Goal: Task Accomplishment & Management: Complete application form

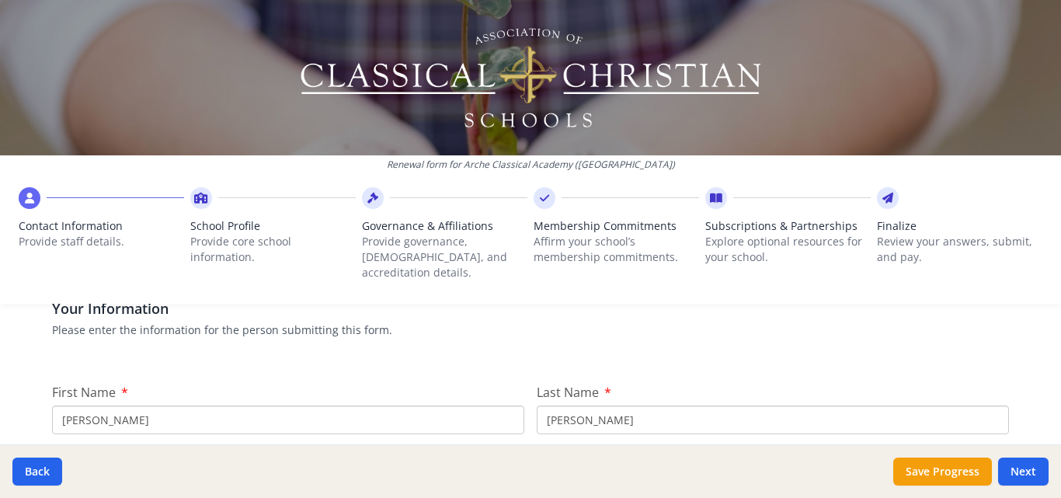
scroll to position [130, 0]
click at [172, 404] on input "[PERSON_NAME]" at bounding box center [288, 417] width 472 height 29
type input "C"
type input "[PERSON_NAME]"
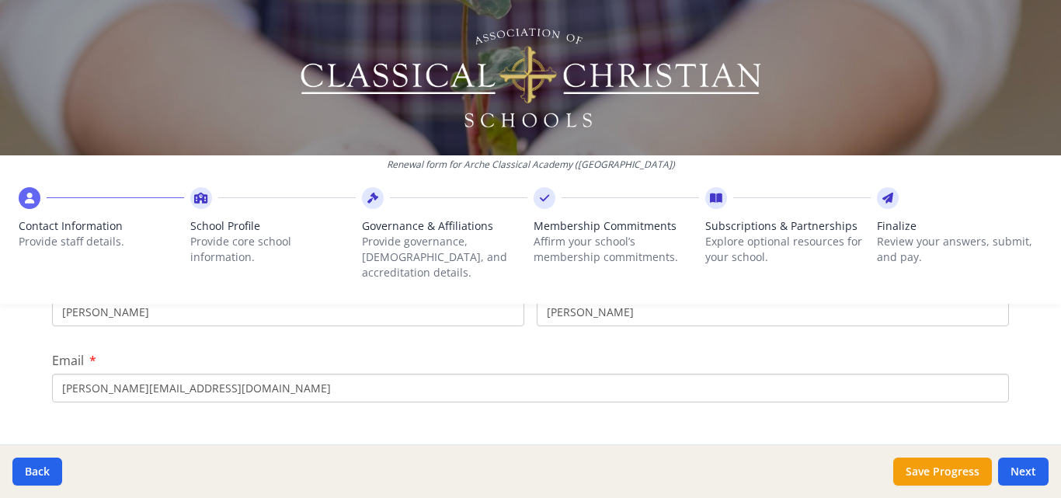
scroll to position [259, 0]
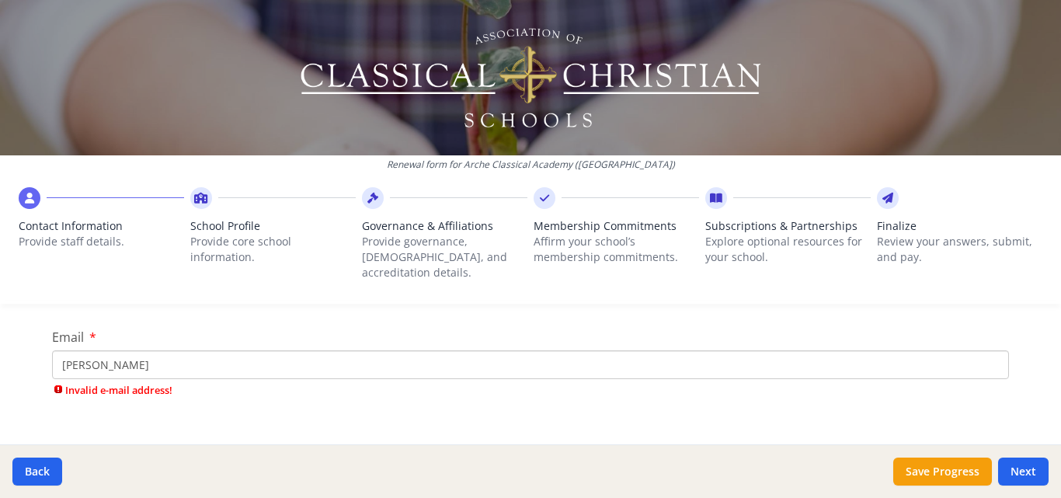
type input "[PERSON_NAME][EMAIL_ADDRESS][DOMAIN_NAME]"
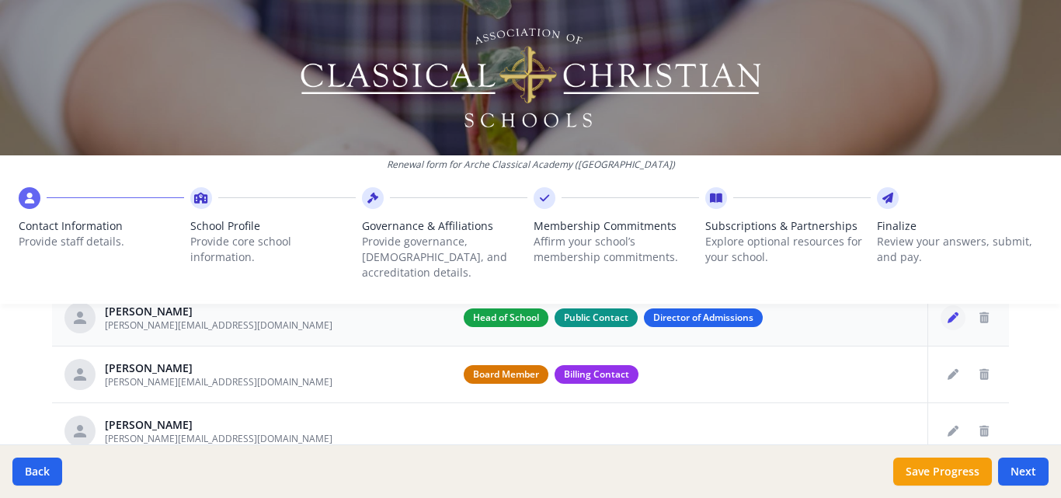
scroll to position [114, 0]
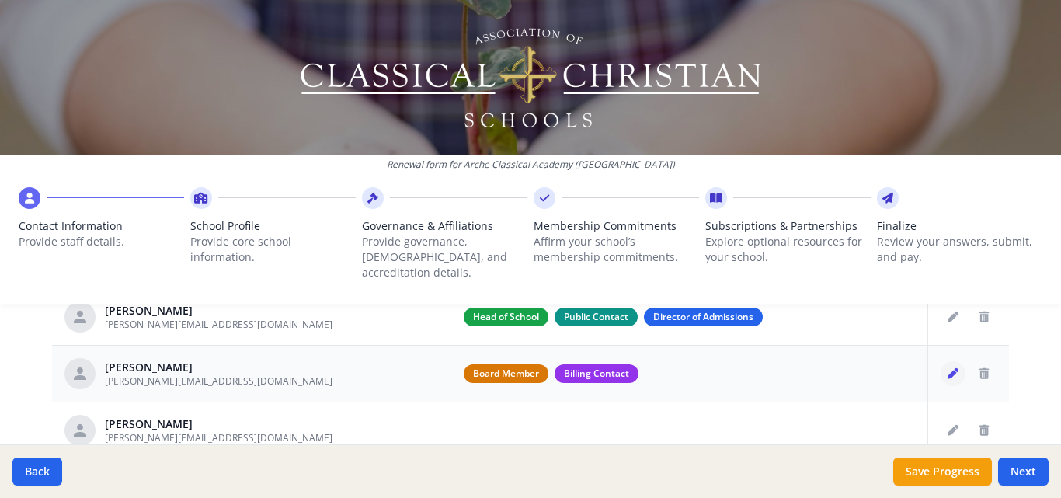
click at [947, 368] on icon "Edit staff" at bounding box center [952, 373] width 11 height 11
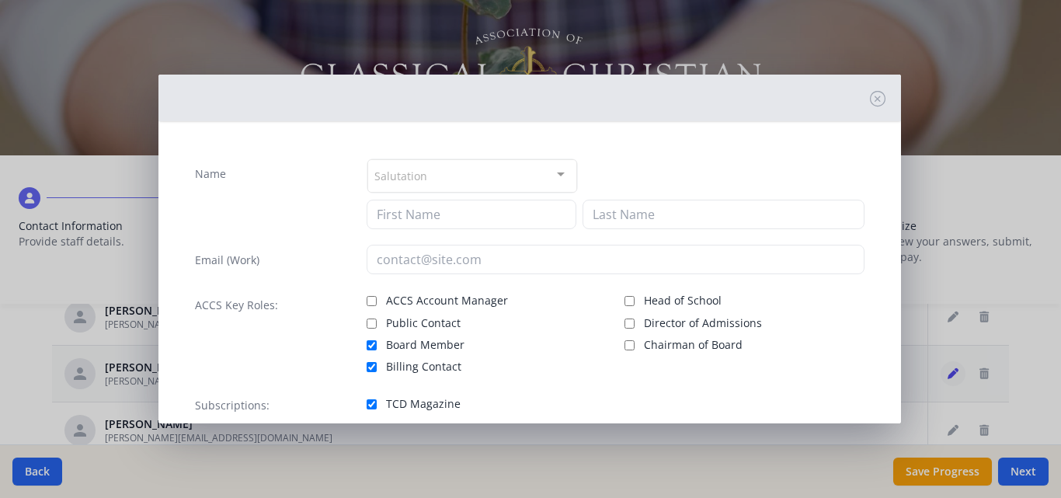
type input "[PERSON_NAME]"
type input "[PERSON_NAME][EMAIL_ADDRESS][DOMAIN_NAME]"
checkbox input "true"
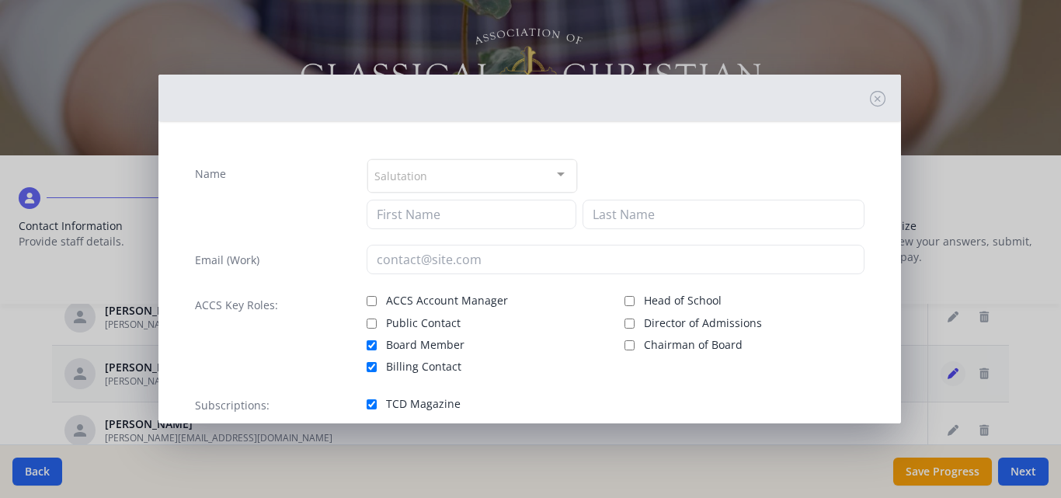
checkbox input "true"
click at [370, 296] on input "ACCS Account Manager" at bounding box center [372, 301] width 10 height 10
checkbox input "true"
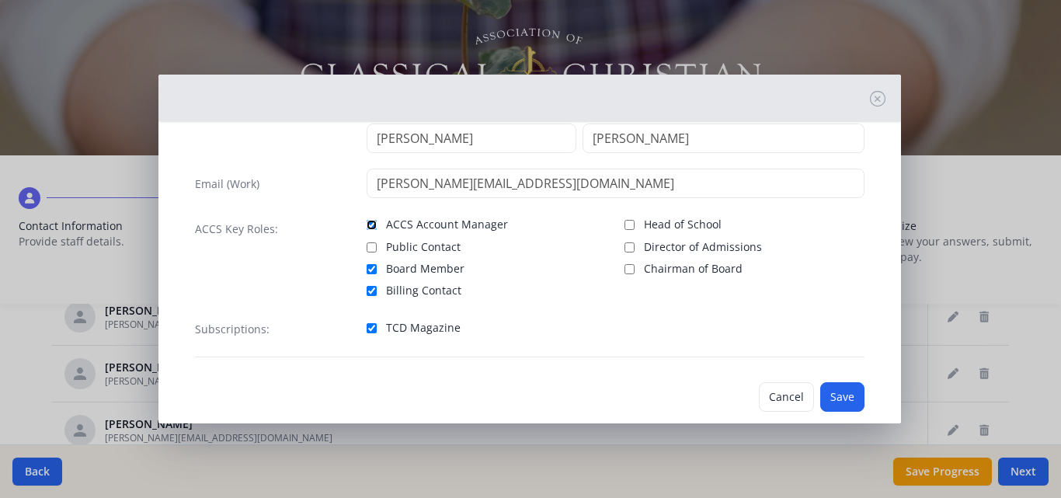
scroll to position [88, 0]
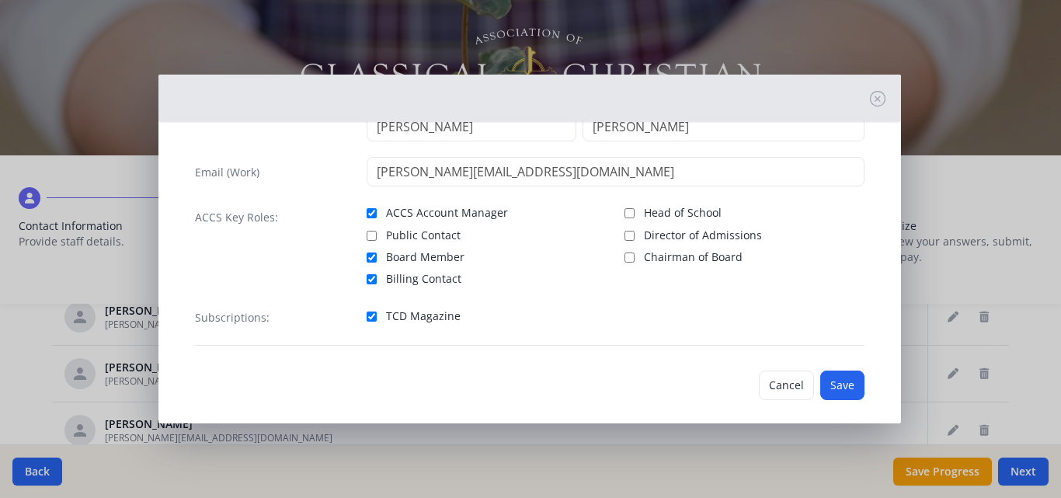
click at [402, 235] on span "Public Contact" at bounding box center [423, 236] width 75 height 16
click at [377, 235] on input "Public Contact" at bounding box center [372, 236] width 10 height 10
click at [402, 235] on span "Public Contact" at bounding box center [423, 236] width 75 height 16
click at [377, 235] on input "Public Contact" at bounding box center [372, 236] width 10 height 10
checkbox input "false"
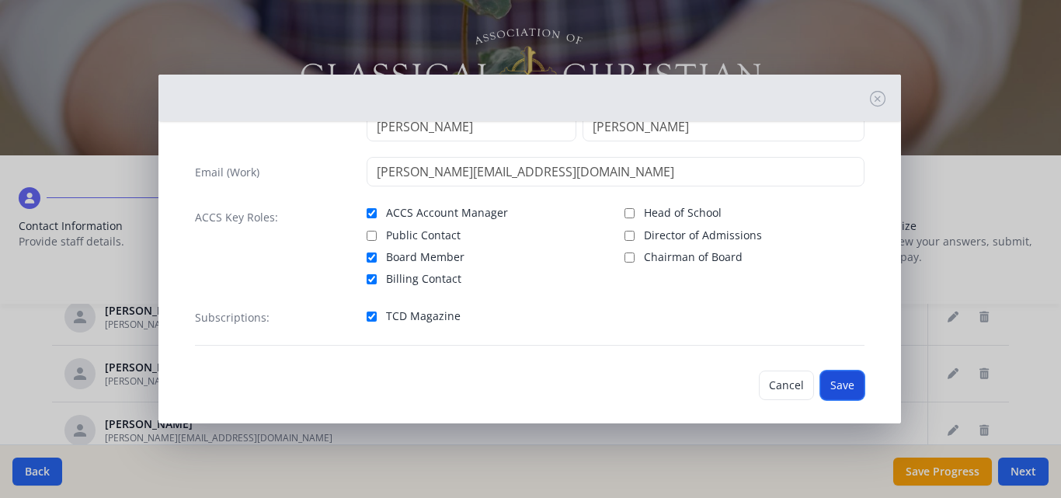
click at [836, 391] on button "Save" at bounding box center [842, 385] width 44 height 30
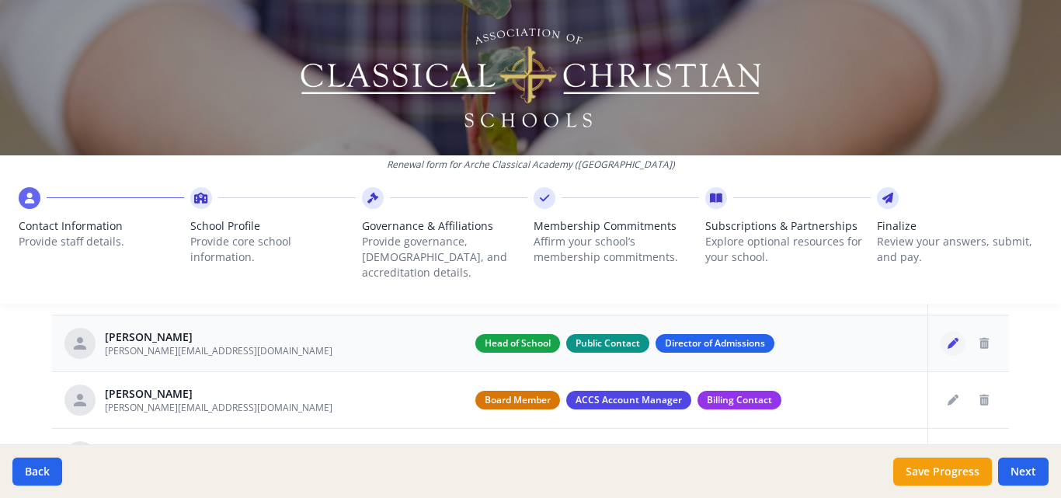
click at [947, 338] on icon "Edit staff" at bounding box center [952, 343] width 11 height 11
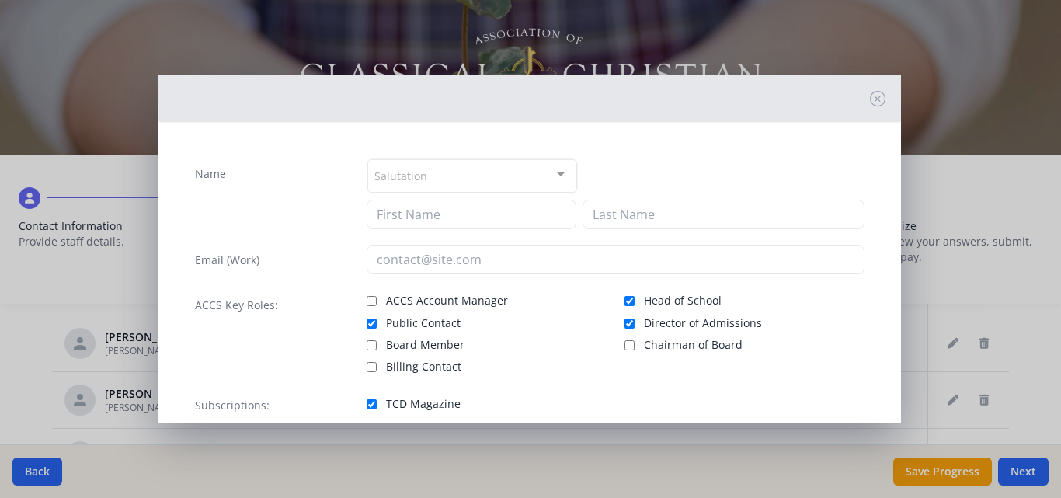
type input "[PERSON_NAME]"
type input "[PERSON_NAME][EMAIL_ADDRESS][DOMAIN_NAME]"
checkbox input "true"
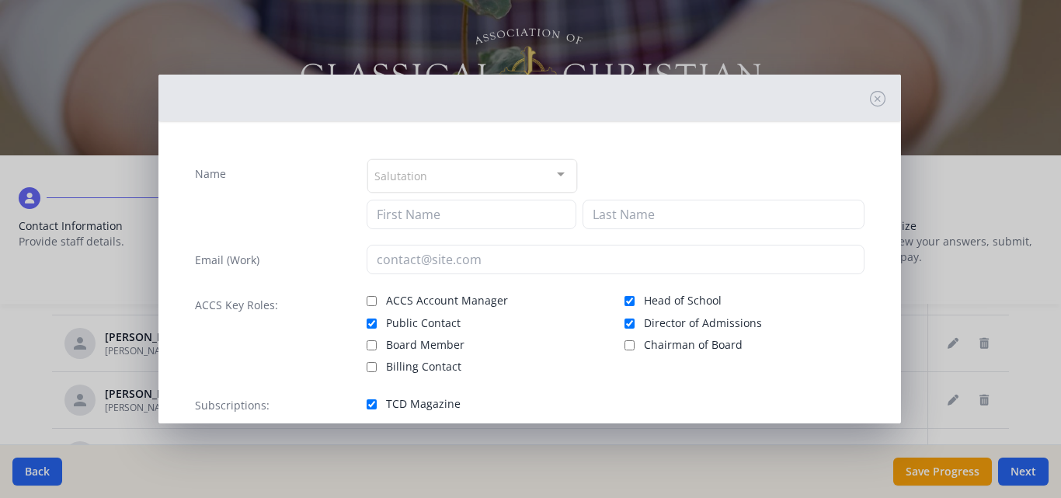
checkbox input "true"
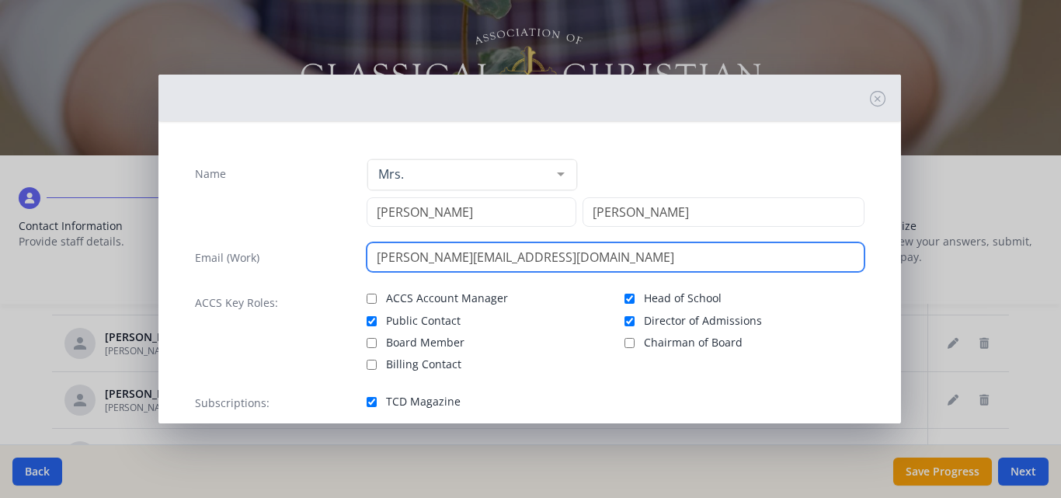
drag, startPoint x: 395, startPoint y: 263, endPoint x: 214, endPoint y: 208, distance: 189.2
click at [214, 208] on div "Name Mrs. Mr. Mrs. Ms. Dr. Rev. Fr. Esq. No elements found. Consider changing t…" at bounding box center [529, 294] width 694 height 297
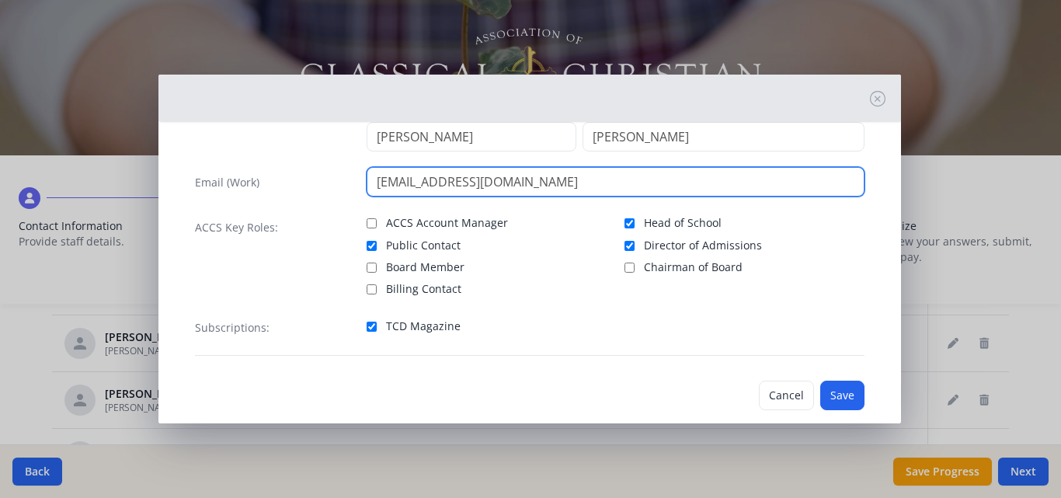
scroll to position [99, 0]
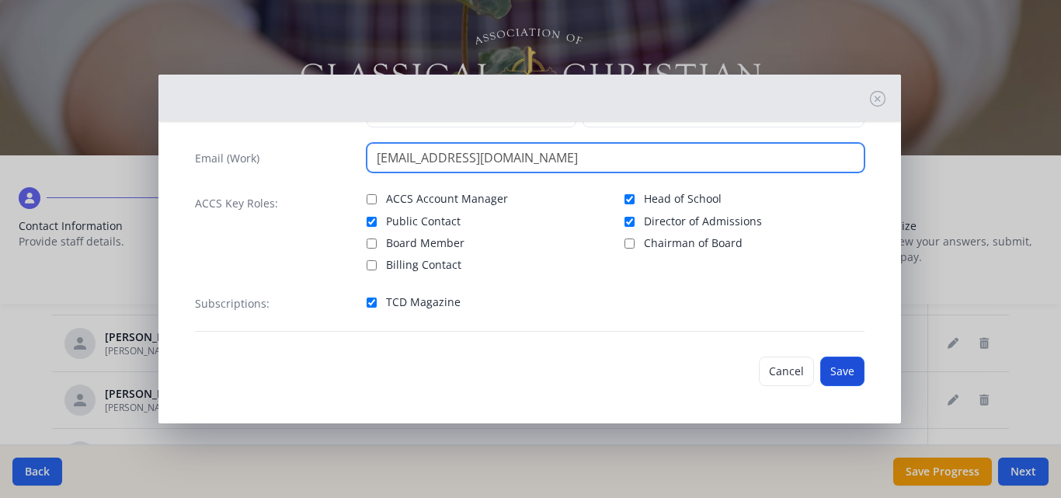
type input "[EMAIL_ADDRESS][DOMAIN_NAME]"
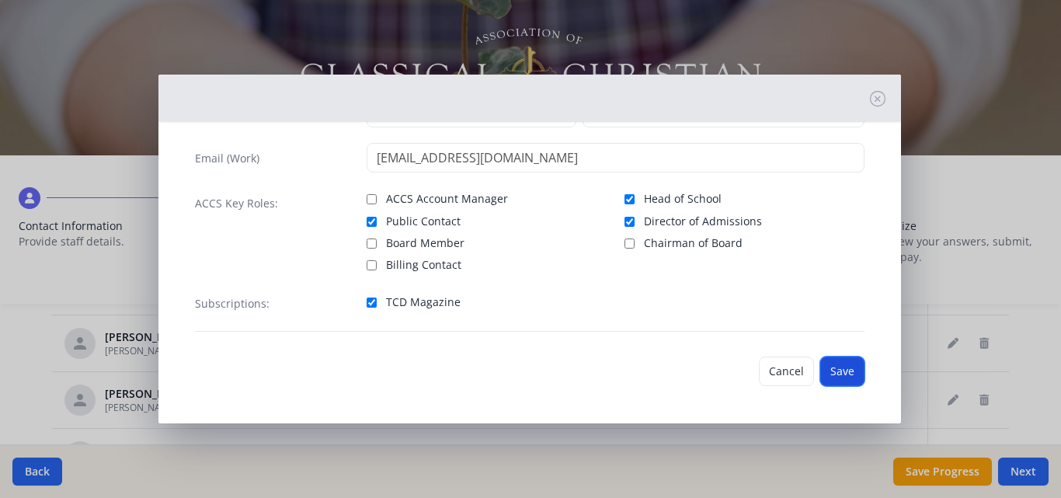
click at [822, 370] on button "Save" at bounding box center [842, 371] width 44 height 30
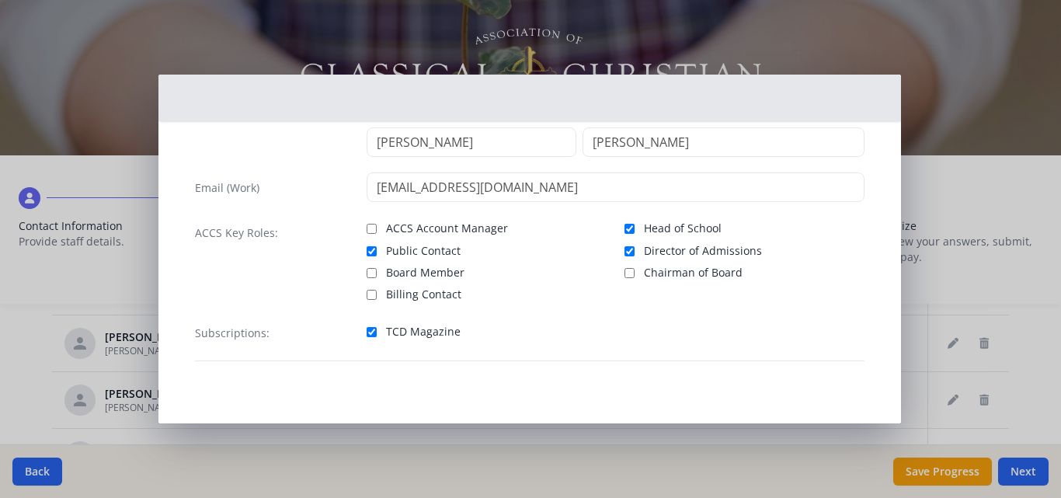
scroll to position [0, 0]
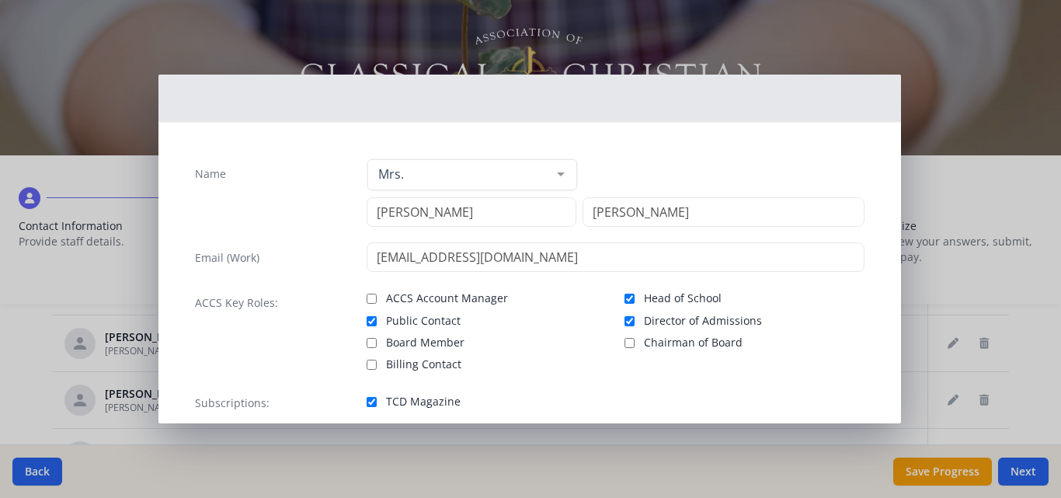
click at [958, 257] on div "Name Mrs. Mr. Mrs. Ms. Dr. Rev. Fr. Esq. No elements found. Consider changing t…" at bounding box center [530, 249] width 1061 height 498
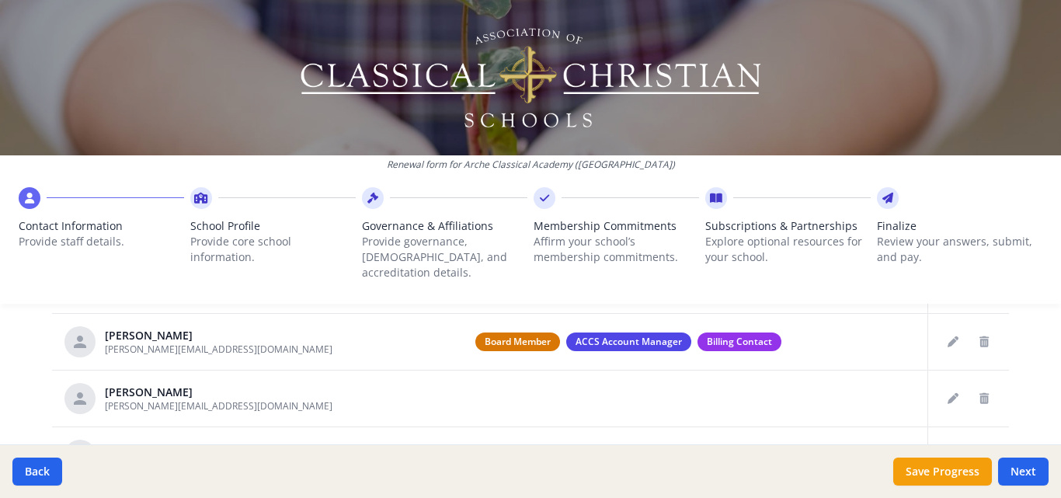
scroll to position [150, 0]
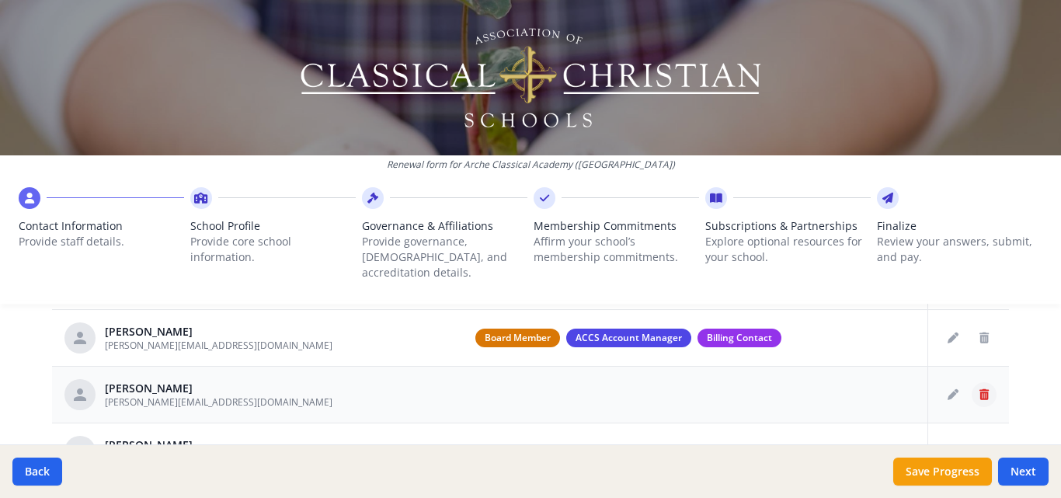
click at [979, 389] on icon "Delete staff" at bounding box center [983, 394] width 9 height 11
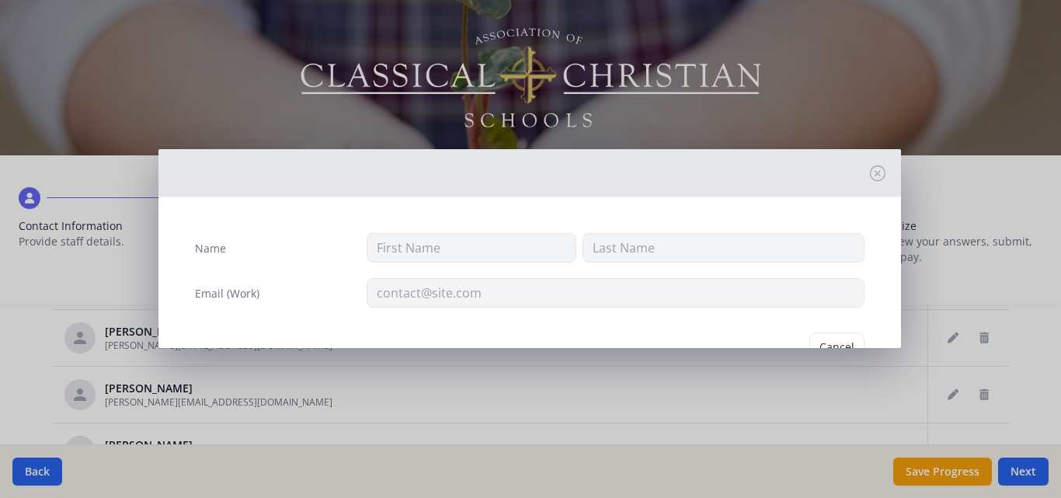
type input "[PERSON_NAME]"
type input "[PERSON_NAME][EMAIL_ADDRESS][DOMAIN_NAME]"
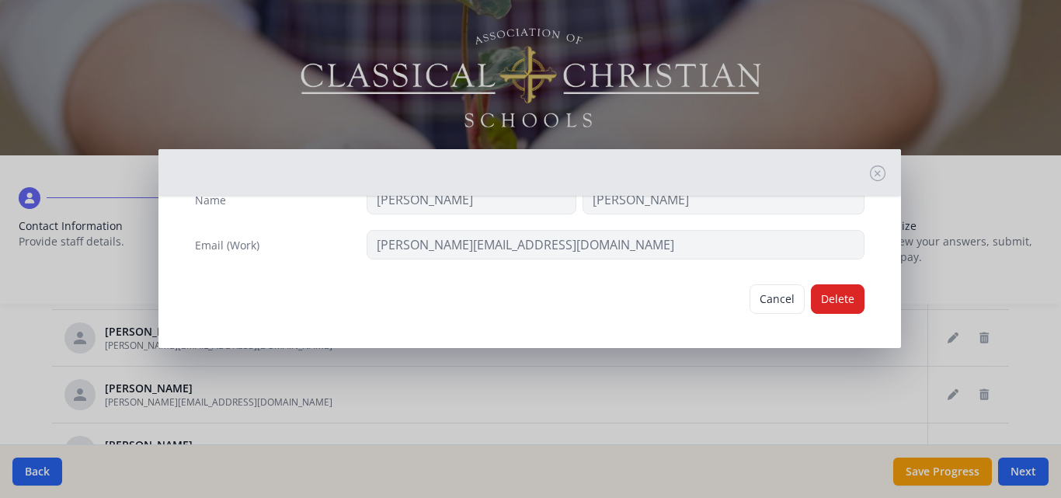
scroll to position [51, 0]
click at [830, 302] on button "Delete" at bounding box center [838, 296] width 54 height 30
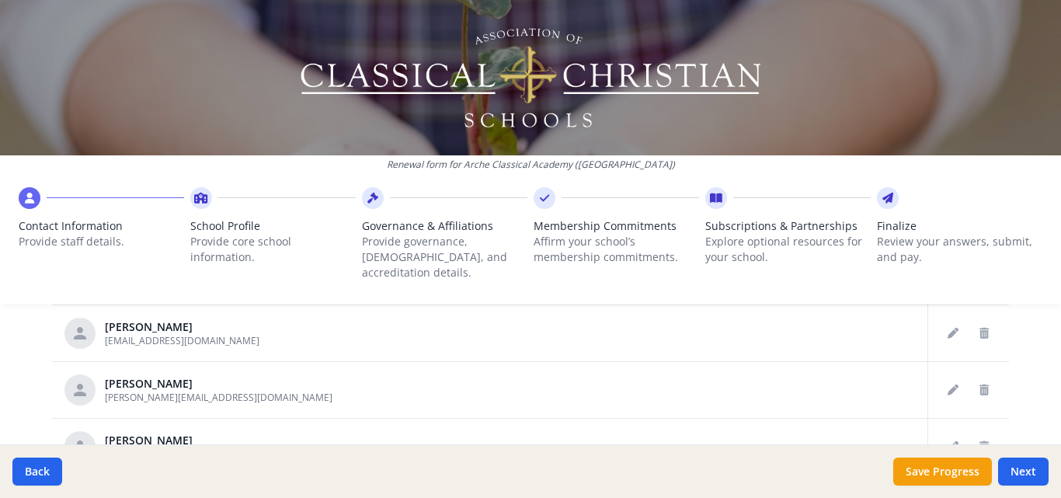
scroll to position [331, 0]
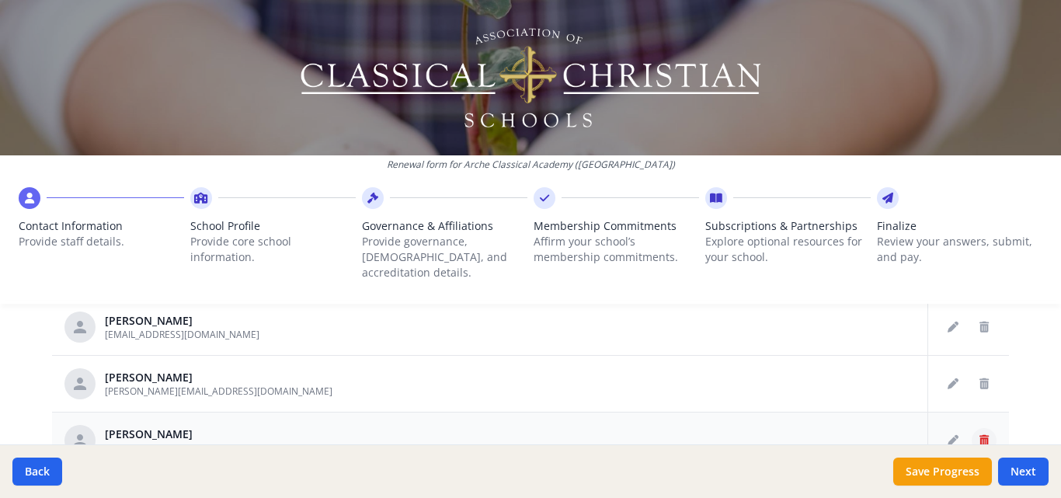
click at [979, 435] on icon "Delete staff" at bounding box center [983, 440] width 9 height 11
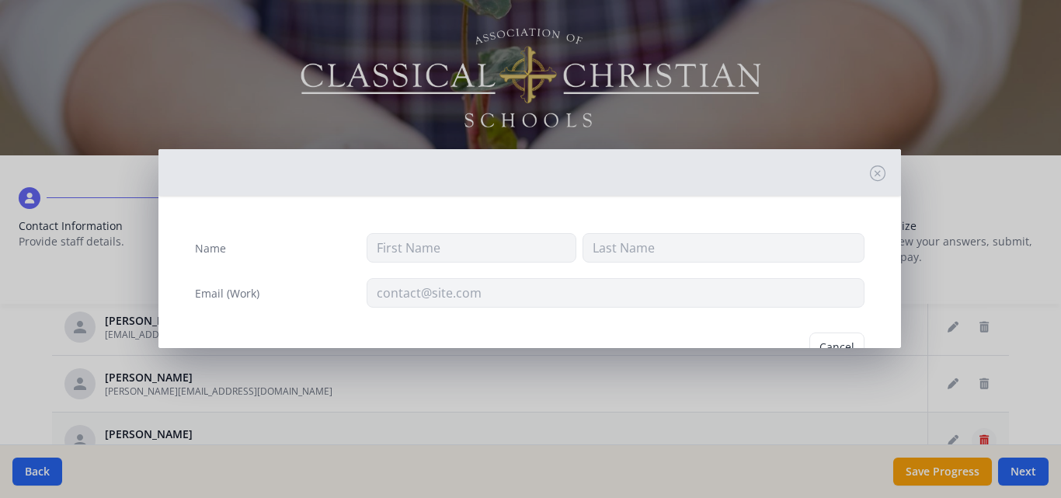
type input "[PERSON_NAME]"
type input "[PERSON_NAME][EMAIL_ADDRESS][DOMAIN_NAME]"
click at [817, 335] on button "Delete" at bounding box center [838, 347] width 54 height 30
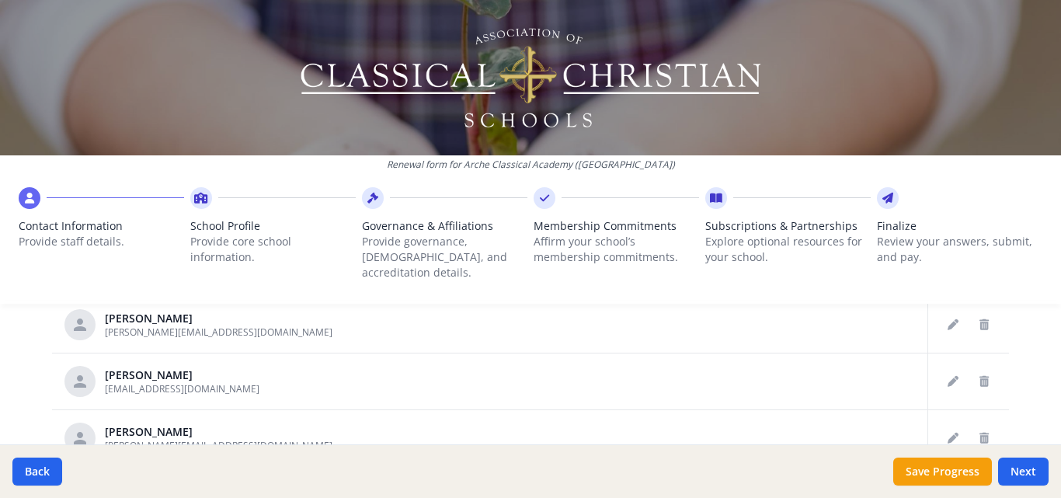
scroll to position [186, 0]
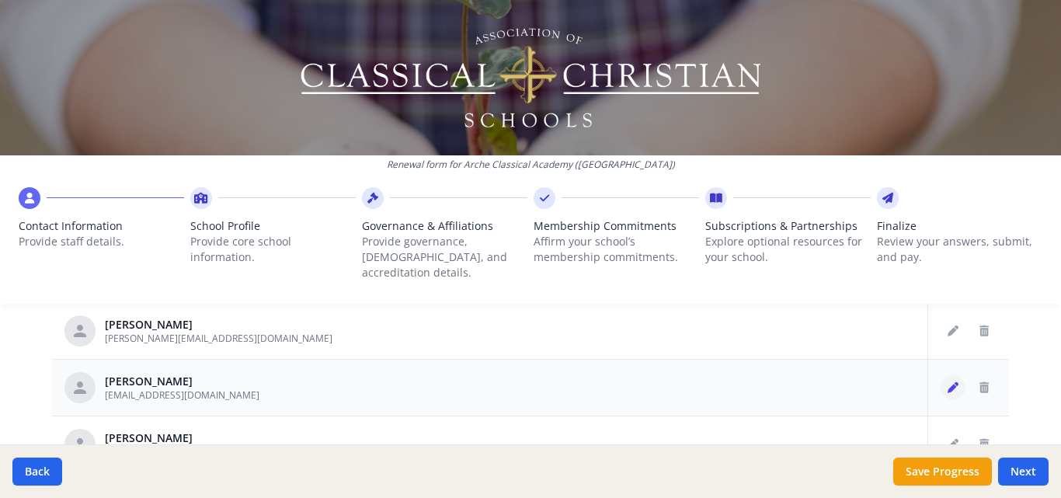
click at [940, 375] on button "Edit staff" at bounding box center [952, 387] width 25 height 25
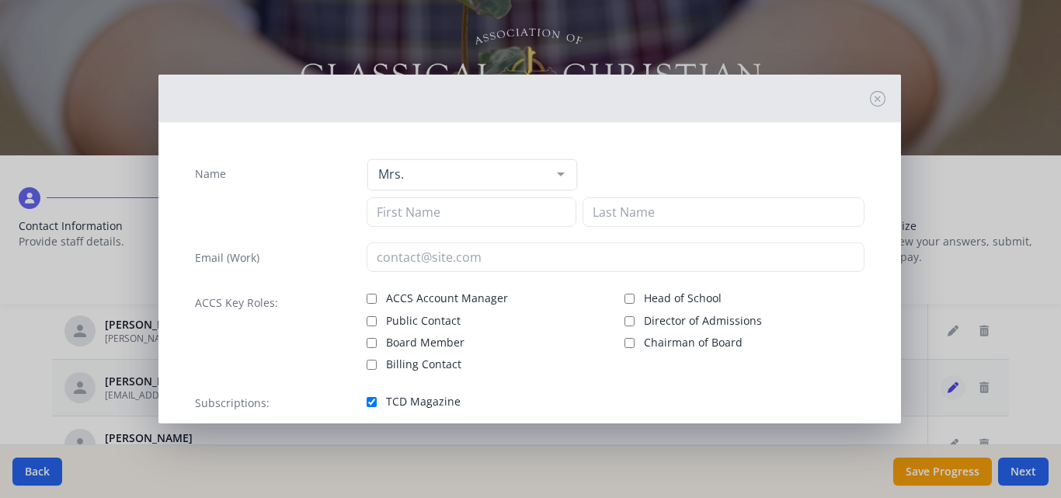
type input "Lorry"
type input "[PERSON_NAME]"
type input "[EMAIL_ADDRESS][DOMAIN_NAME]"
checkbox input "true"
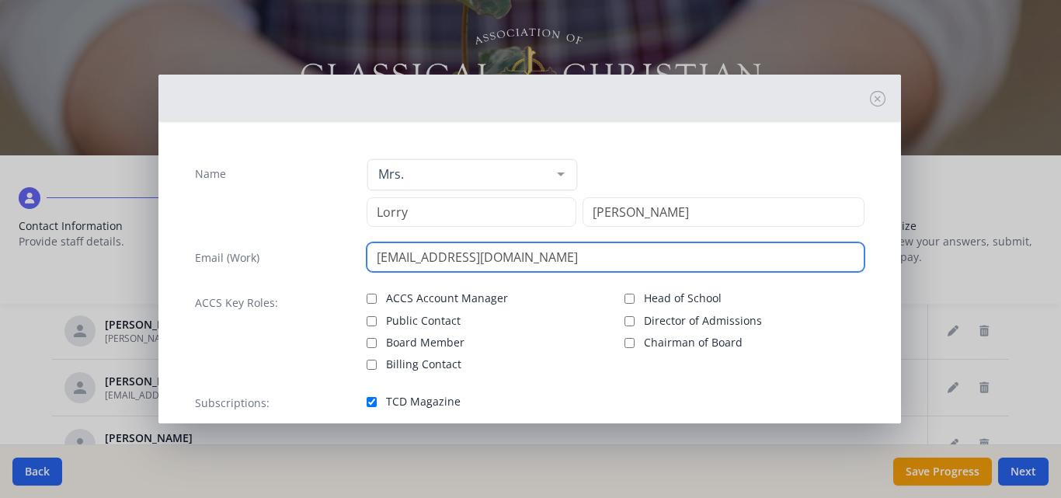
drag, startPoint x: 530, startPoint y: 259, endPoint x: 106, endPoint y: 221, distance: 425.6
click at [106, 221] on div "Name Mrs. Mr. Mrs. Ms. Dr. Rev. Fr. Esq. No elements found. Consider changing t…" at bounding box center [530, 249] width 1061 height 498
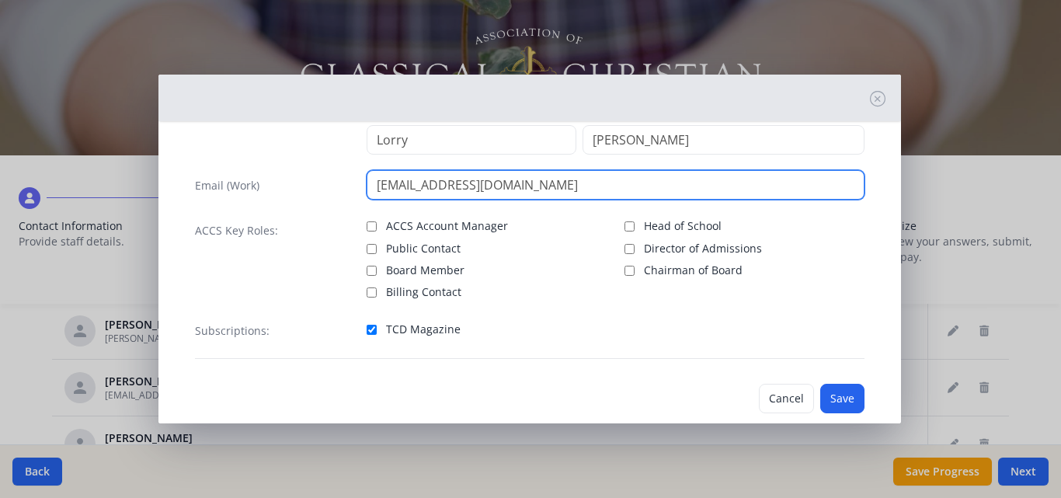
scroll to position [99, 0]
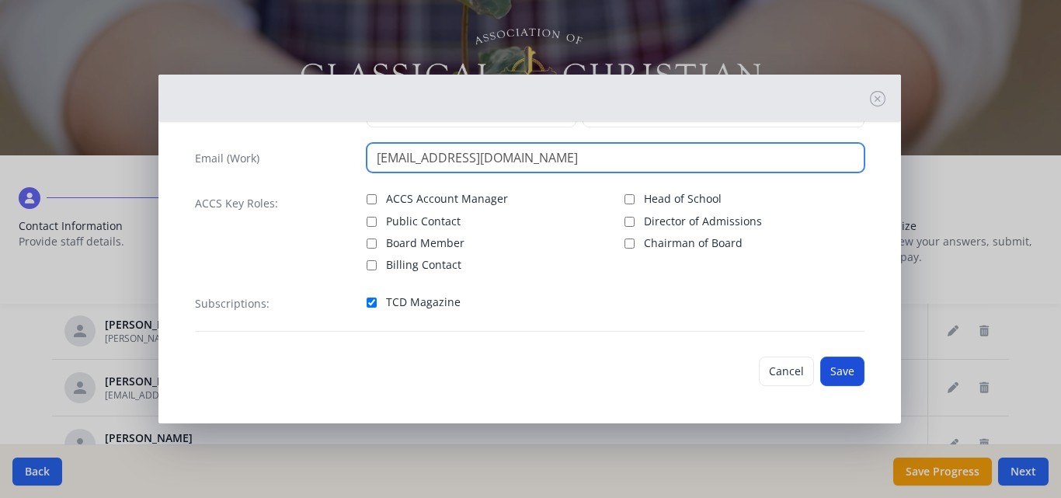
type input "[EMAIL_ADDRESS][DOMAIN_NAME]"
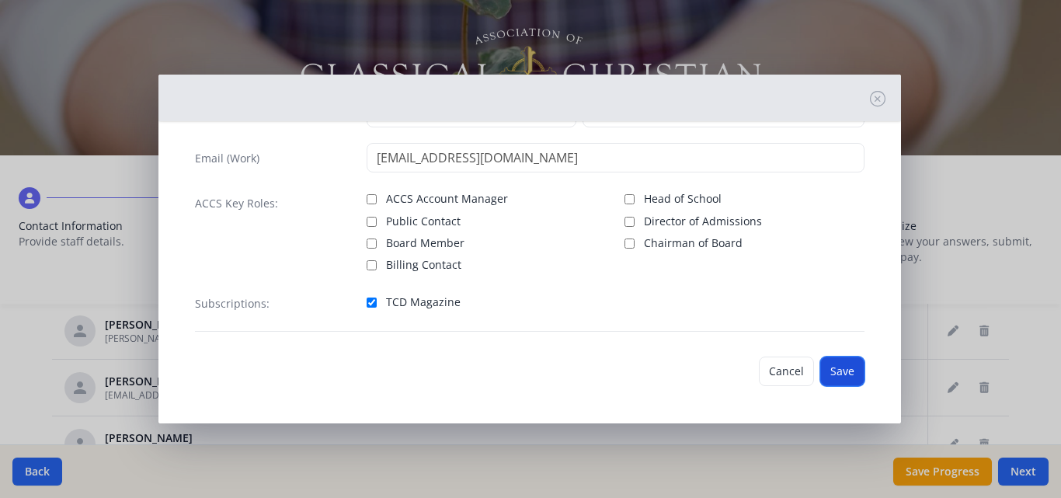
click at [830, 373] on button "Save" at bounding box center [842, 371] width 44 height 30
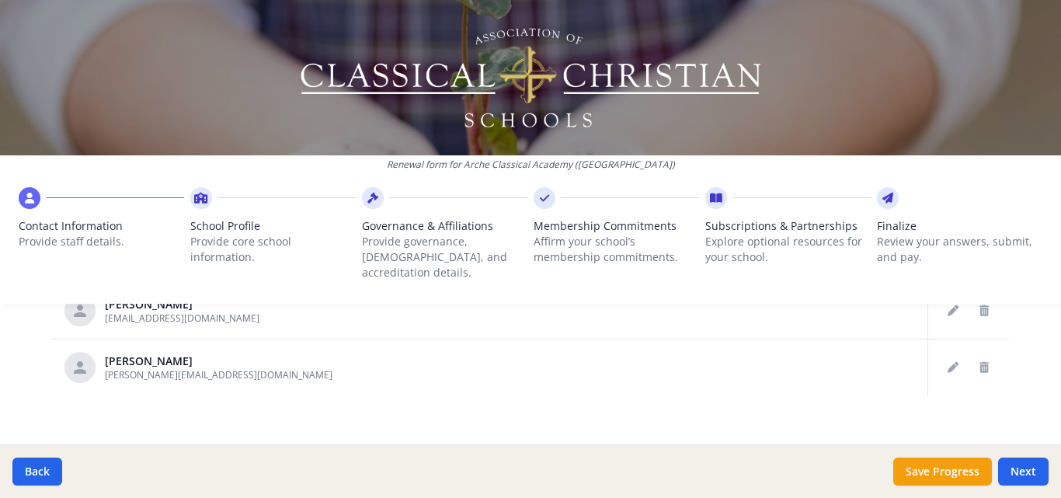
scroll to position [1020, 0]
click at [972, 354] on button "Delete staff" at bounding box center [984, 366] width 25 height 25
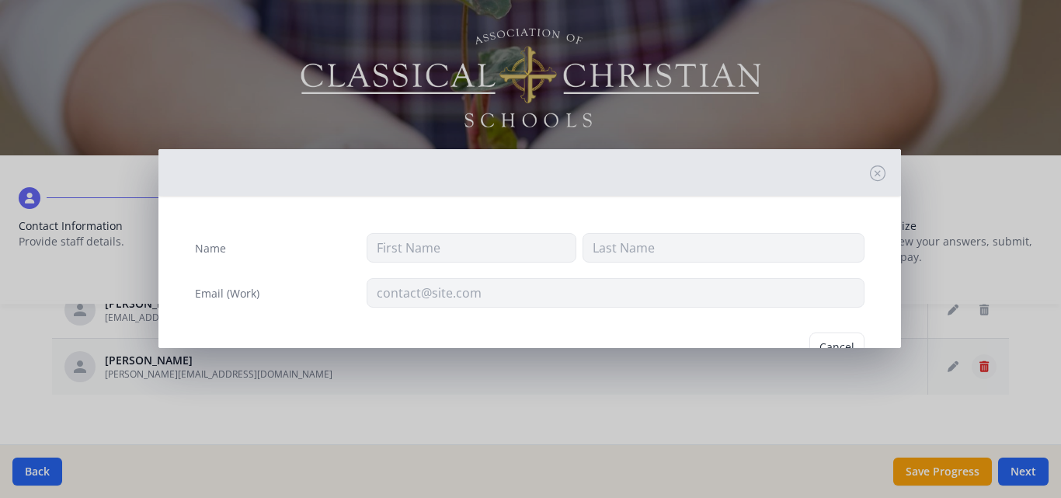
type input "[PERSON_NAME]"
type input "[PERSON_NAME][EMAIL_ADDRESS][DOMAIN_NAME]"
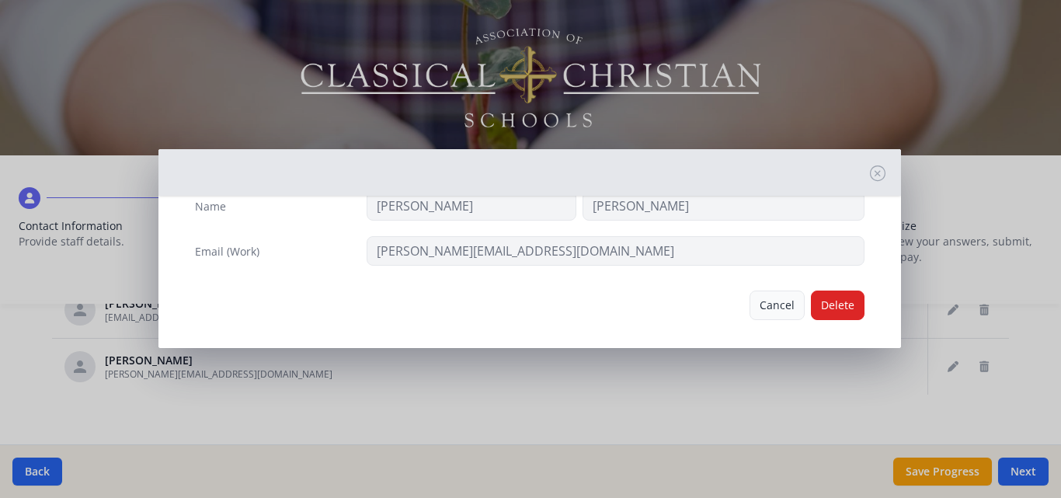
scroll to position [51, 0]
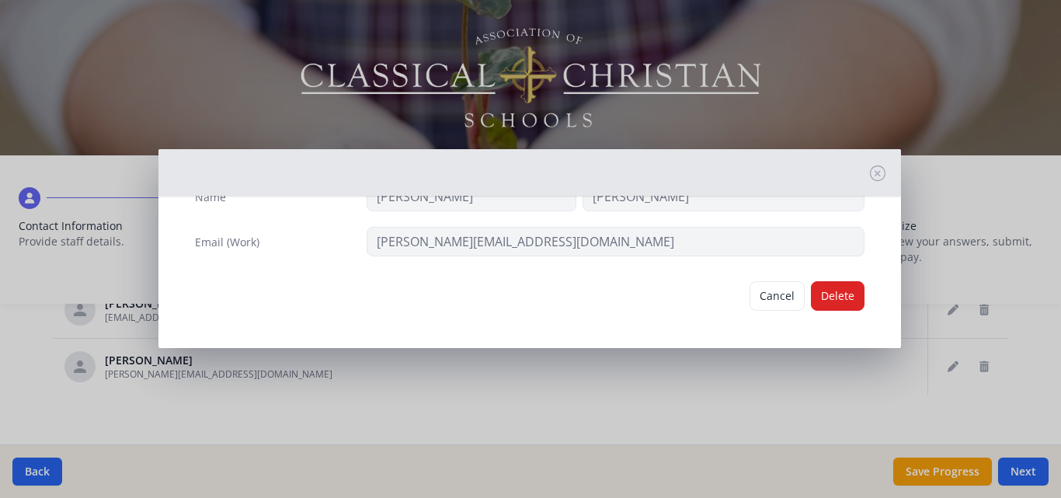
click at [840, 280] on div "Cancel [GEOGRAPHIC_DATA]" at bounding box center [529, 296] width 694 height 54
click at [836, 294] on button "Delete" at bounding box center [838, 296] width 54 height 30
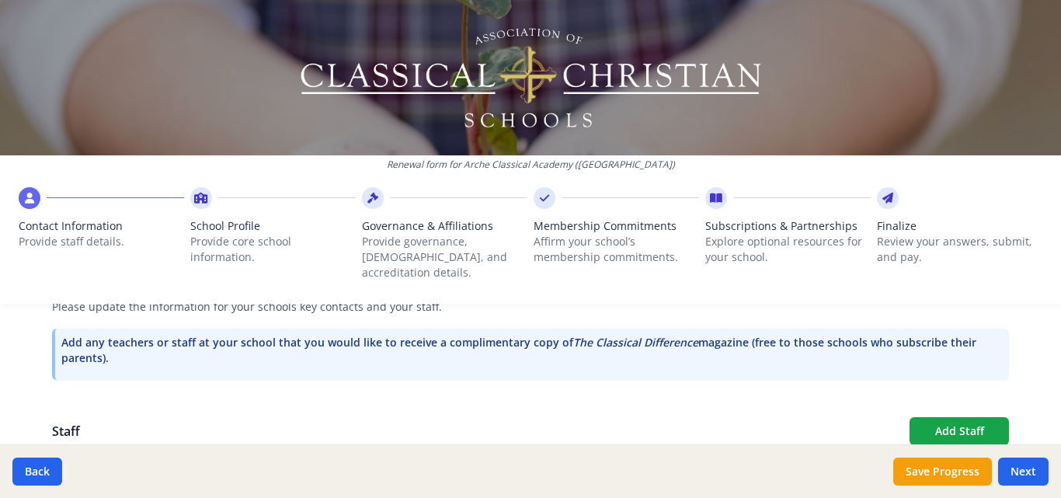
scroll to position [461, 0]
click at [985, 416] on button "Add Staff" at bounding box center [958, 430] width 99 height 28
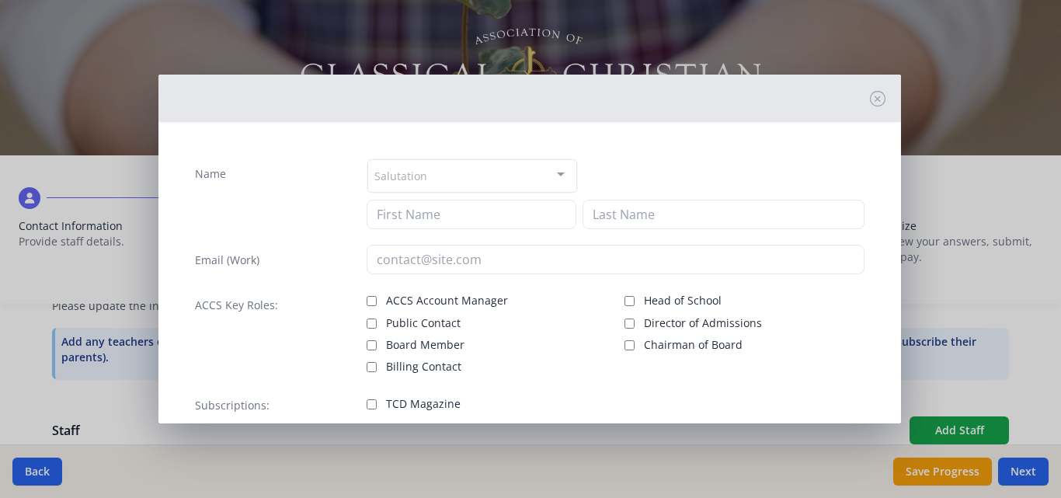
click at [441, 176] on div "Salutation" at bounding box center [472, 175] width 210 height 33
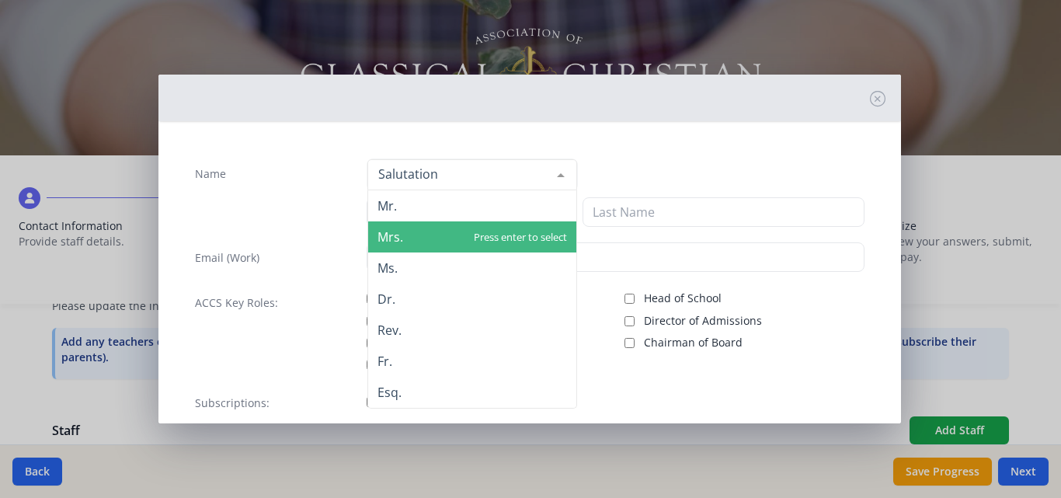
click at [443, 233] on span "Mrs." at bounding box center [472, 236] width 208 height 31
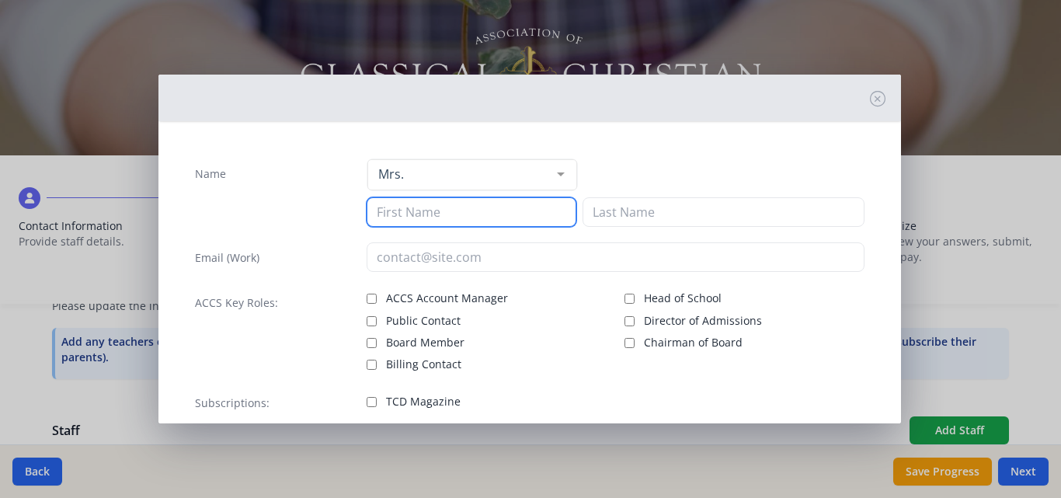
click at [433, 210] on input at bounding box center [472, 212] width 210 height 30
type input "[PERSON_NAME]"
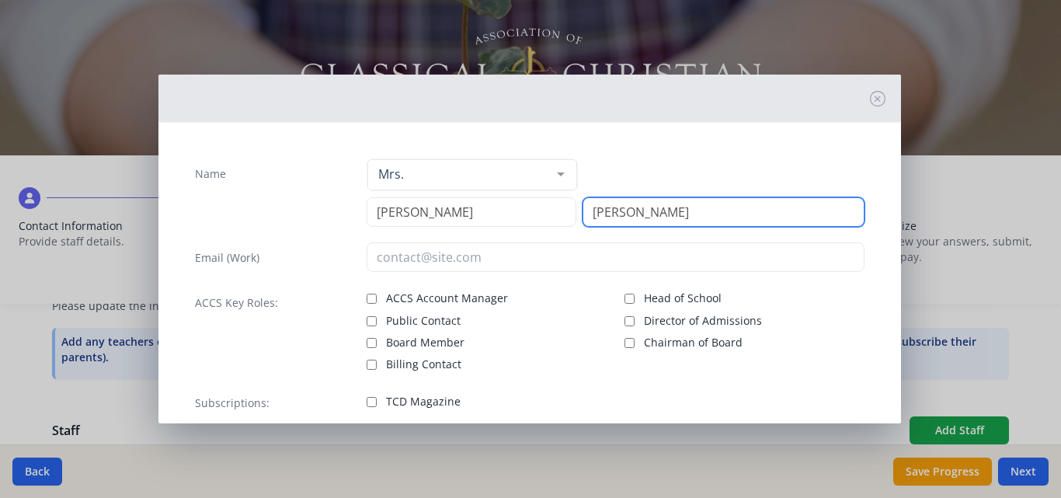
type input "[PERSON_NAME]"
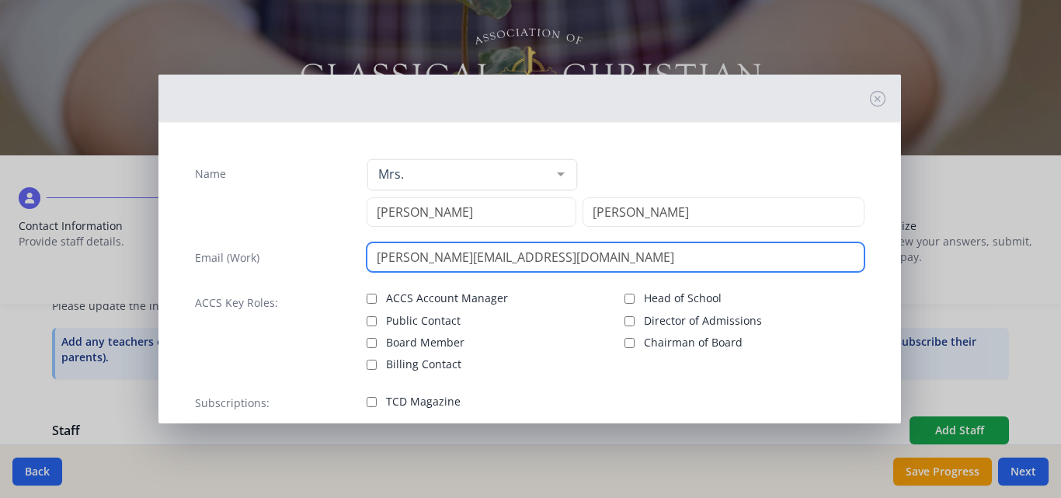
type input "[PERSON_NAME][EMAIL_ADDRESS][DOMAIN_NAME]"
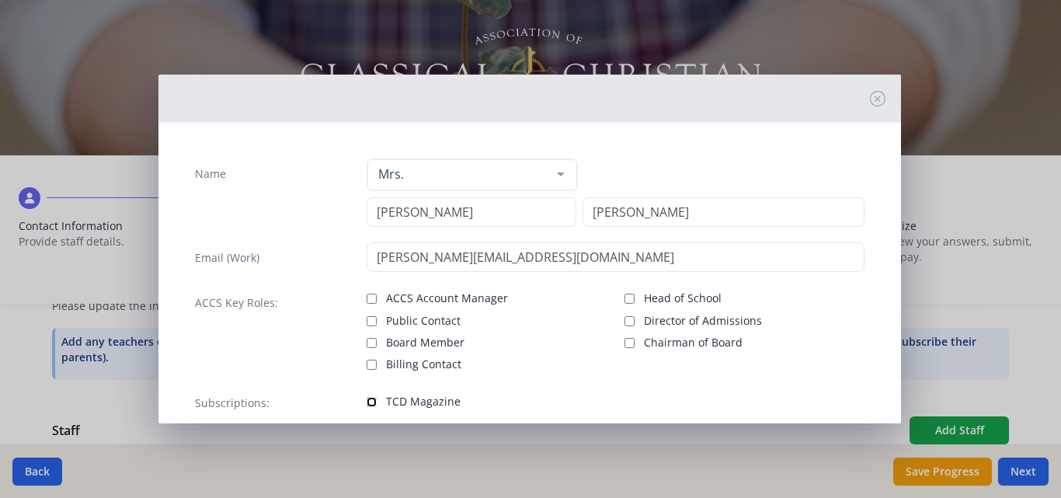
click at [367, 401] on input "TCD Magazine" at bounding box center [372, 402] width 10 height 10
checkbox input "true"
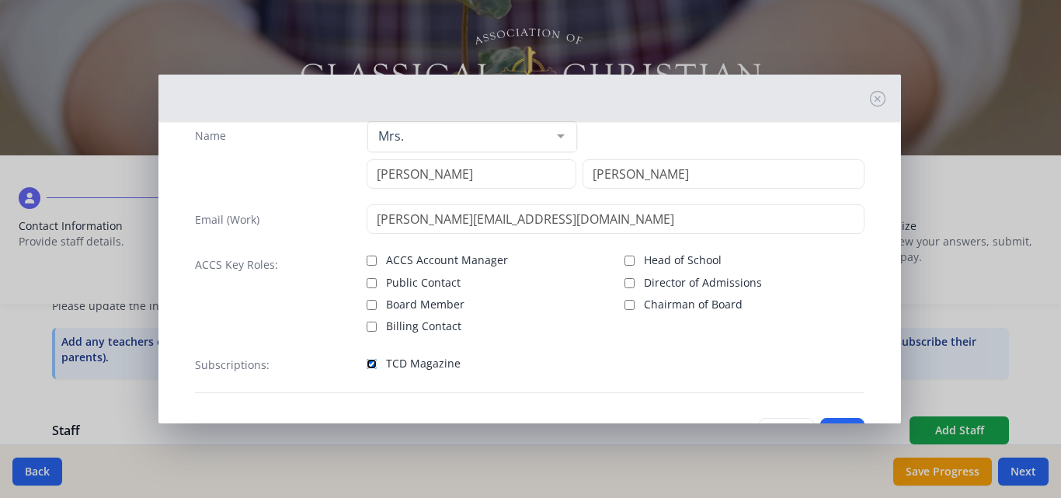
scroll to position [99, 0]
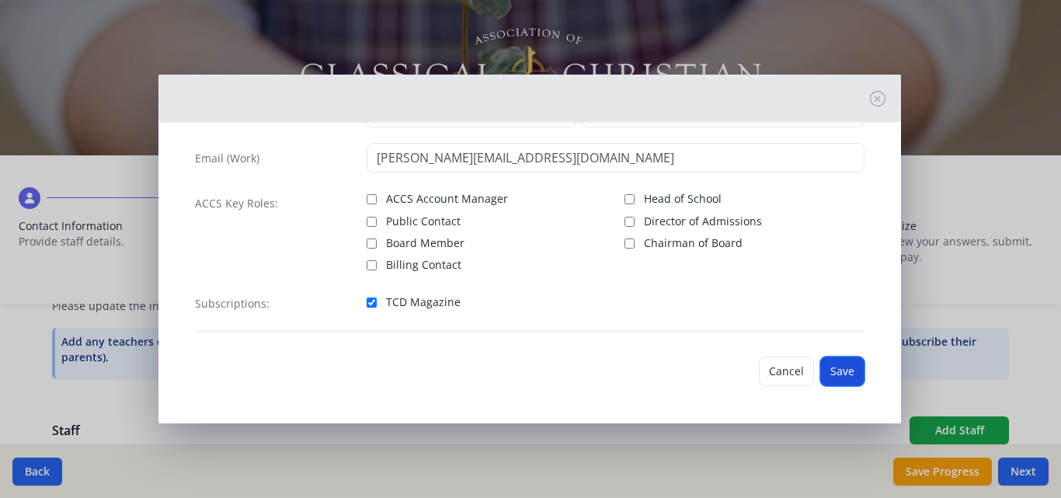
click at [831, 372] on button "Save" at bounding box center [842, 371] width 44 height 30
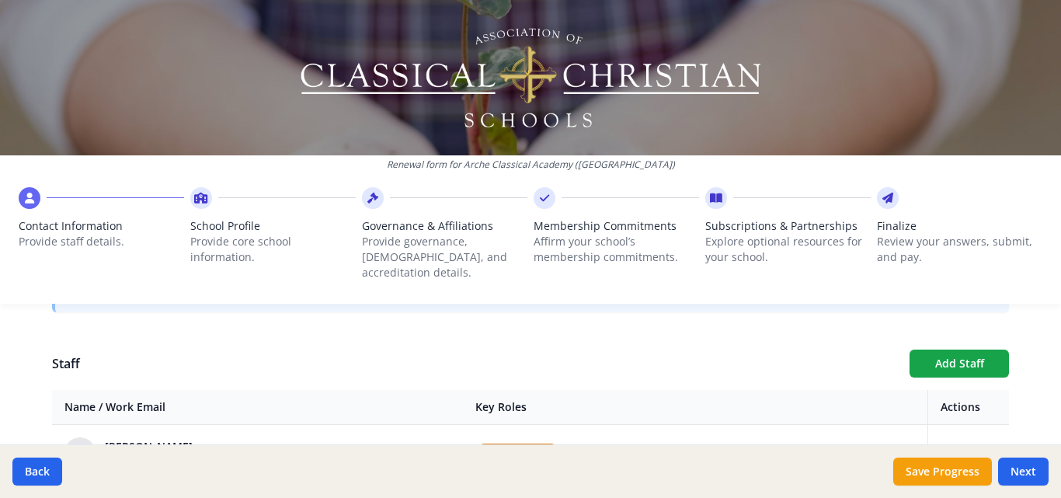
scroll to position [533, 0]
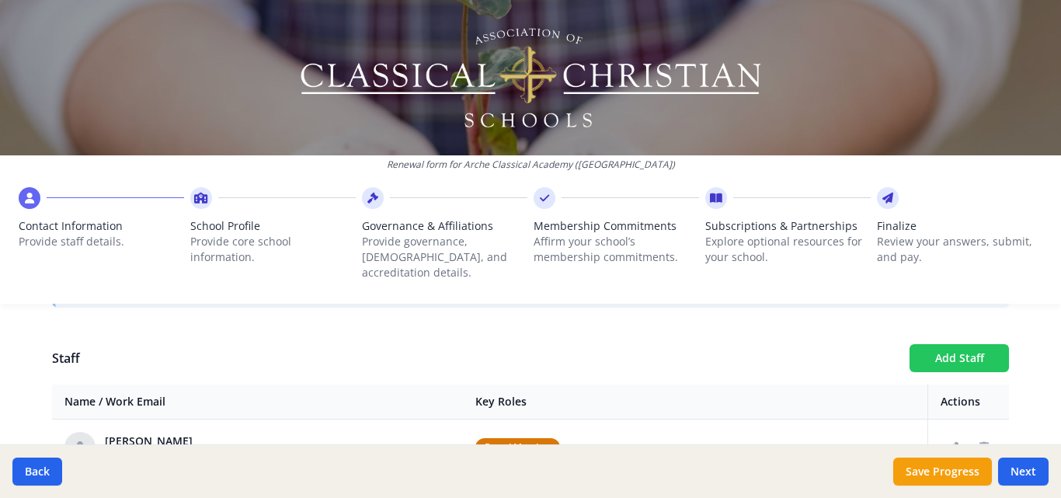
click at [961, 344] on button "Add Staff" at bounding box center [958, 358] width 99 height 28
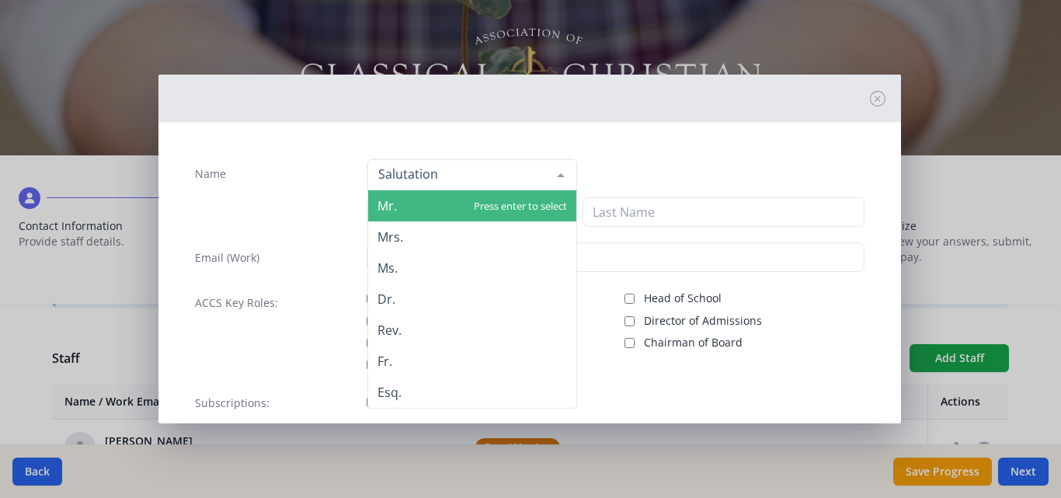
click at [453, 186] on div at bounding box center [472, 174] width 210 height 31
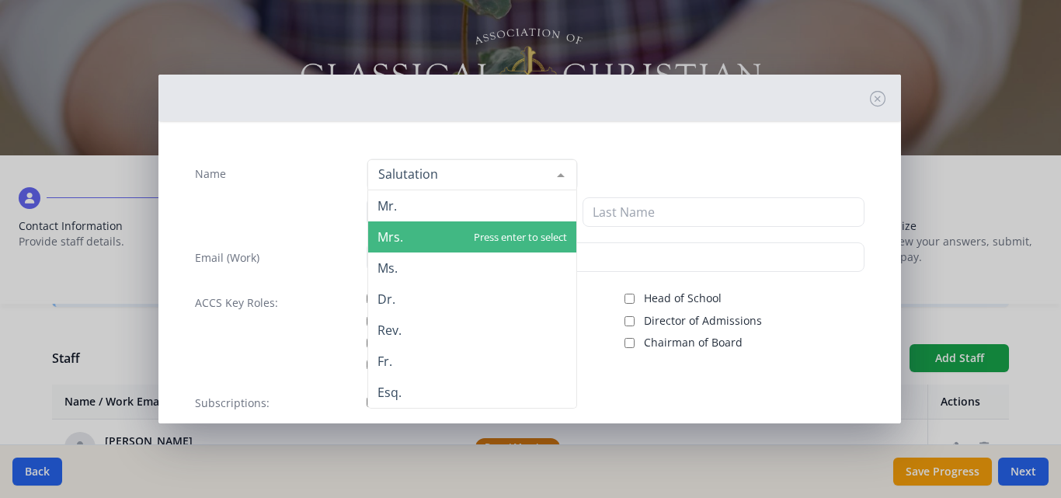
click at [438, 236] on span "Mrs." at bounding box center [472, 236] width 208 height 31
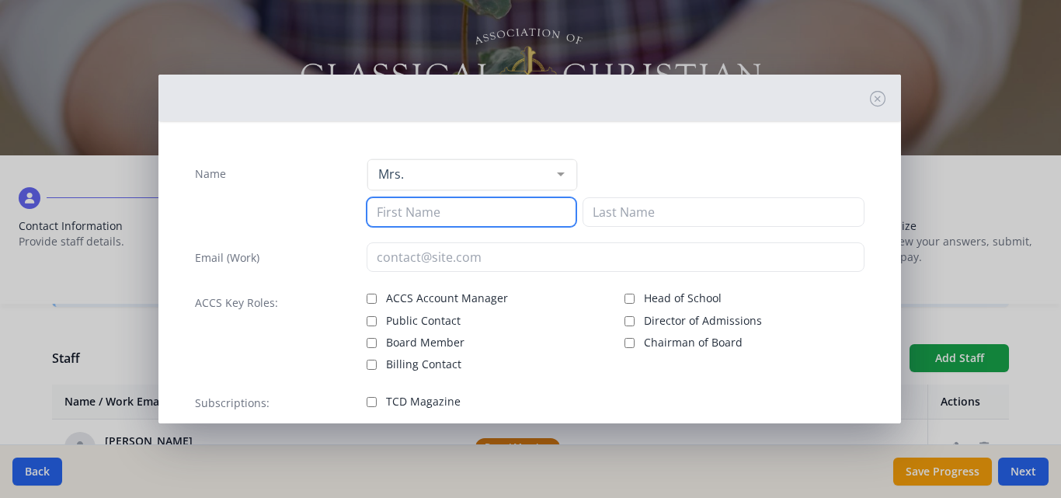
click at [419, 207] on input at bounding box center [472, 212] width 210 height 30
type input "C"
type input "Khara"
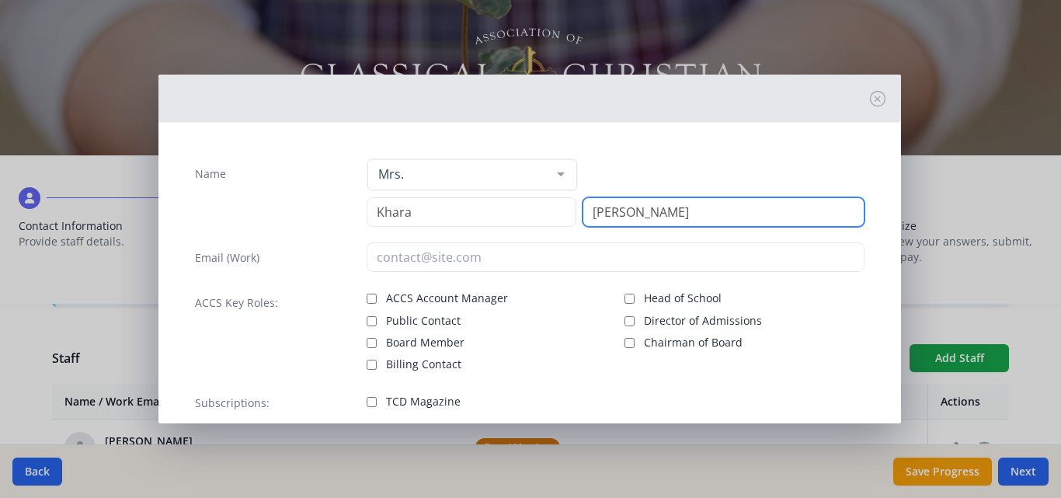
type input "[PERSON_NAME]"
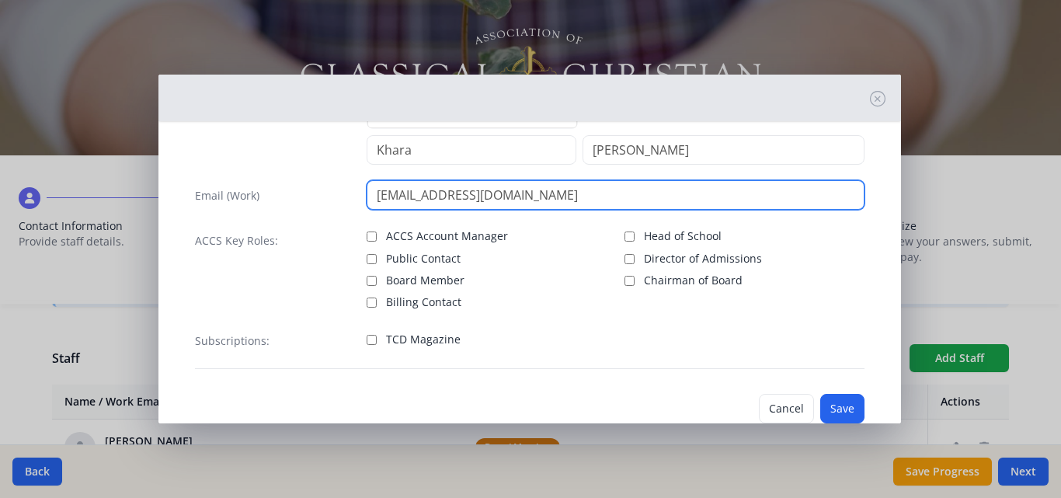
scroll to position [99, 0]
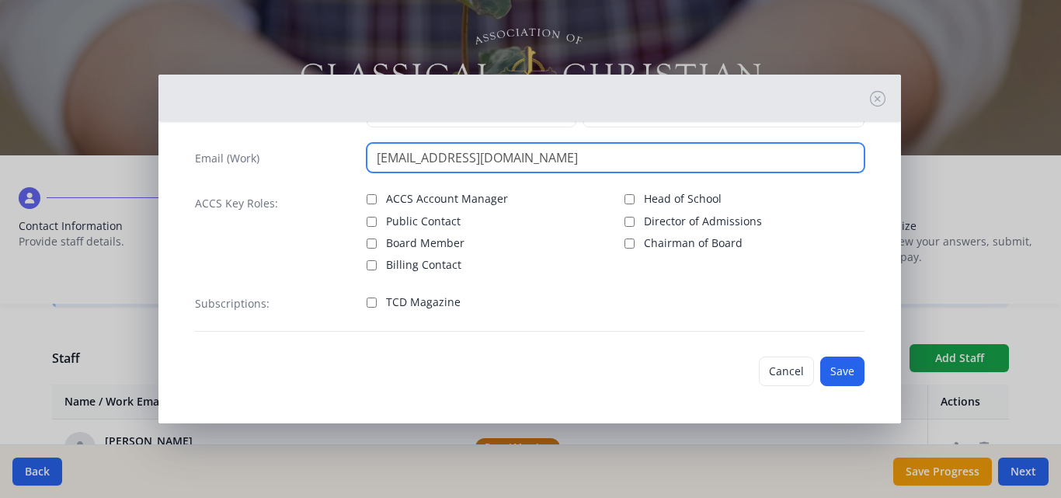
type input "[EMAIL_ADDRESS][DOMAIN_NAME]"
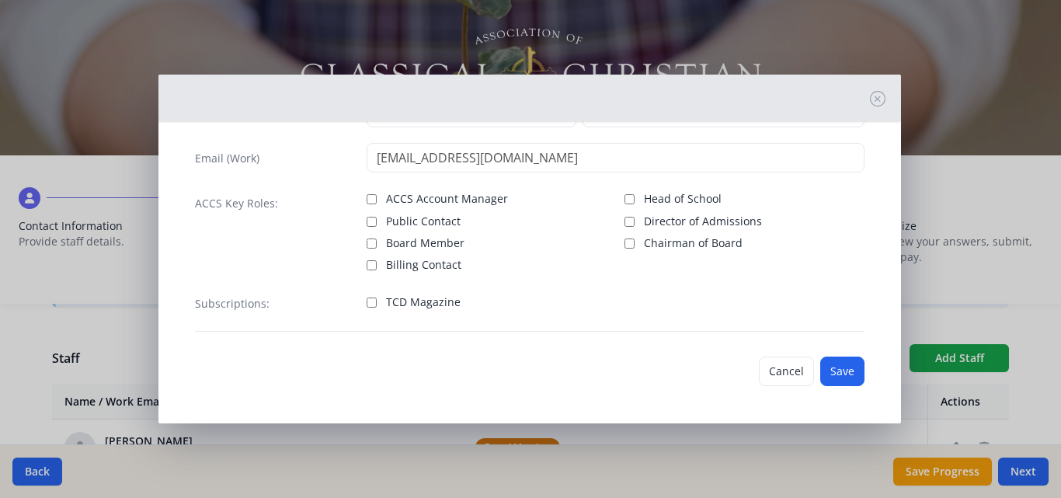
click at [380, 302] on label "TCD Magazine" at bounding box center [487, 300] width 240 height 19
click at [377, 302] on input "TCD Magazine" at bounding box center [372, 302] width 10 height 10
checkbox input "true"
click at [832, 374] on button "Save" at bounding box center [842, 371] width 44 height 30
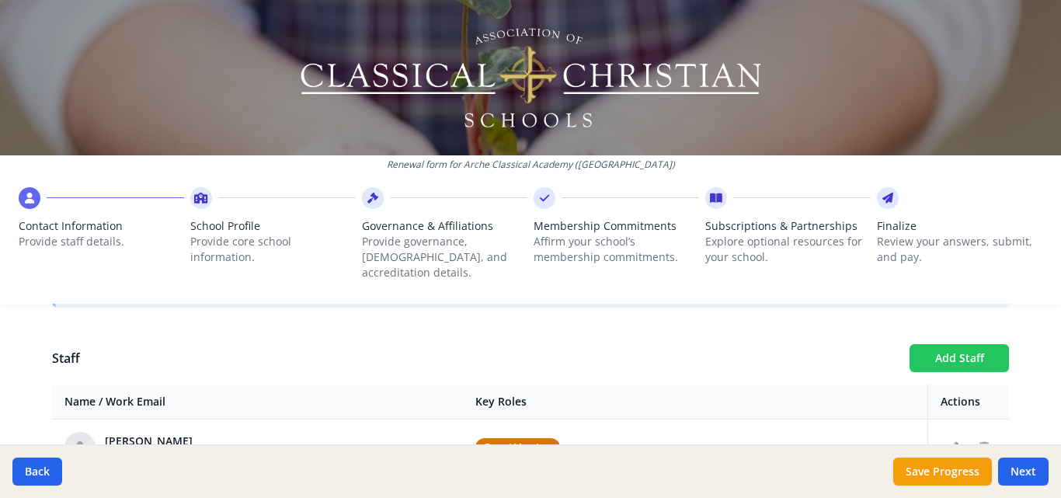
click at [930, 344] on button "Add Staff" at bounding box center [958, 358] width 99 height 28
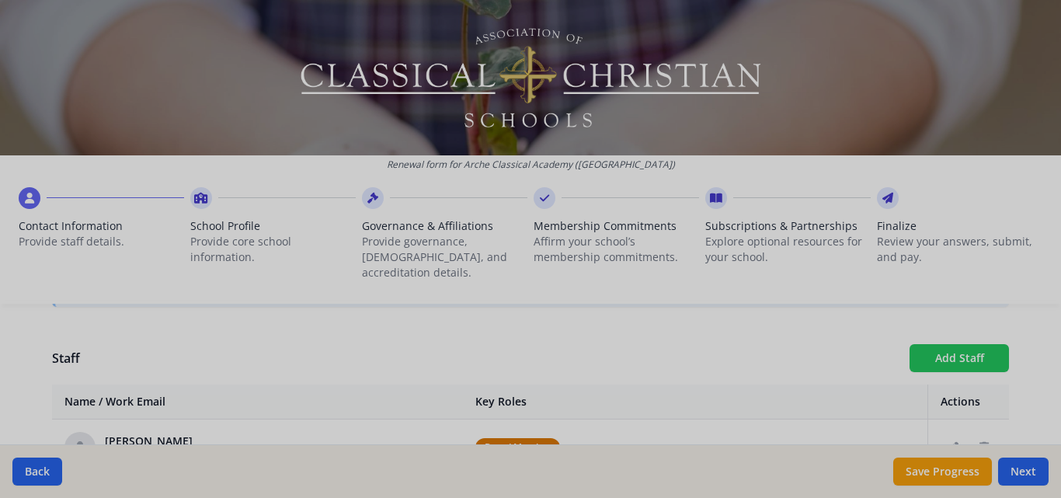
checkbox input "false"
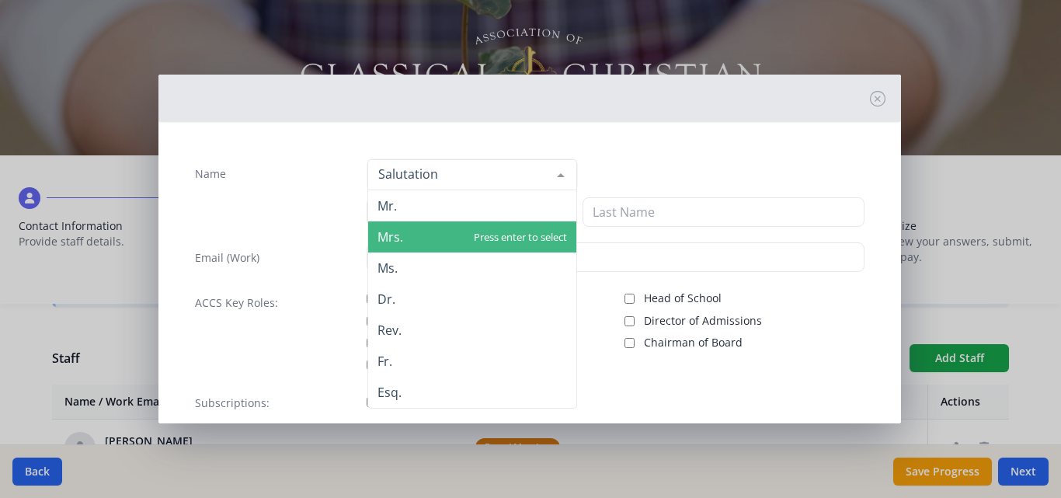
click at [426, 251] on span "Mrs." at bounding box center [472, 236] width 208 height 31
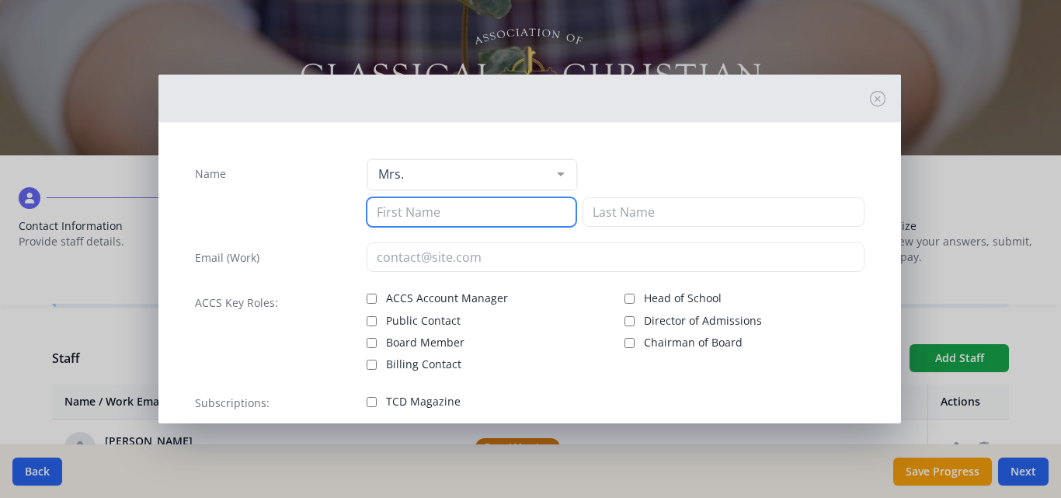
click at [405, 216] on input at bounding box center [472, 212] width 210 height 30
type input "[PERSON_NAME]"
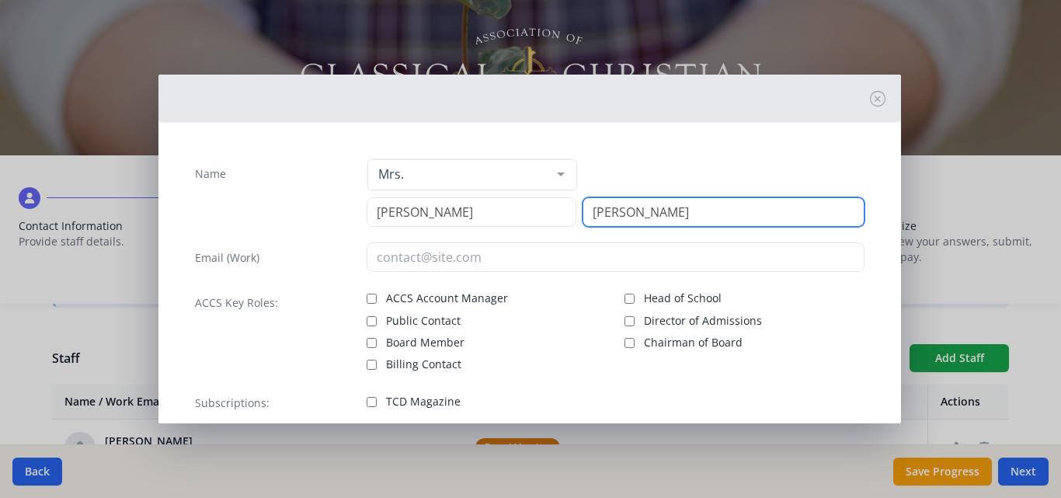
type input "[PERSON_NAME]"
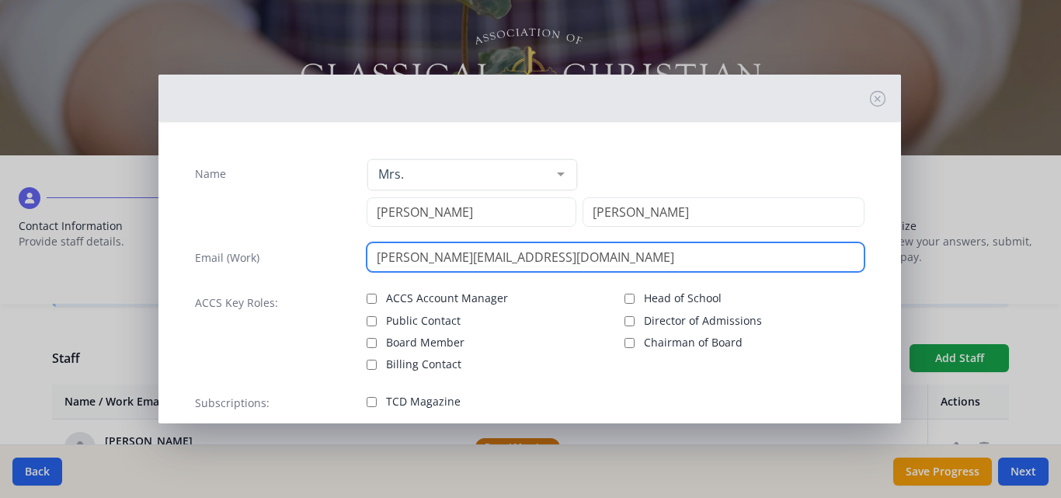
type input "[PERSON_NAME][EMAIL_ADDRESS][DOMAIN_NAME]"
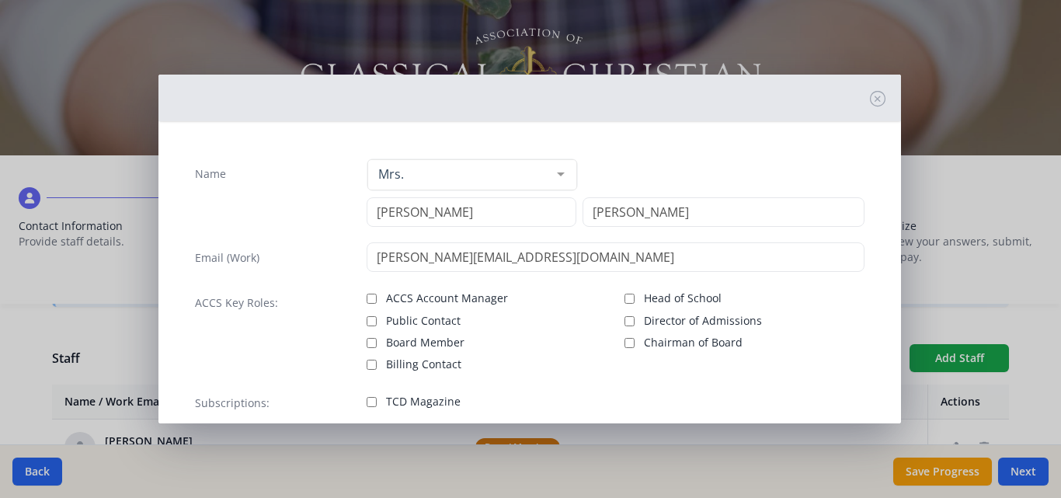
click at [388, 393] on label "TCD Magazine" at bounding box center [487, 400] width 240 height 19
click at [377, 397] on input "TCD Magazine" at bounding box center [372, 402] width 10 height 10
checkbox input "true"
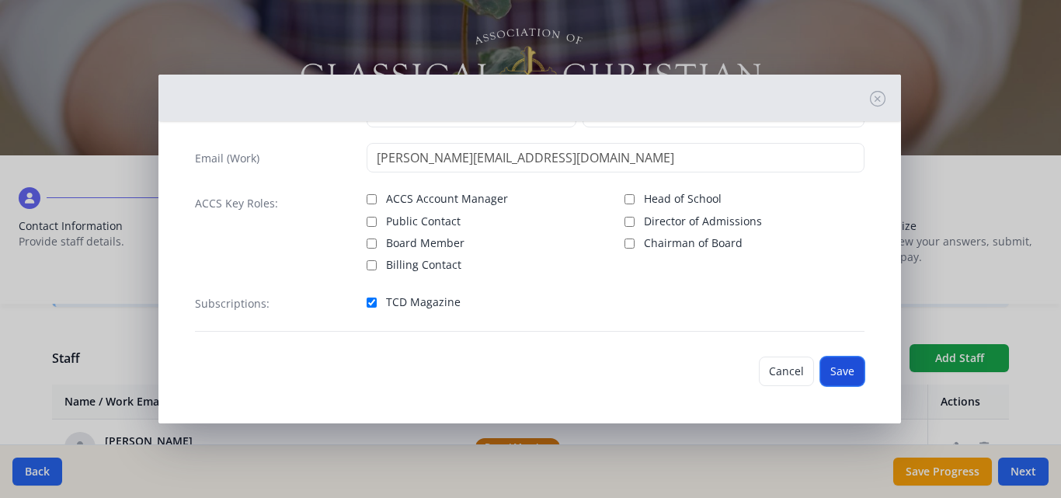
click at [831, 374] on button "Save" at bounding box center [842, 371] width 44 height 30
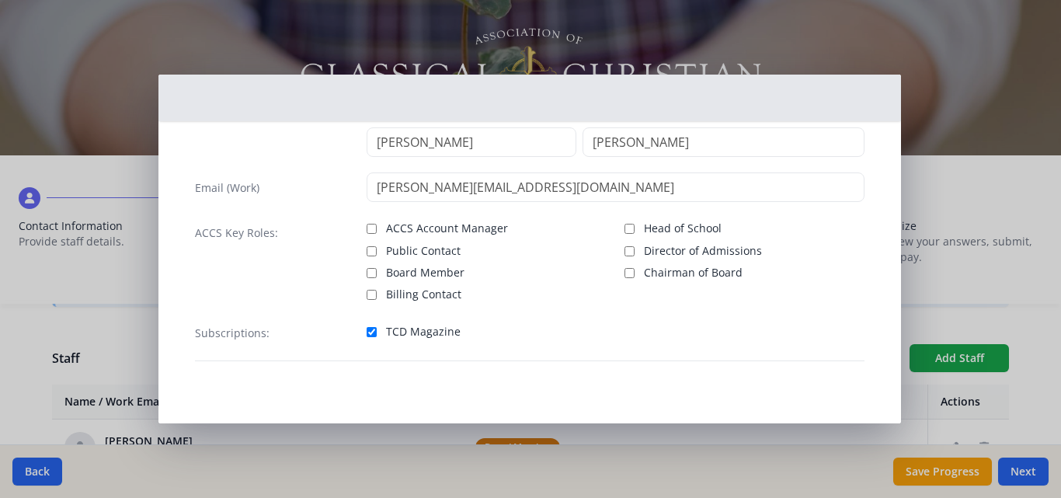
scroll to position [70, 0]
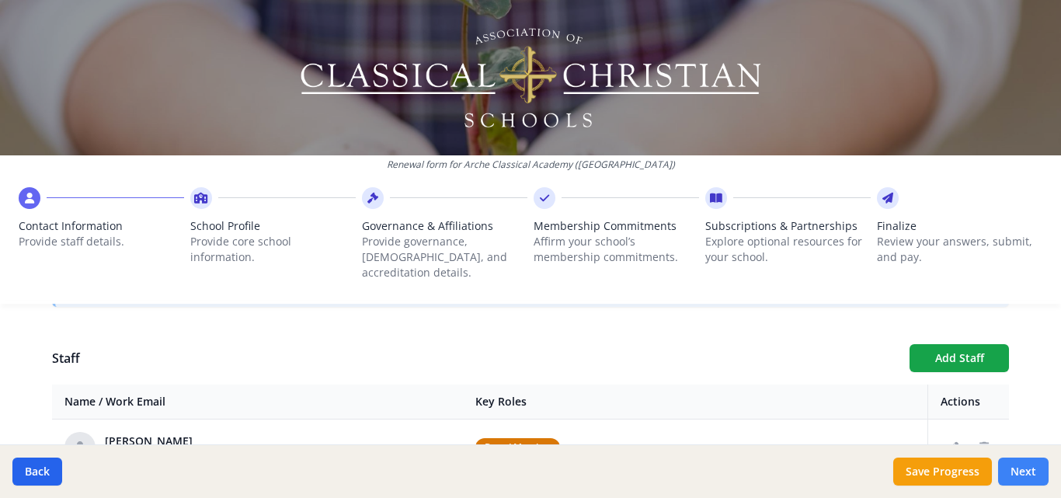
click at [1018, 472] on button "Next" at bounding box center [1023, 471] width 50 height 28
type input "[PHONE_NUMBER]"
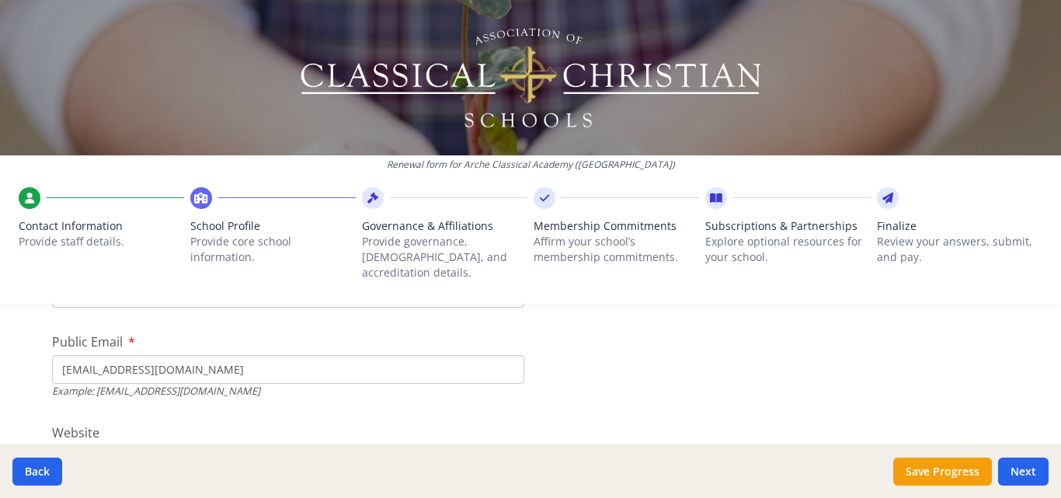
scroll to position [523, 0]
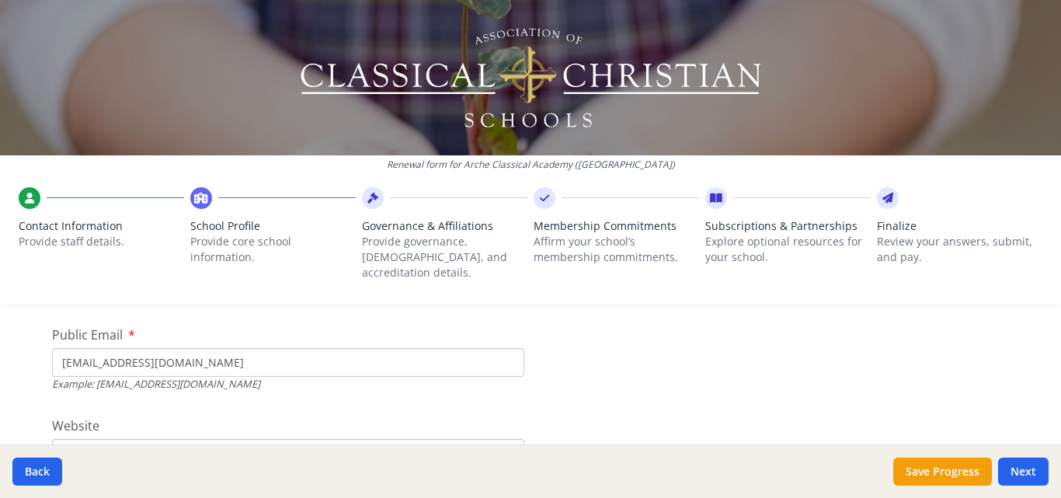
drag, startPoint x: 77, startPoint y: 347, endPoint x: 0, endPoint y: 337, distance: 77.5
click at [0, 337] on div "Renewal form for Arche Classical Academy ([GEOGRAPHIC_DATA]) Contact Informatio…" at bounding box center [530, 249] width 1061 height 498
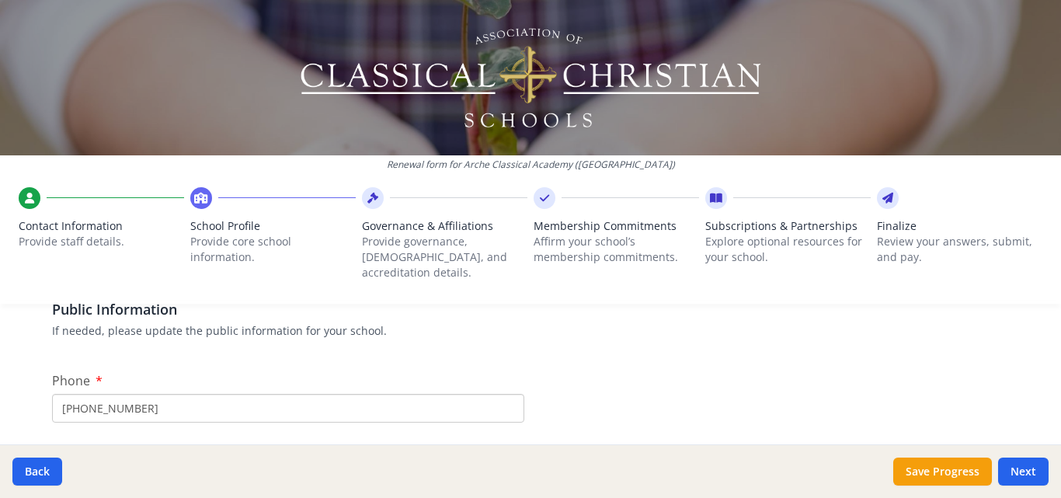
scroll to position [315, 0]
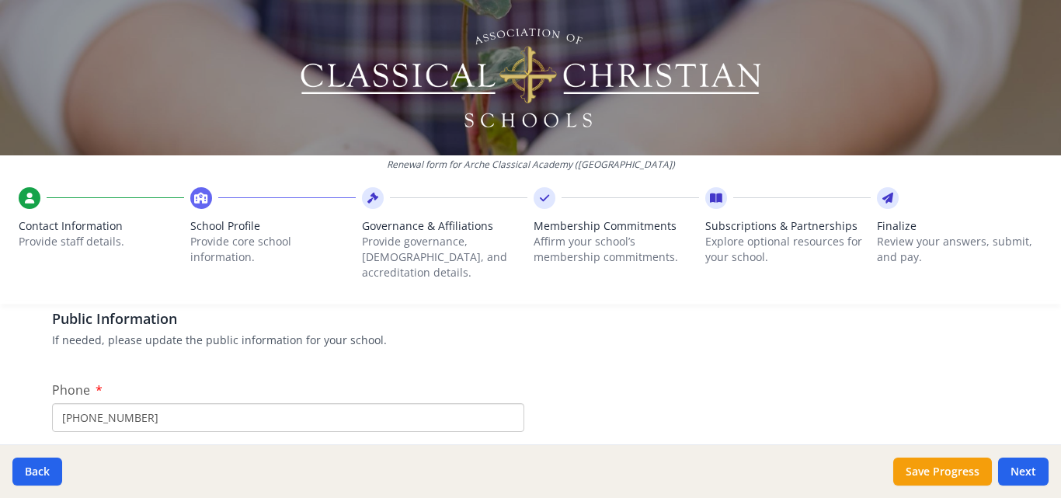
type input "[EMAIL_ADDRESS][DOMAIN_NAME]"
drag, startPoint x: 179, startPoint y: 398, endPoint x: 0, endPoint y: 366, distance: 181.4
click at [0, 366] on div "Renewal form for Arche Classical Academy ([GEOGRAPHIC_DATA]) Contact Informatio…" at bounding box center [530, 249] width 1061 height 498
paste input "717 996 437"
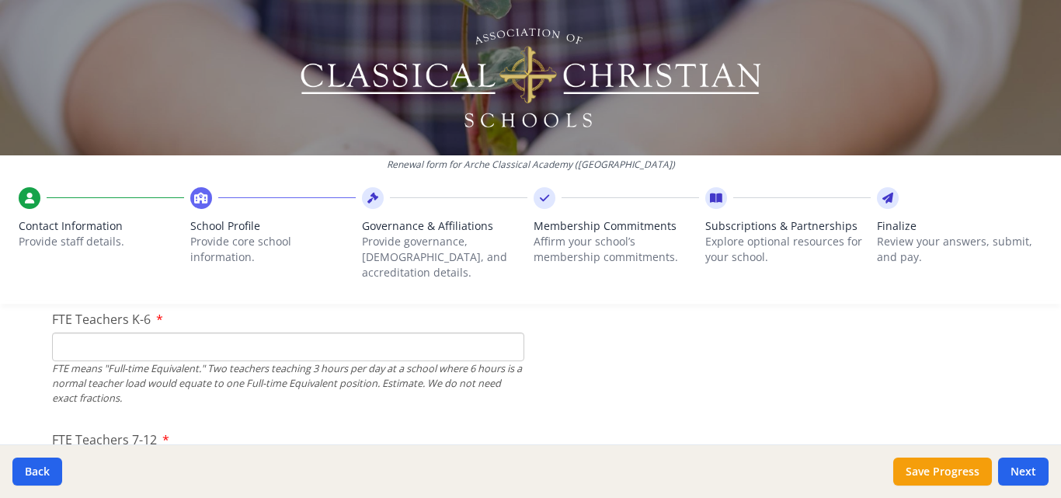
scroll to position [999, 0]
type input "[PHONE_NUMBER]"
click at [292, 332] on input "FTE Teachers K-6" at bounding box center [288, 341] width 472 height 29
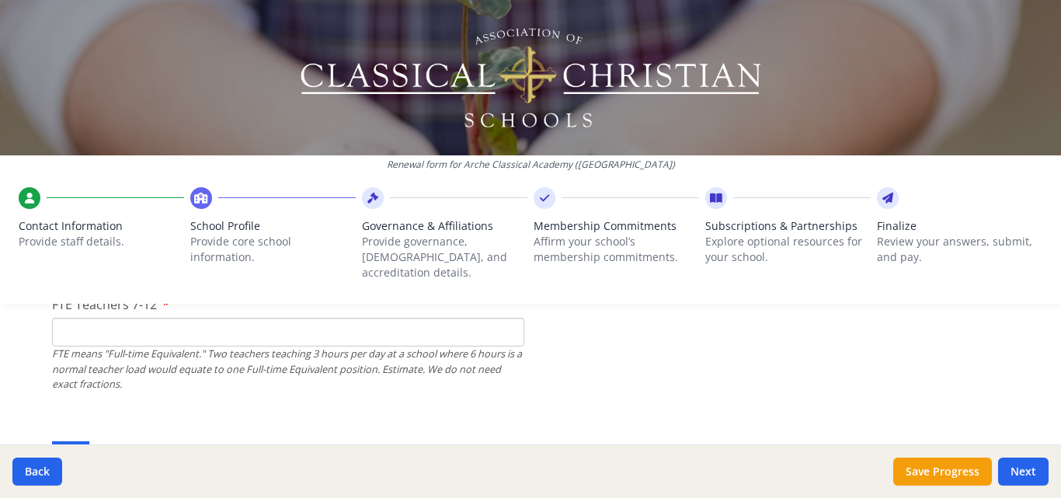
type input "3"
click at [200, 318] on input "FTE Teachers 7-12" at bounding box center [288, 332] width 472 height 29
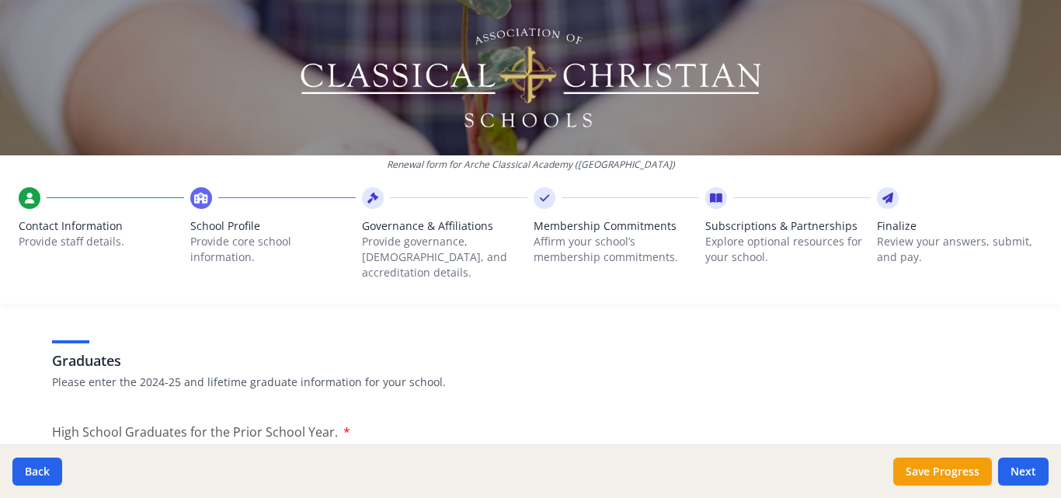
scroll to position [2216, 0]
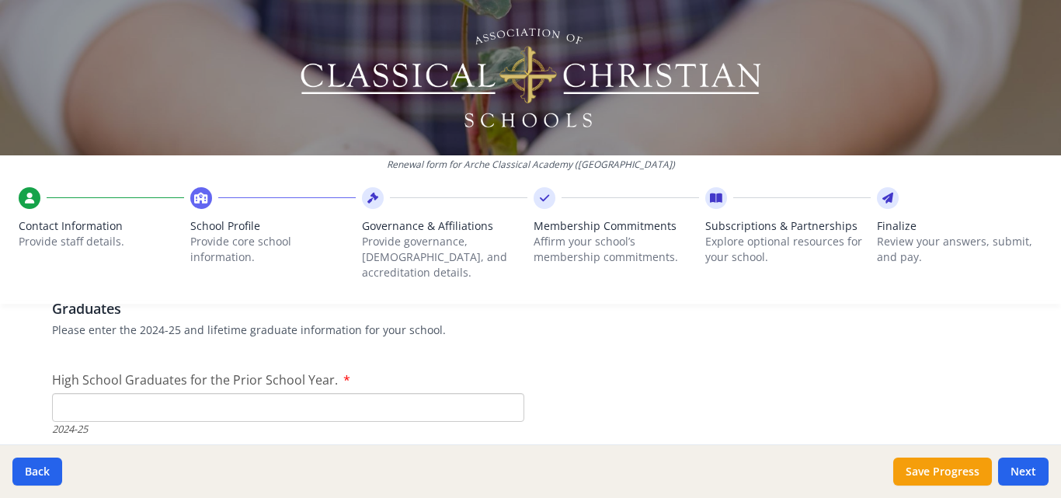
type input "3"
click at [369, 394] on input "High School Graduates for the Prior School Year." at bounding box center [288, 407] width 472 height 29
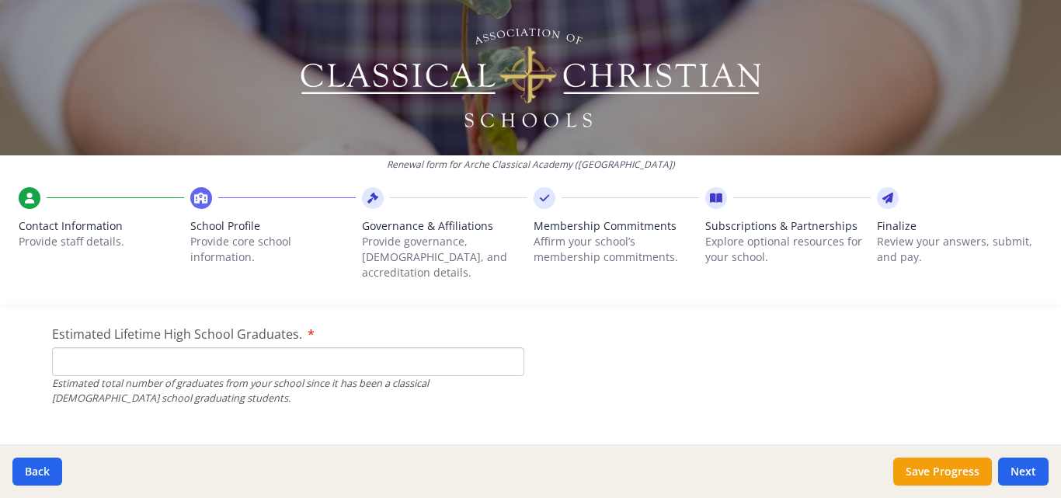
scroll to position [2376, 0]
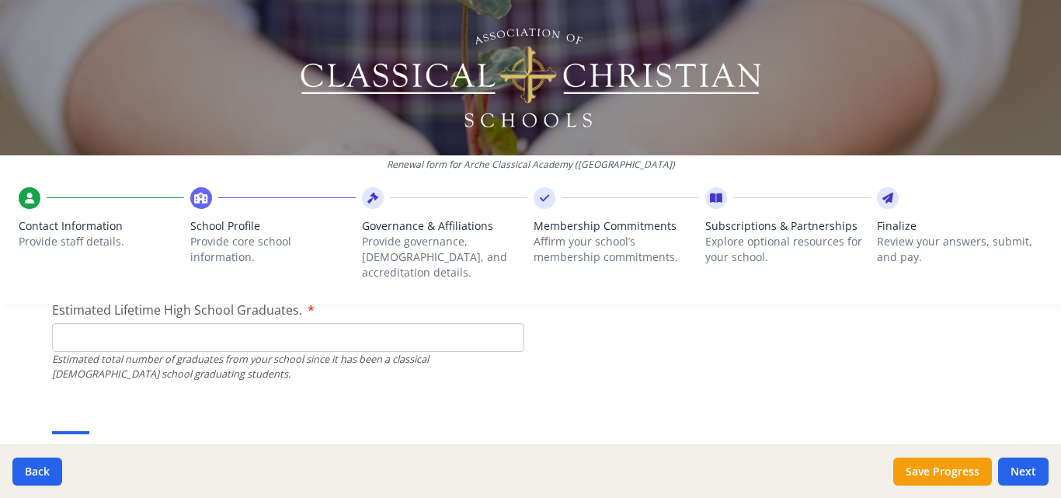
type input "0"
click at [245, 323] on input "Estimated Lifetime High School Graduates." at bounding box center [288, 337] width 472 height 29
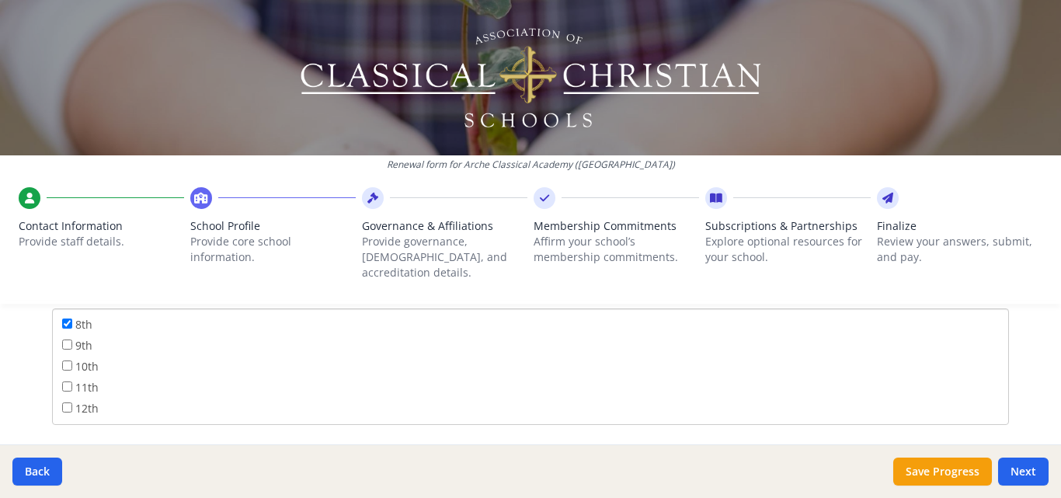
scroll to position [188, 0]
type input "0"
click at [67, 335] on label "9th" at bounding box center [77, 343] width 30 height 17
click at [67, 339] on input "9th" at bounding box center [67, 344] width 10 height 10
checkbox input "true"
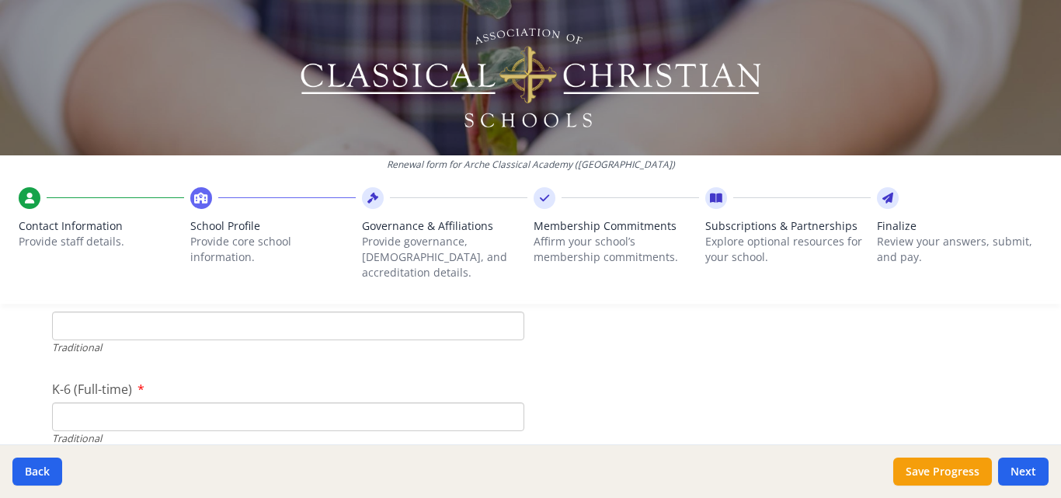
scroll to position [3277, 0]
click at [133, 321] on input "Pre-K" at bounding box center [288, 335] width 472 height 29
type input "7"
click at [191, 414] on input "K-6 (Full-time)" at bounding box center [288, 426] width 472 height 29
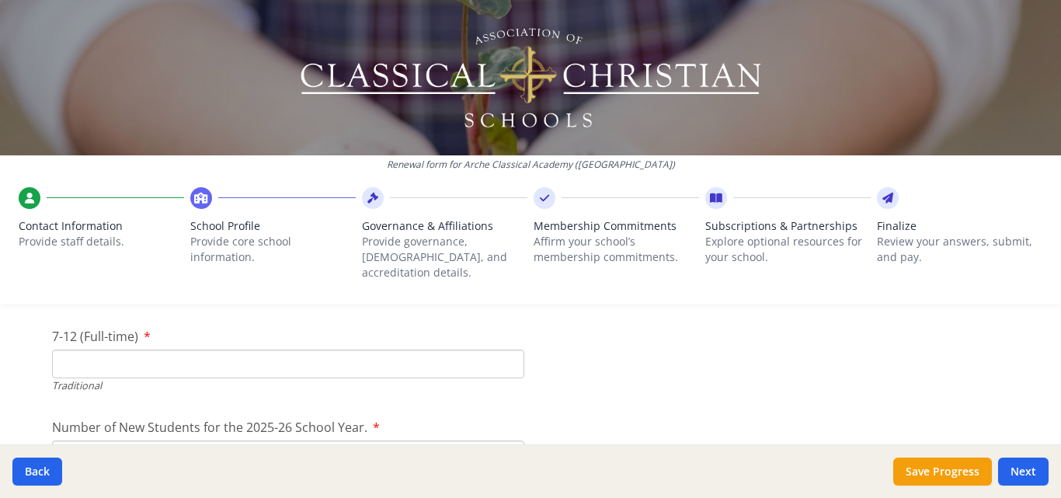
scroll to position [3432, 0]
type input "66"
click at [145, 347] on input "7-12 (Full-time)" at bounding box center [288, 361] width 472 height 29
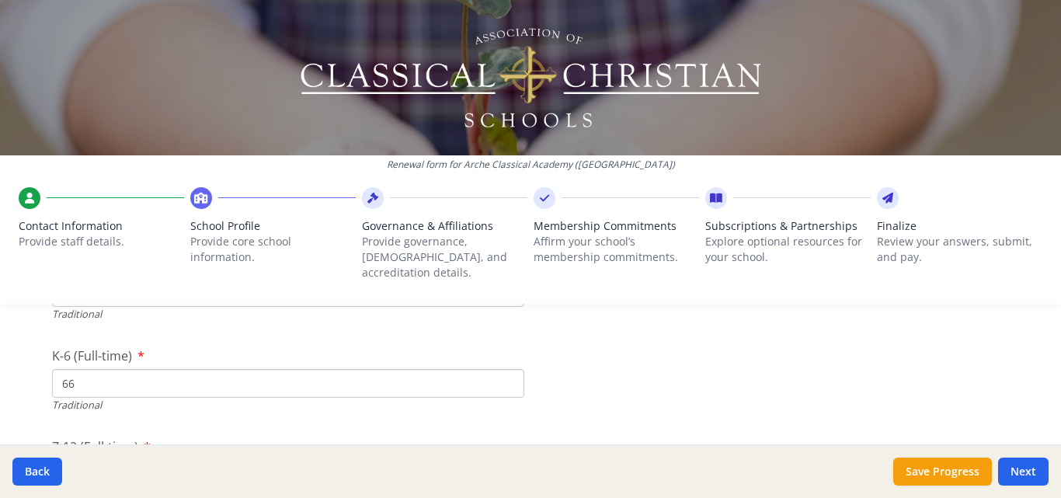
scroll to position [3328, 0]
type input "4"
click at [113, 360] on input "66" at bounding box center [288, 374] width 472 height 29
type input "6"
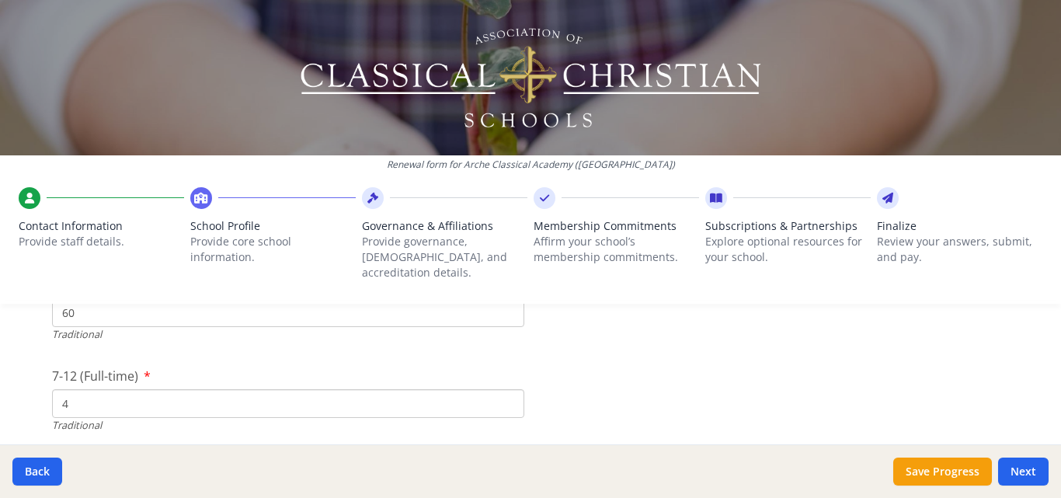
type input "60"
click at [137, 389] on input "4" at bounding box center [288, 403] width 472 height 29
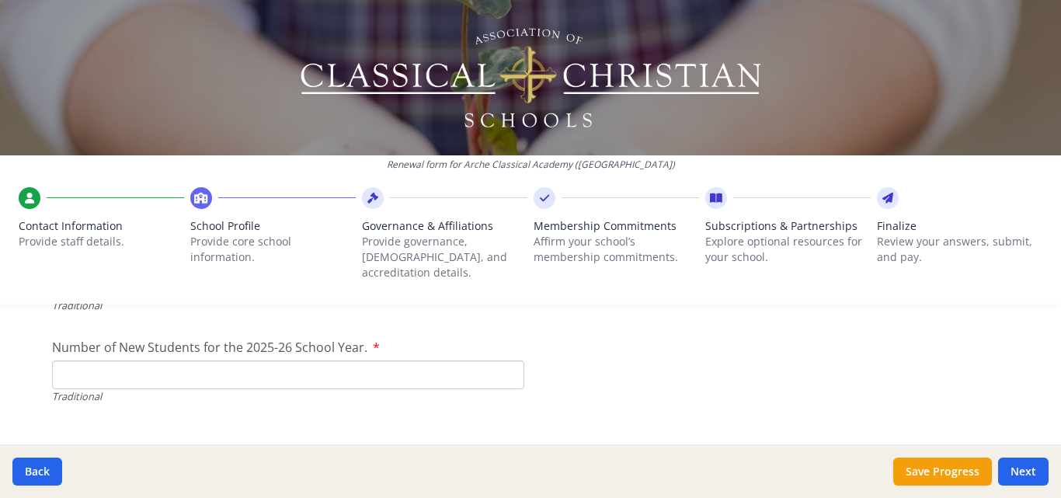
scroll to position [3515, 0]
type input "0"
click at [149, 366] on input "Number of New Students for the 2025-26 School Year." at bounding box center [288, 370] width 472 height 29
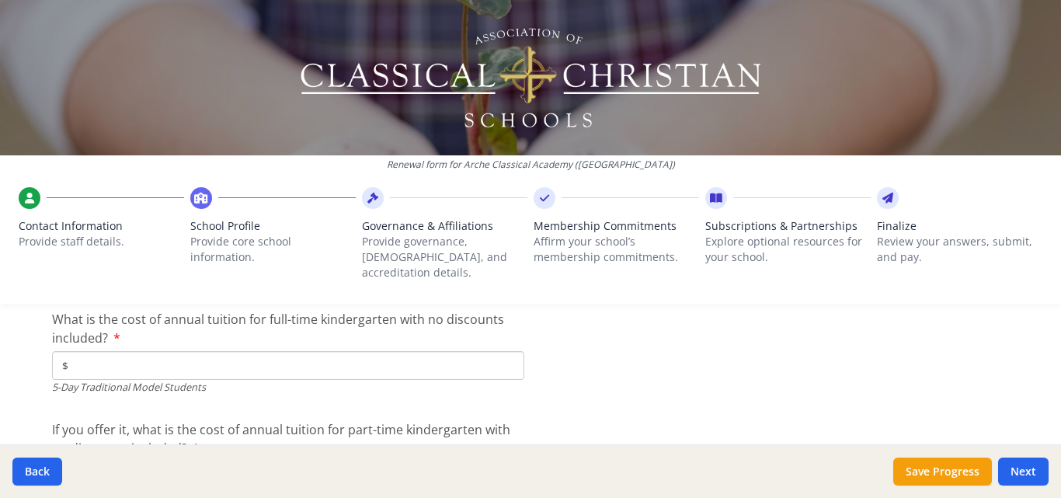
scroll to position [4058, 0]
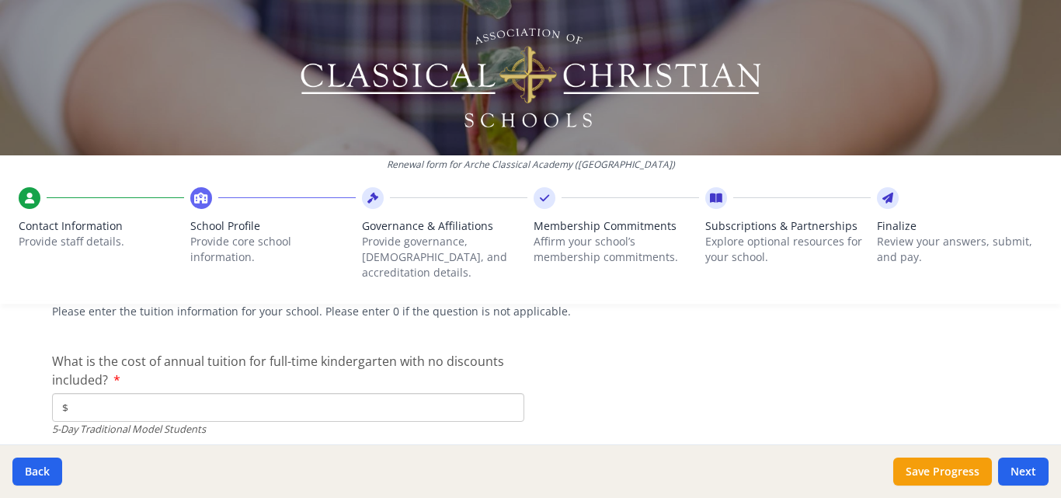
type input "22"
click at [238, 393] on input "$" at bounding box center [288, 407] width 472 height 29
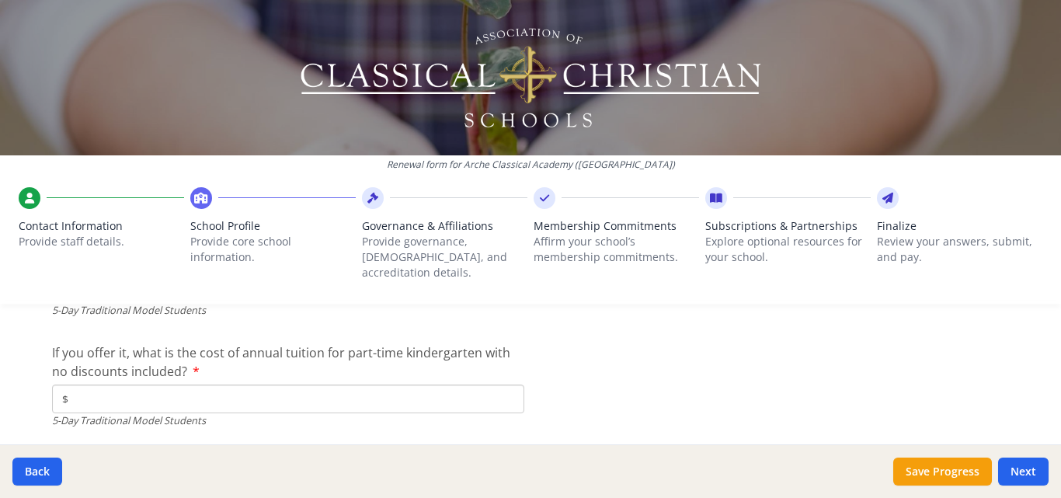
scroll to position [4188, 0]
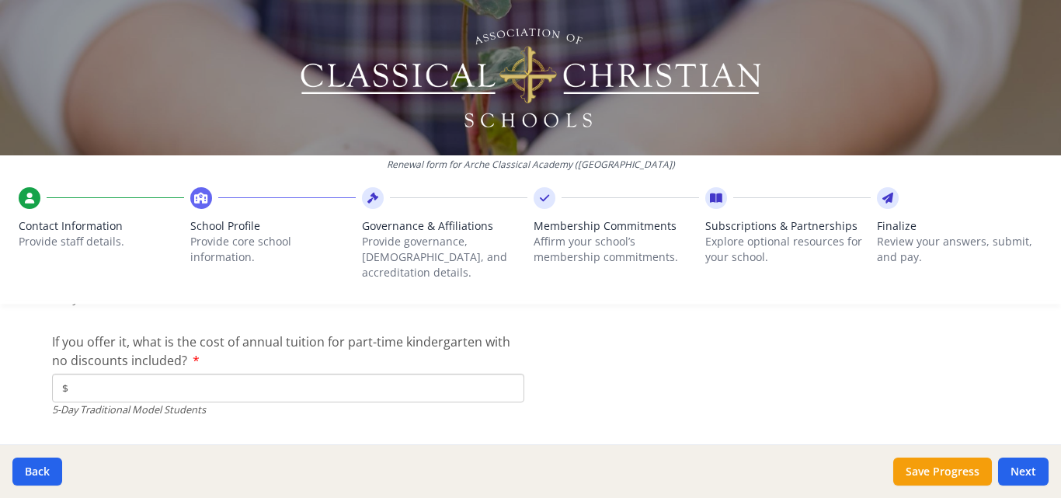
type input "$5 500"
click at [221, 376] on input "$" at bounding box center [288, 388] width 472 height 29
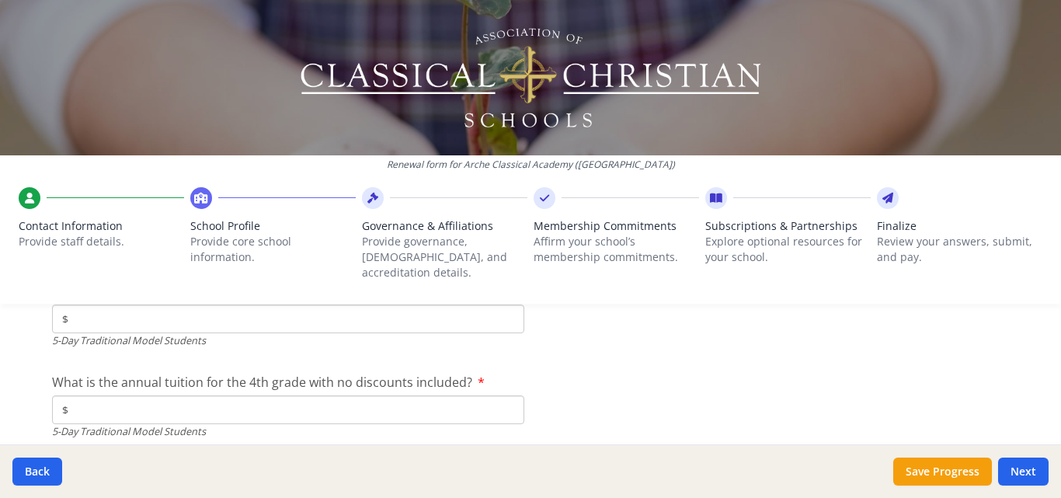
scroll to position [4256, 0]
type input "$0"
click at [265, 397] on input "$" at bounding box center [288, 411] width 472 height 29
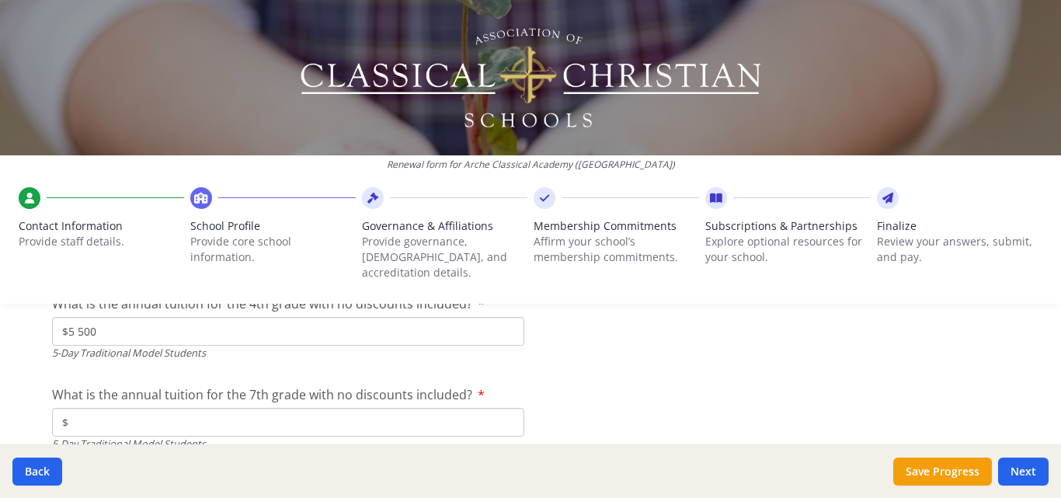
scroll to position [4349, 0]
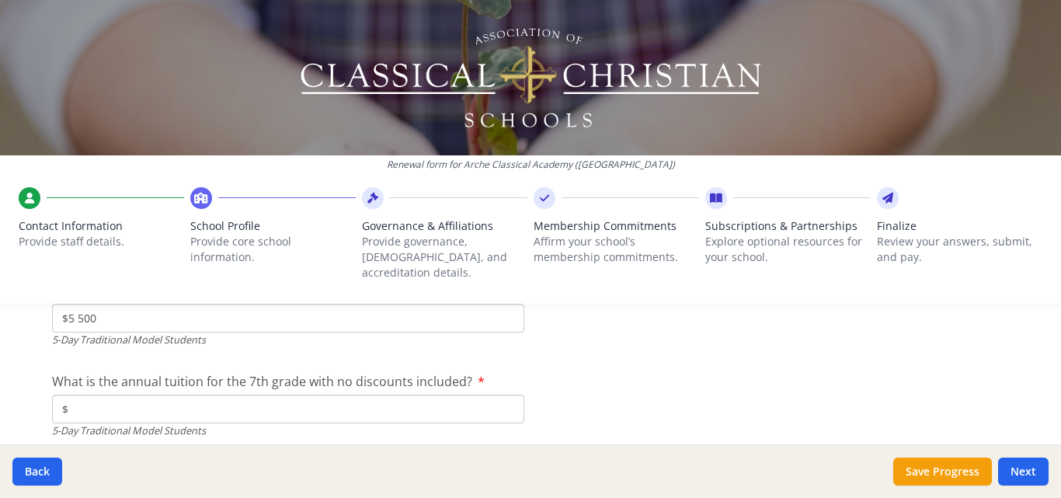
type input "$5 500"
click at [242, 396] on input "$" at bounding box center [288, 409] width 472 height 29
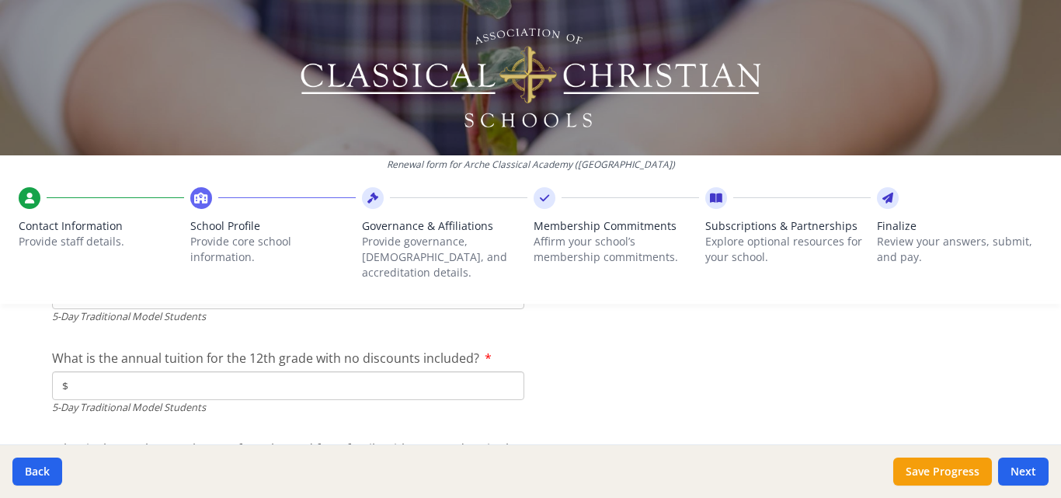
scroll to position [4473, 0]
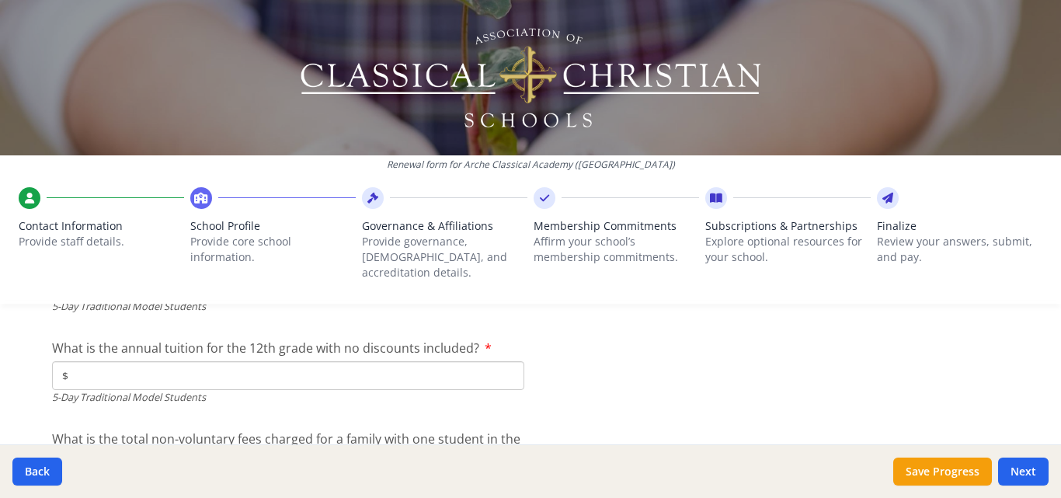
type input "$5 500"
click at [247, 370] on input "$" at bounding box center [288, 375] width 472 height 29
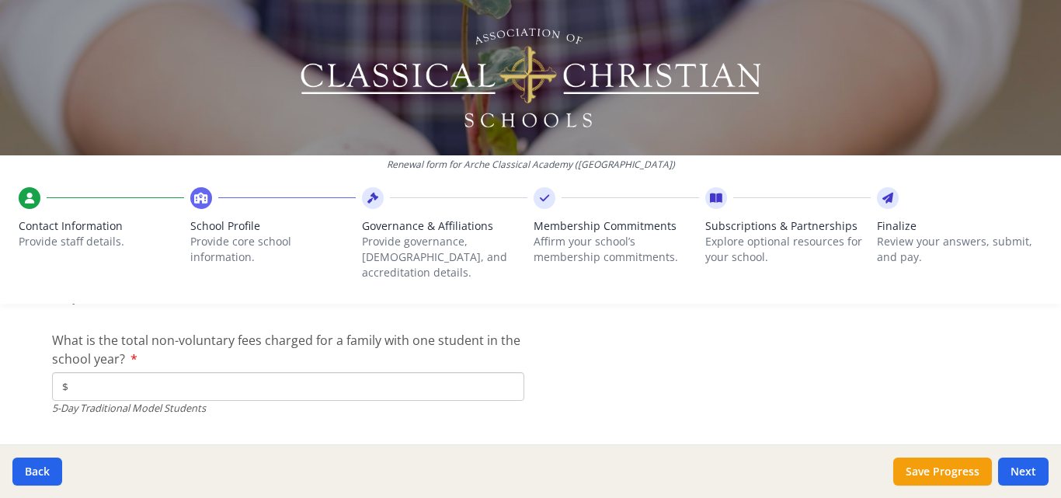
scroll to position [4576, 0]
type input "$0"
click at [247, 370] on input "$" at bounding box center [288, 381] width 472 height 29
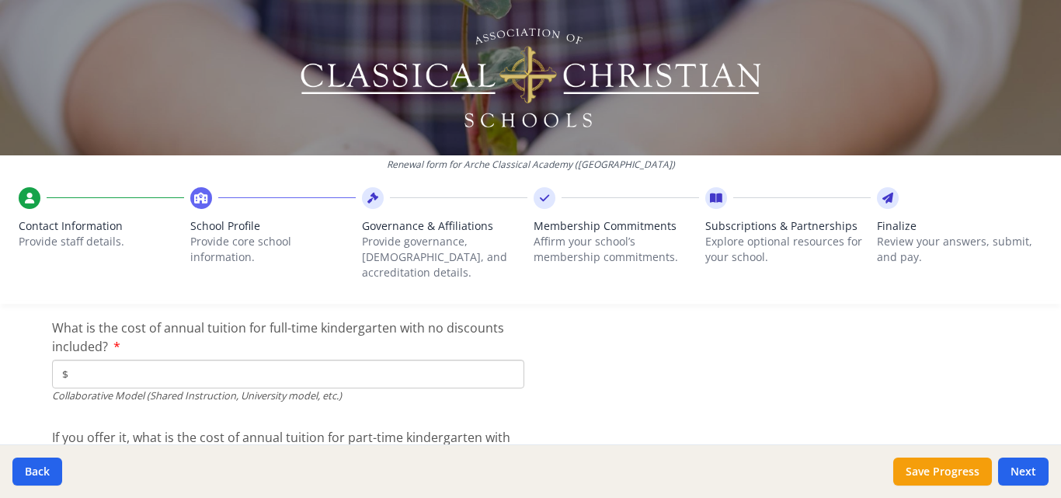
scroll to position [4804, 0]
type input "$0"
click at [231, 361] on input "$" at bounding box center [288, 371] width 472 height 29
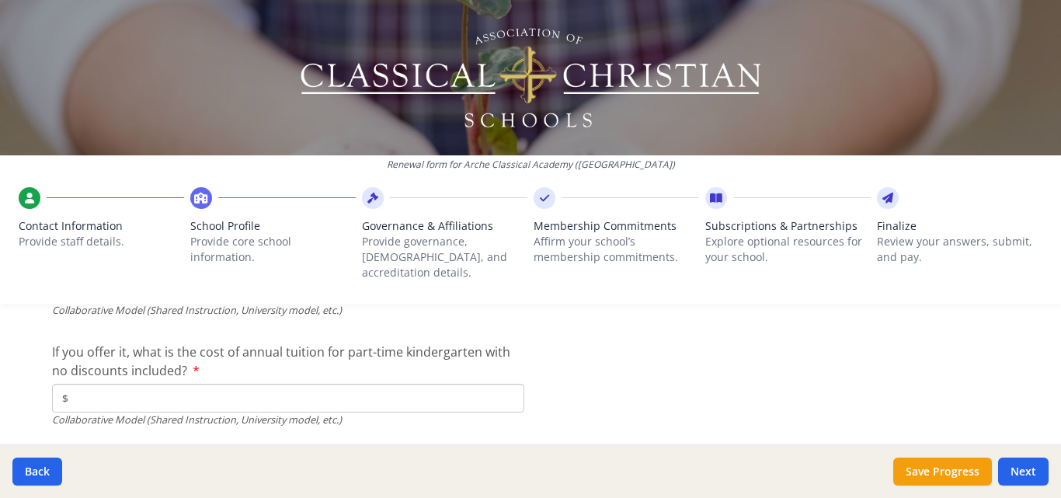
scroll to position [4913, 0]
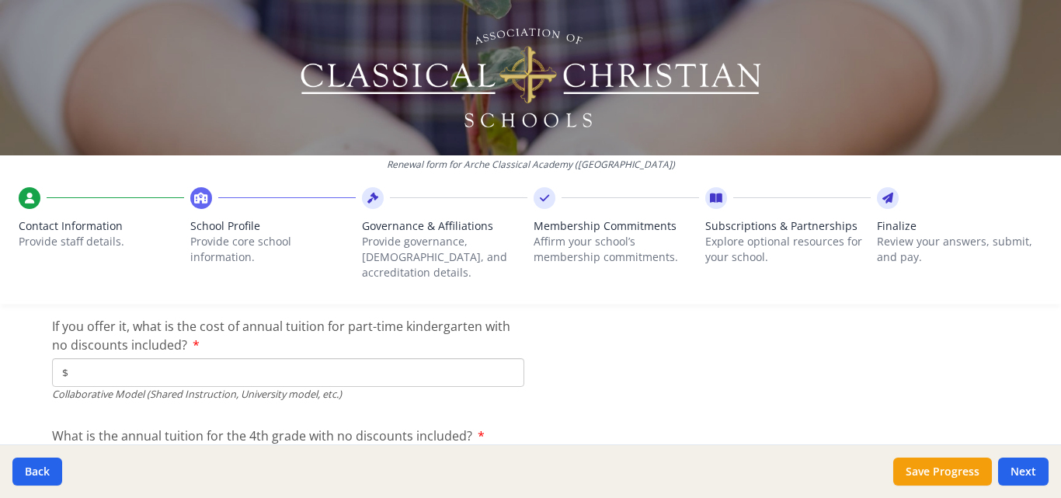
type input "$0"
click at [200, 358] on input "$" at bounding box center [288, 372] width 472 height 29
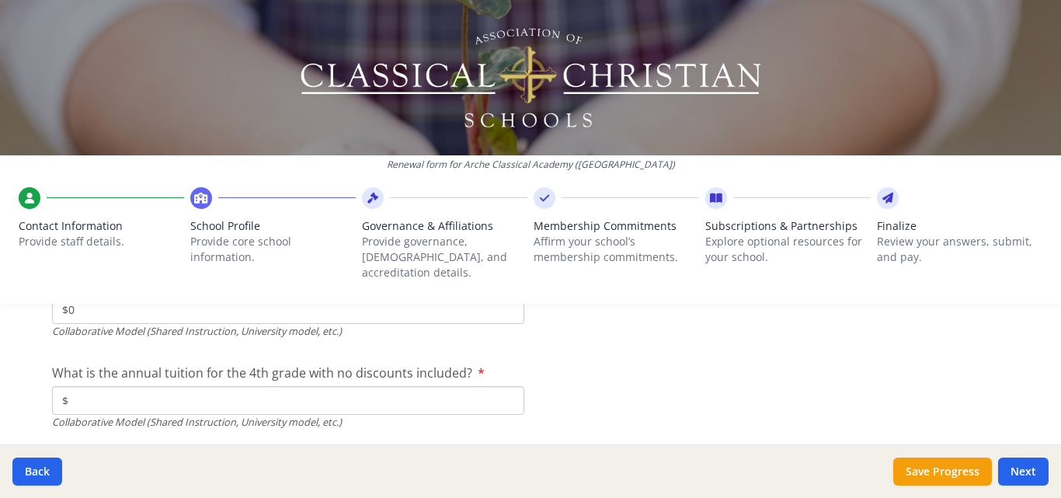
scroll to position [4996, 0]
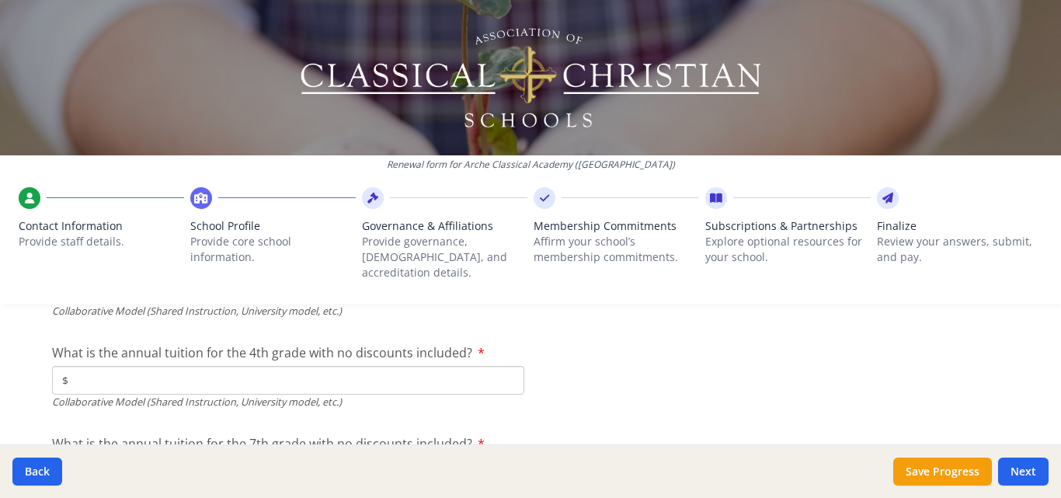
type input "$0"
click at [200, 366] on input "$" at bounding box center [288, 380] width 472 height 29
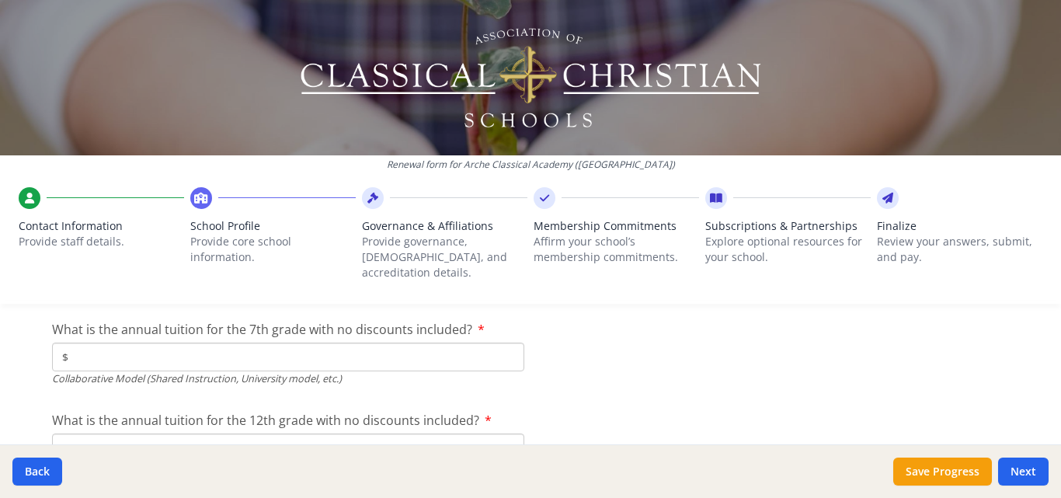
scroll to position [5115, 0]
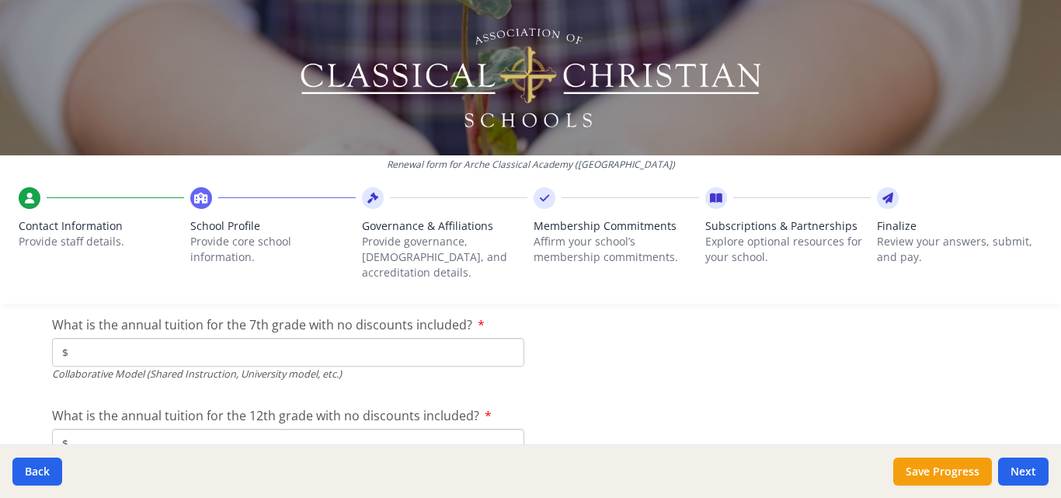
type input "$0"
click at [174, 338] on input "$" at bounding box center [288, 352] width 472 height 29
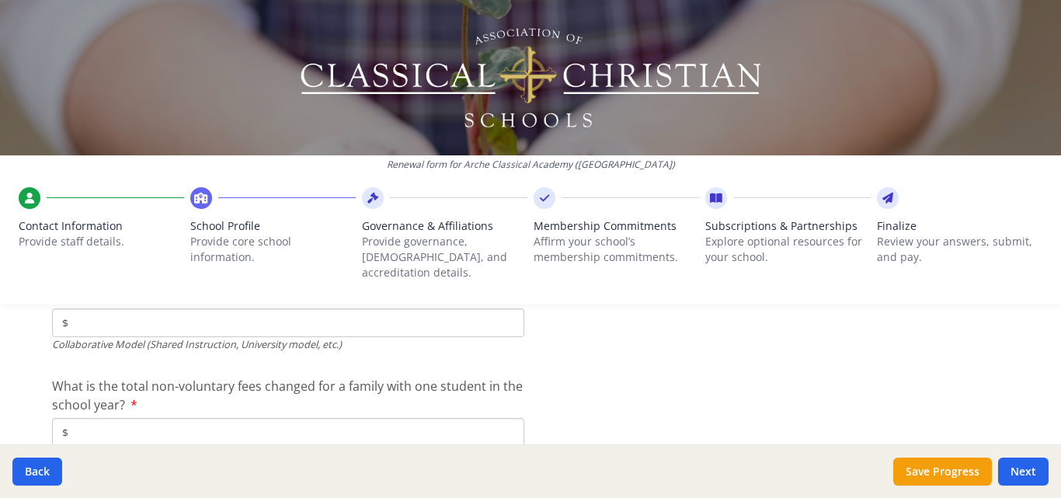
scroll to position [5244, 0]
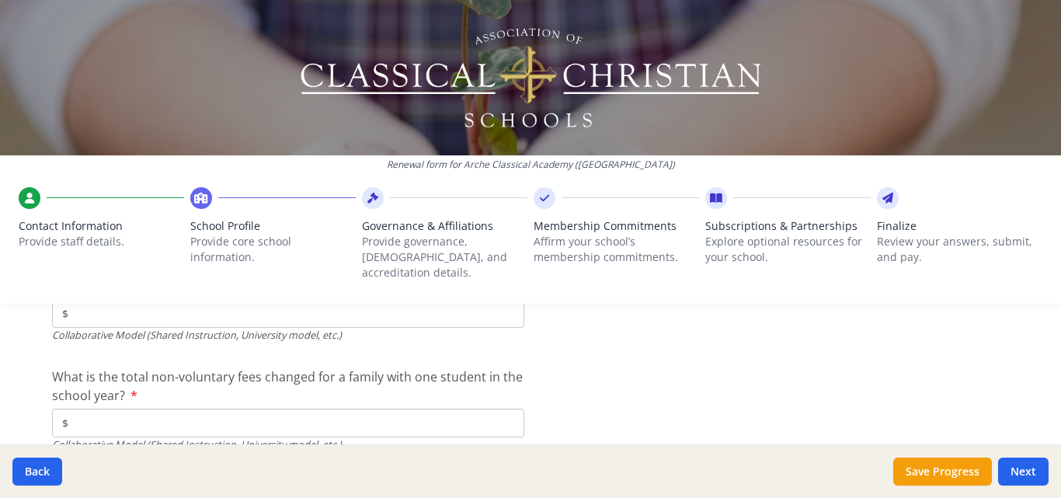
type input "$0"
click at [141, 308] on input "$" at bounding box center [288, 313] width 472 height 29
type input "$0"
click at [158, 408] on input "$" at bounding box center [288, 422] width 472 height 29
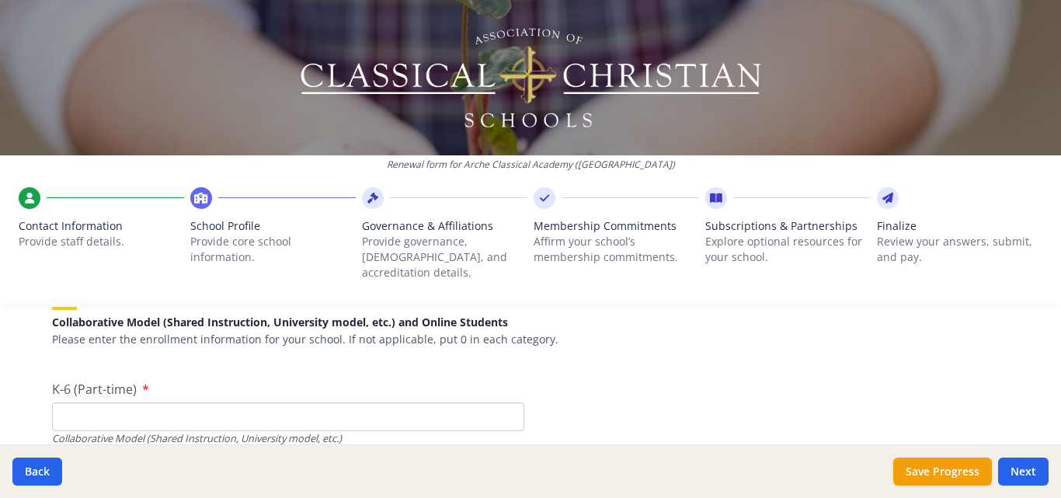
scroll to position [3646, 0]
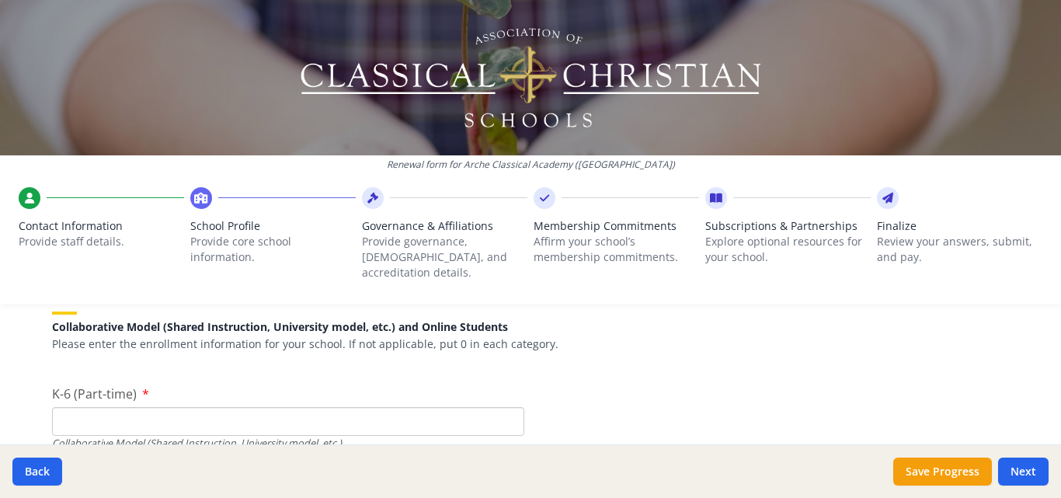
type input "$0"
click at [158, 407] on input "K-6 (Part-time)" at bounding box center [288, 421] width 472 height 29
type input "0"
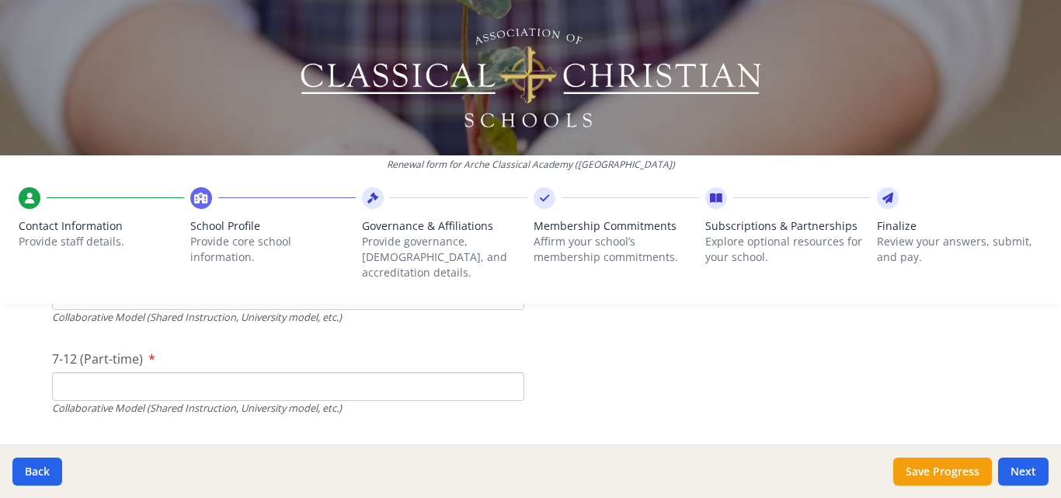
scroll to position [3773, 0]
type input "0"
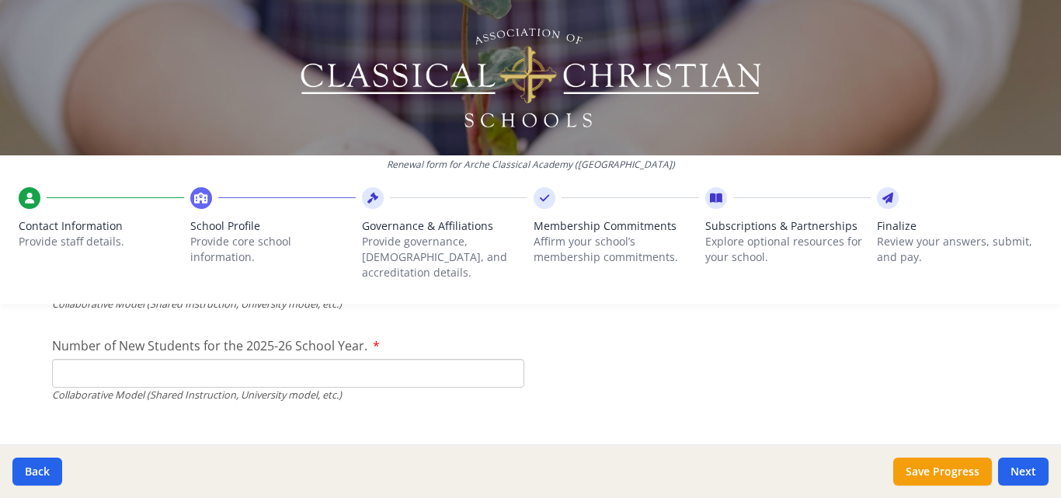
scroll to position [3877, 0]
type input "0"
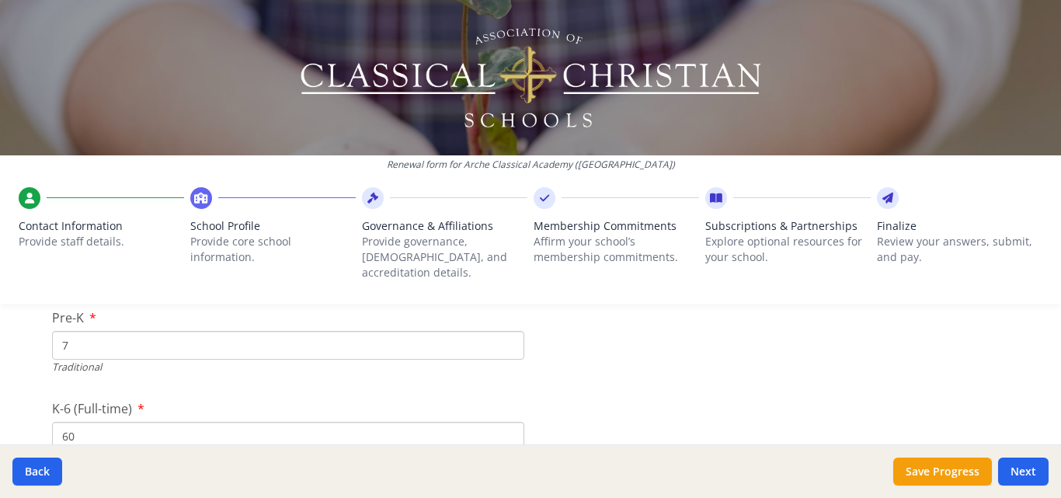
scroll to position [3269, 0]
click at [96, 419] on input "60" at bounding box center [288, 433] width 472 height 29
type input "6"
click at [503, 326] on input "68" at bounding box center [288, 340] width 472 height 29
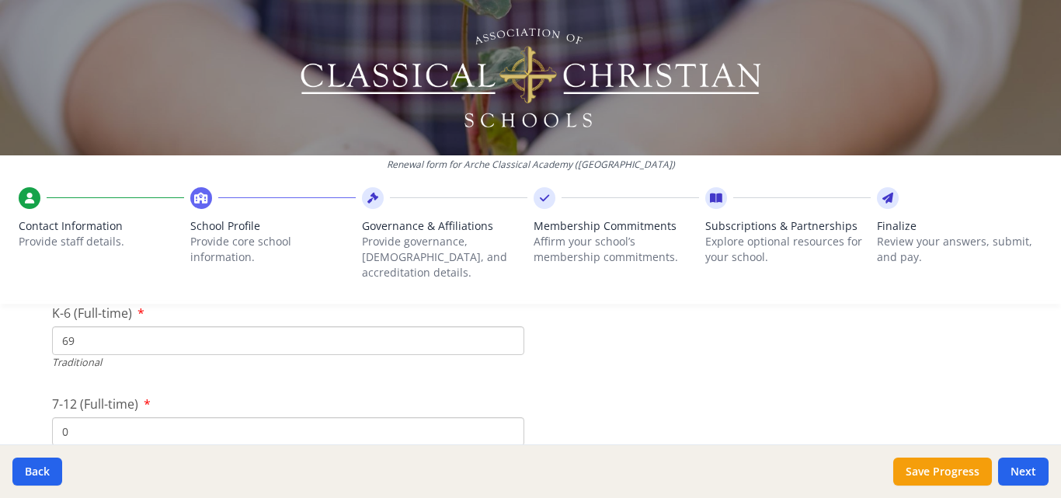
click at [503, 326] on input "69" at bounding box center [288, 340] width 472 height 29
click at [503, 326] on input "70" at bounding box center [288, 340] width 472 height 29
click at [503, 326] on input "71" at bounding box center [288, 340] width 472 height 29
type input "72"
click at [503, 326] on input "72" at bounding box center [288, 340] width 472 height 29
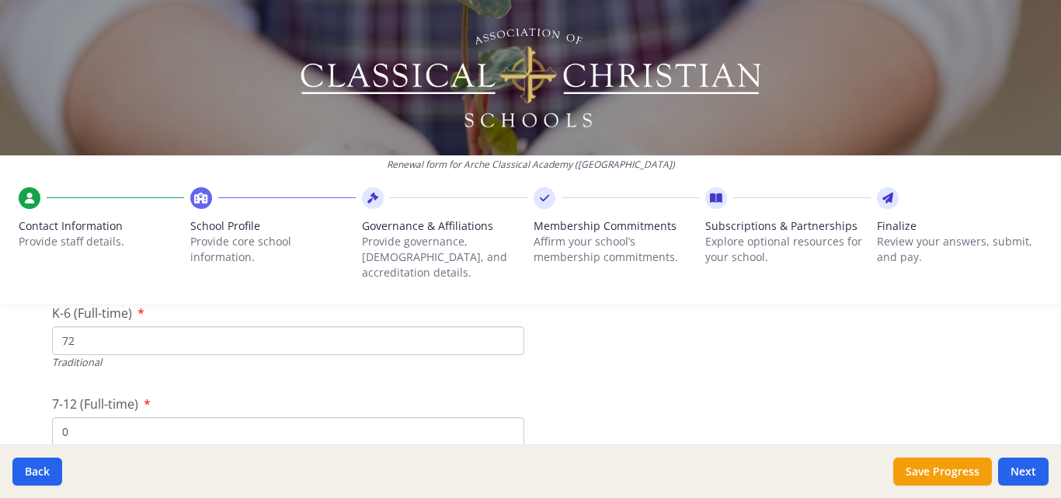
click at [299, 420] on input "0" at bounding box center [288, 431] width 472 height 29
click at [259, 399] on input "7-12 (Full-time)" at bounding box center [288, 405] width 472 height 29
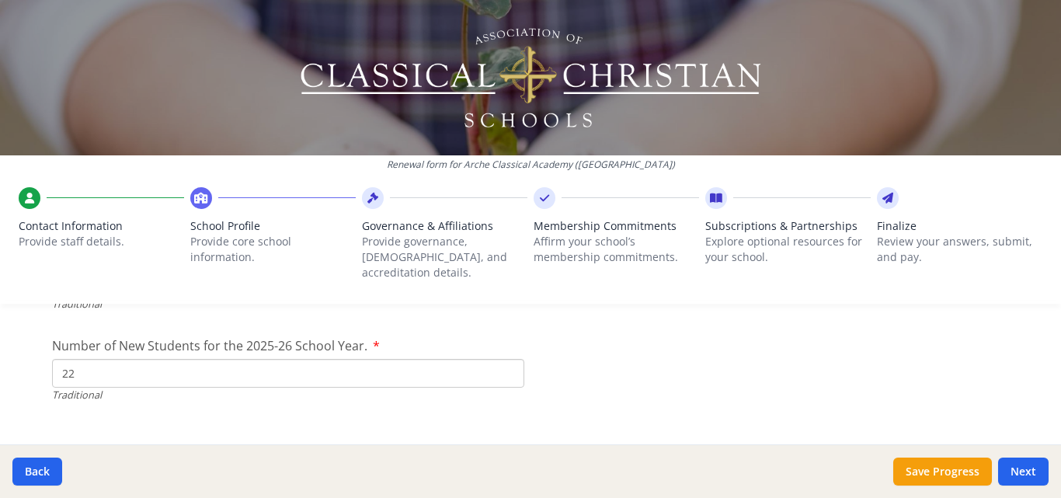
scroll to position [3523, 0]
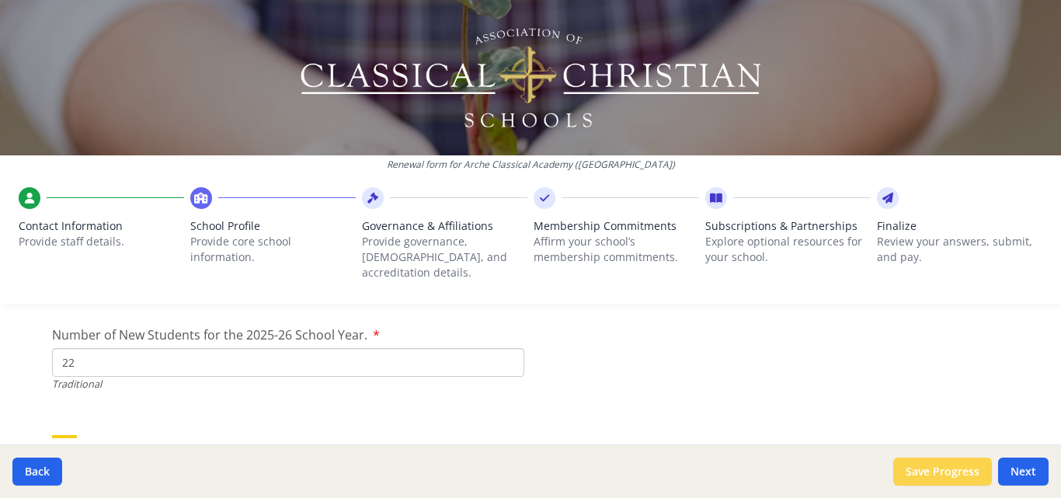
type input "22"
click at [948, 459] on button "Save Progress" at bounding box center [942, 471] width 99 height 28
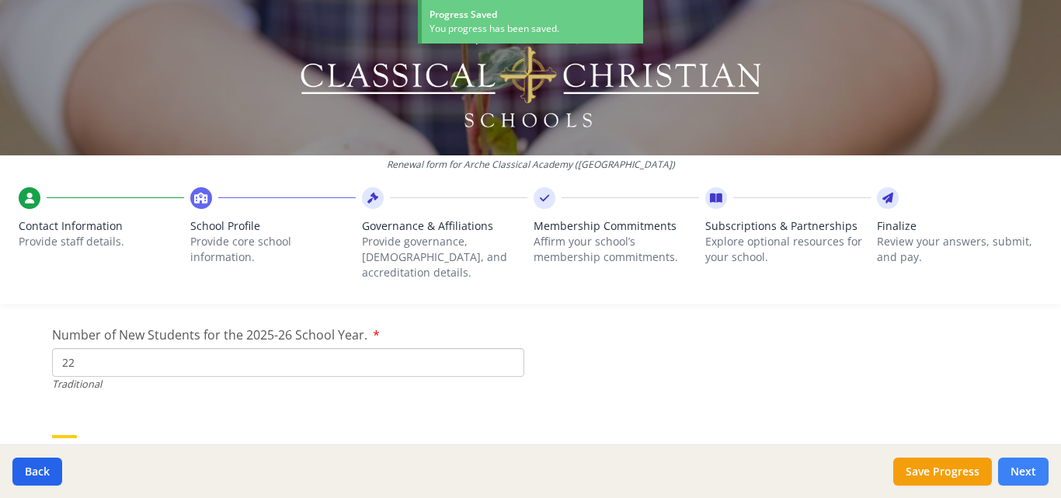
click at [1020, 464] on button "Next" at bounding box center [1023, 471] width 50 height 28
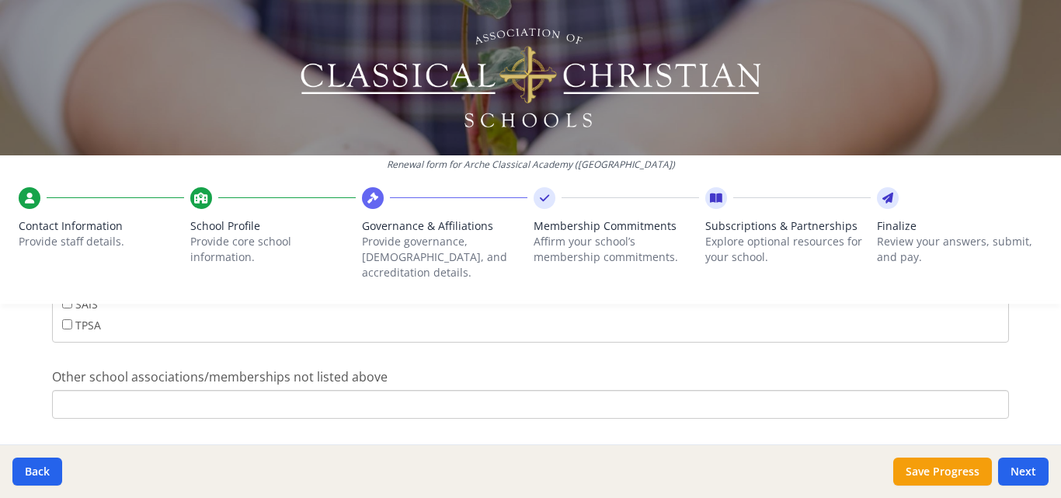
scroll to position [1132, 0]
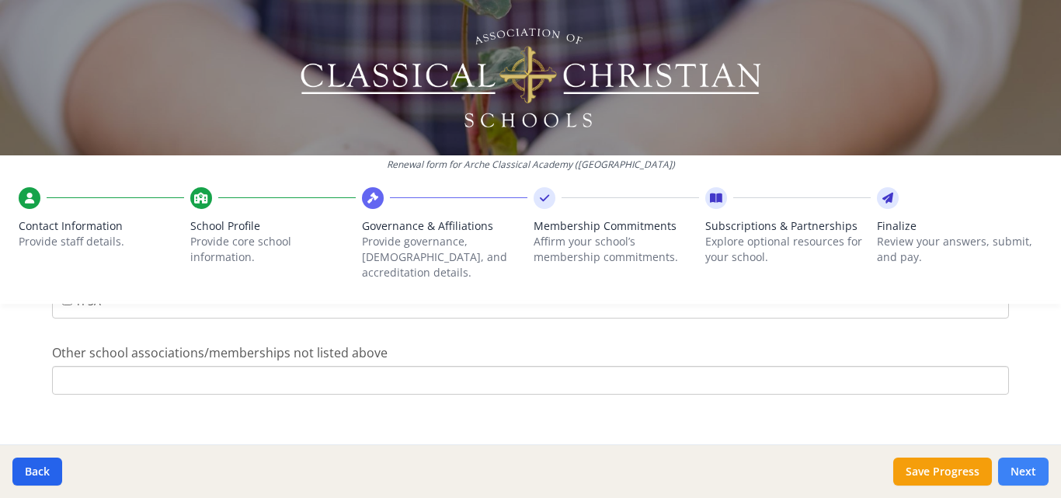
click at [1017, 462] on button "Next" at bounding box center [1023, 471] width 50 height 28
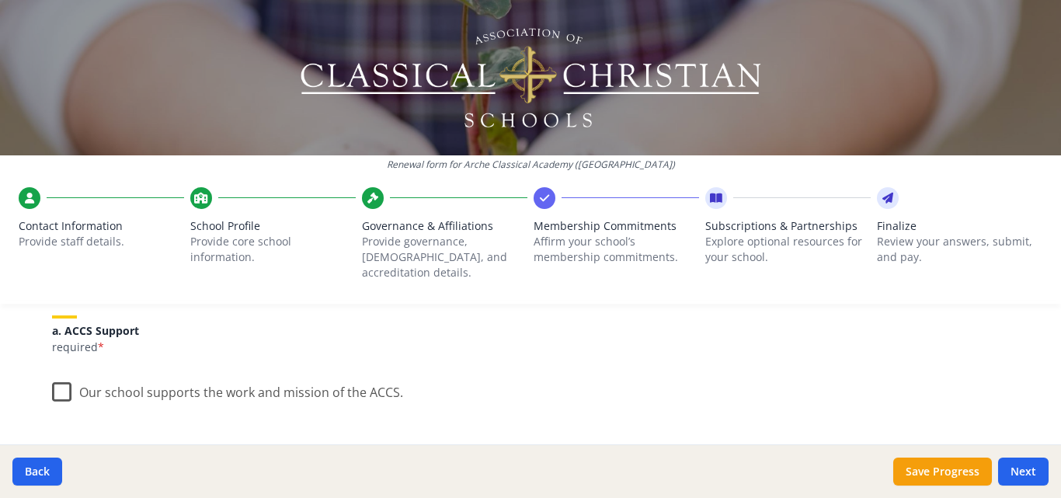
scroll to position [202, 0]
click at [57, 381] on label "Our school supports the work and mission of the ACCS." at bounding box center [227, 387] width 351 height 33
click at [0, 0] on input "Our school supports the work and mission of the ACCS." at bounding box center [0, 0] width 0 height 0
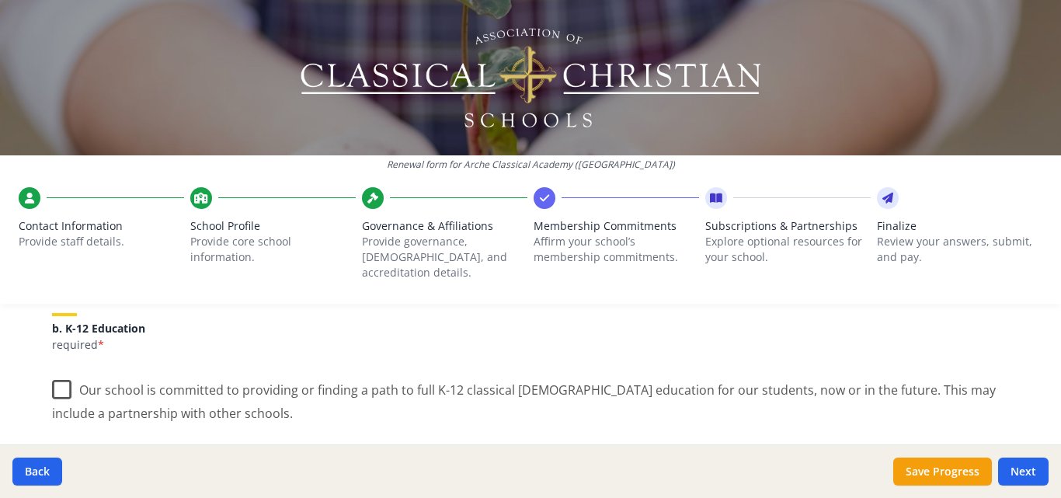
scroll to position [352, 0]
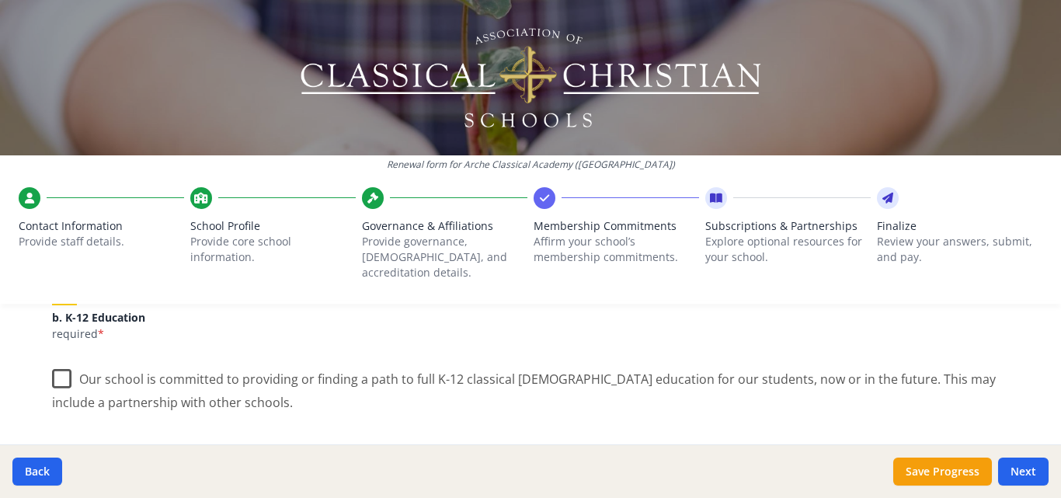
click at [61, 374] on label "Our school is committed to providing or finding a path to full K-12 classical […" at bounding box center [530, 385] width 957 height 52
click at [0, 0] on input "Our school is committed to providing or finding a path to full K-12 classical […" at bounding box center [0, 0] width 0 height 0
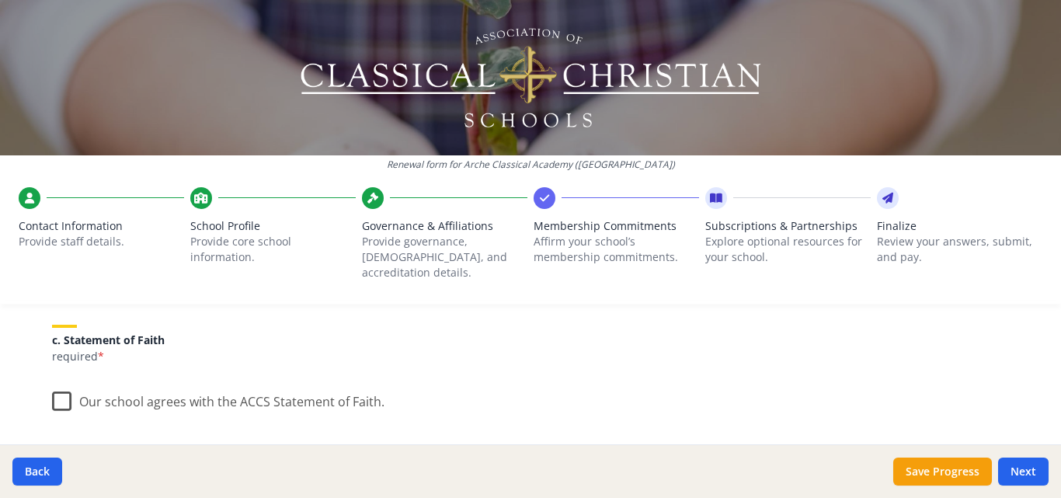
scroll to position [487, 0]
click at [64, 398] on label "Our school agrees with the ACCS Statement of Faith." at bounding box center [218, 397] width 332 height 33
click at [0, 0] on input "Our school agrees with the ACCS Statement of Faith." at bounding box center [0, 0] width 0 height 0
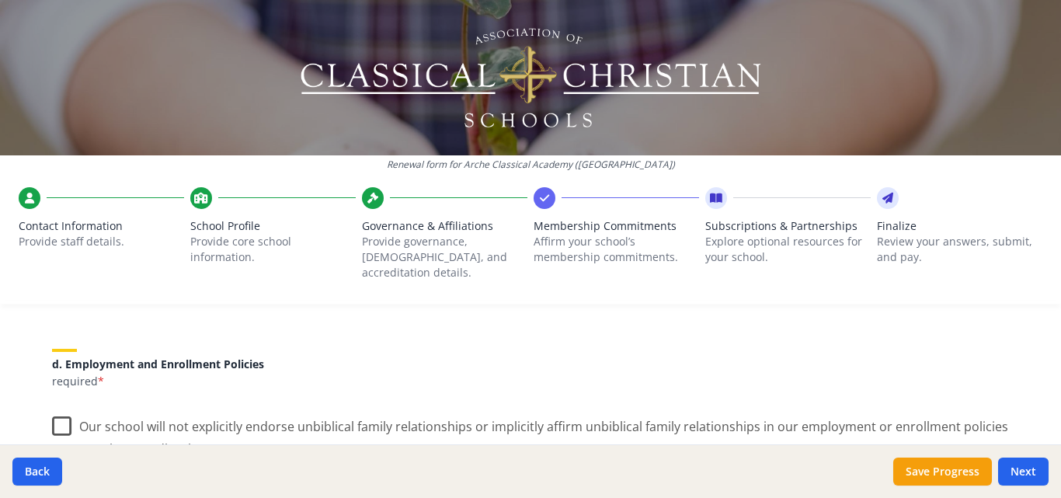
scroll to position [668, 0]
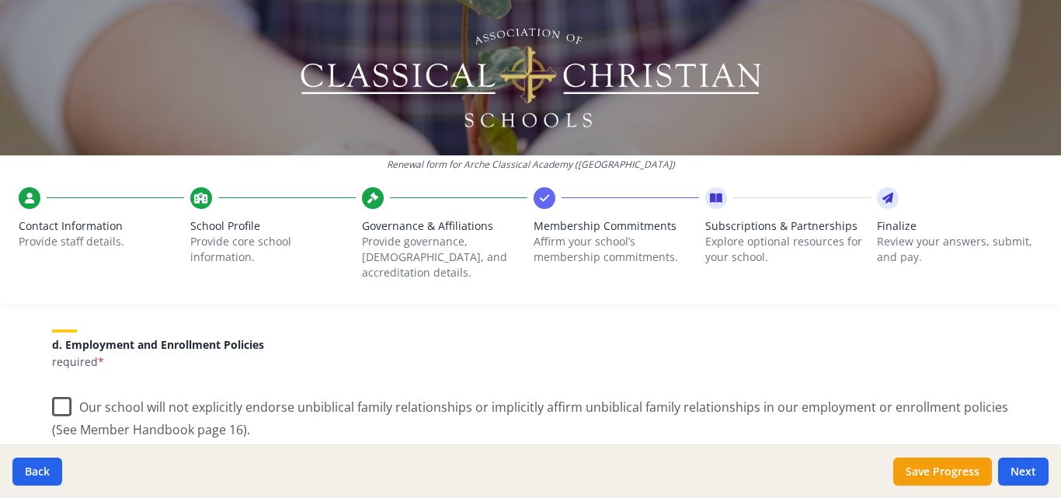
click at [52, 387] on label "Our school will not explicitly endorse unbiblical family relationships or impli…" at bounding box center [530, 413] width 957 height 52
click at [0, 0] on input "Our school will not explicitly endorse unbiblical family relationships or impli…" at bounding box center [0, 0] width 0 height 0
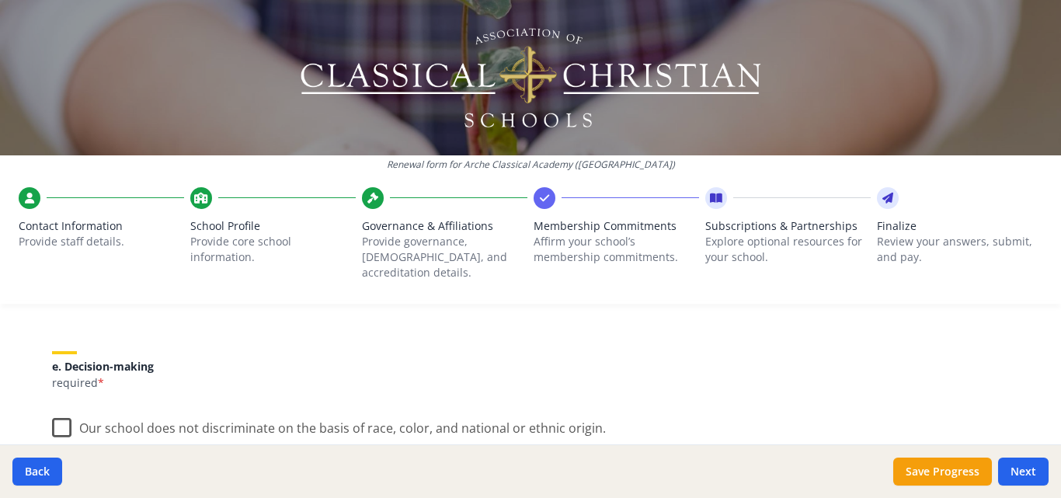
scroll to position [880, 0]
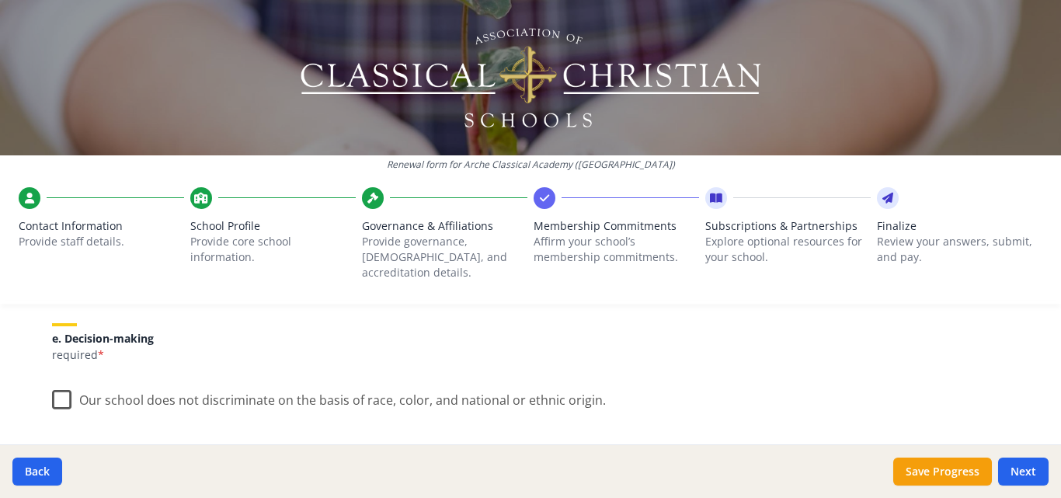
click at [74, 384] on label "Our school does not discriminate on the basis of race, color, and national or e…" at bounding box center [329, 396] width 554 height 33
click at [0, 0] on input "Our school does not discriminate on the basis of race, color, and national or e…" at bounding box center [0, 0] width 0 height 0
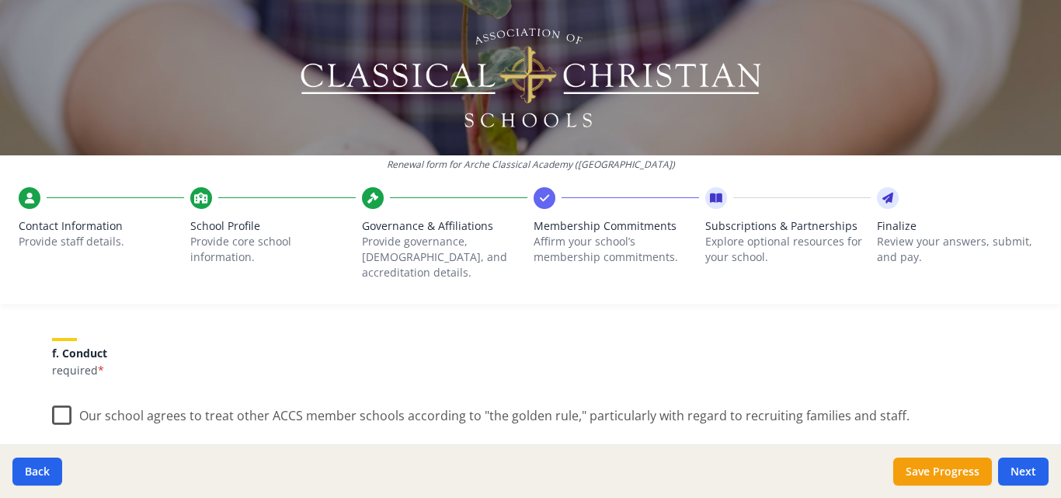
scroll to position [1035, 0]
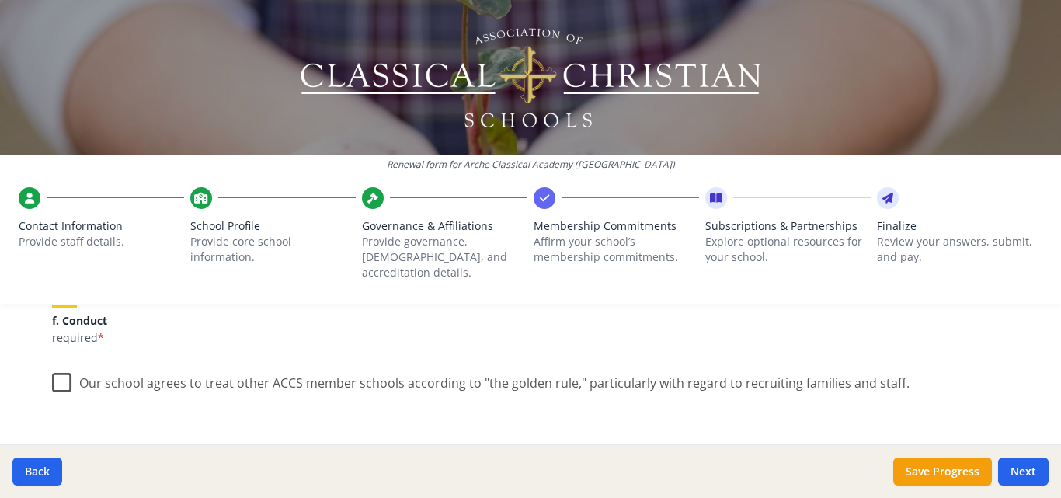
click at [52, 372] on label "Our school agrees to treat other ACCS member schools according to "the golden r…" at bounding box center [480, 379] width 857 height 33
click at [0, 0] on input "Our school agrees to treat other ACCS member schools according to "the golden r…" at bounding box center [0, 0] width 0 height 0
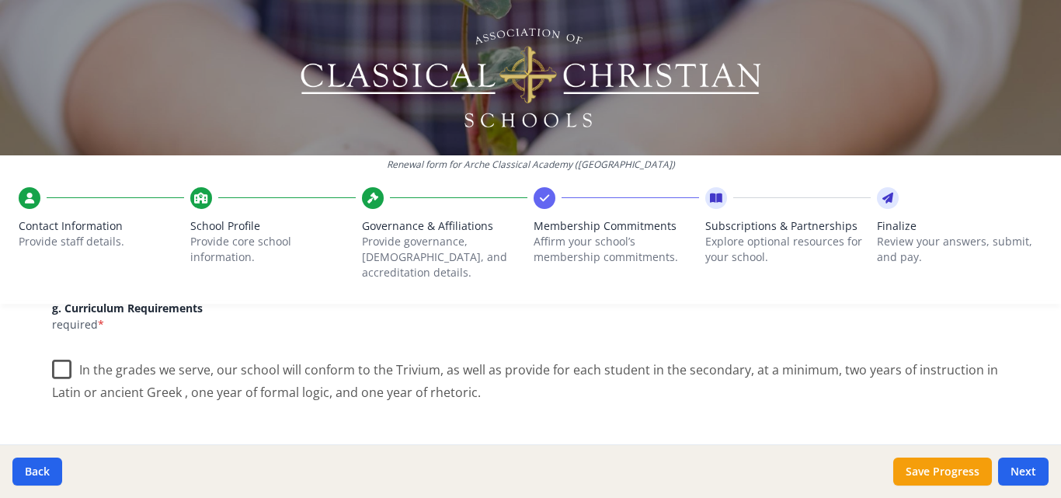
scroll to position [1190, 0]
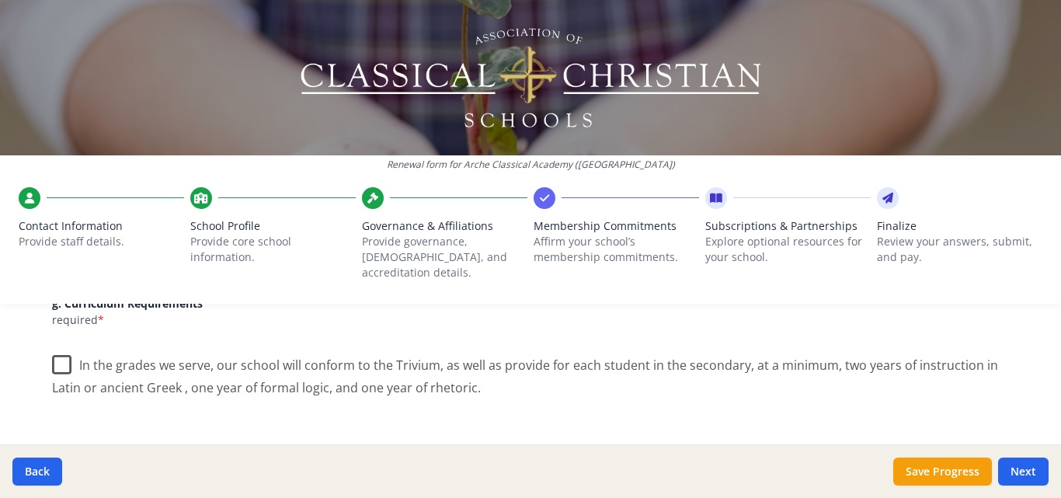
click at [54, 345] on label "In the grades we serve, our school will conform to the Trivium, as well as prov…" at bounding box center [530, 371] width 957 height 52
click at [0, 0] on input "In the grades we serve, our school will conform to the Trivium, as well as prov…" at bounding box center [0, 0] width 0 height 0
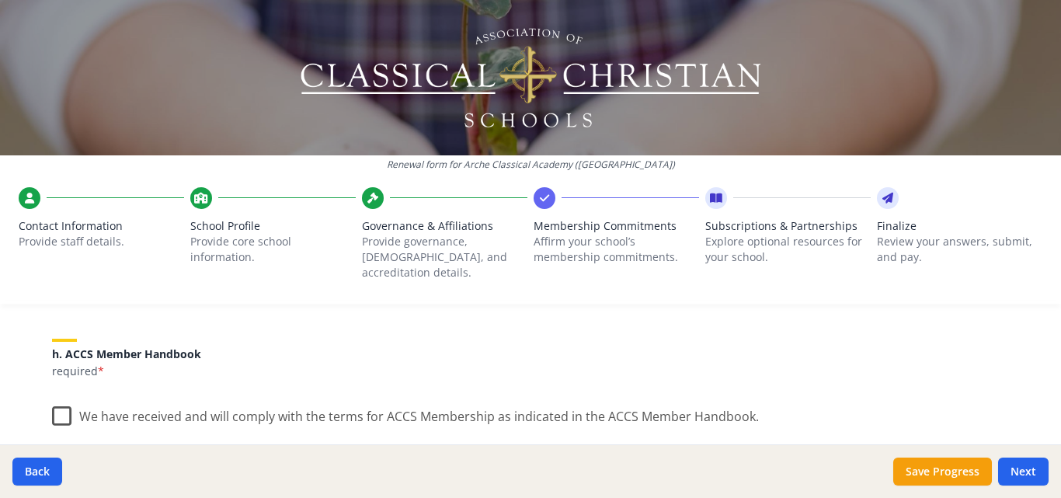
scroll to position [1305, 0]
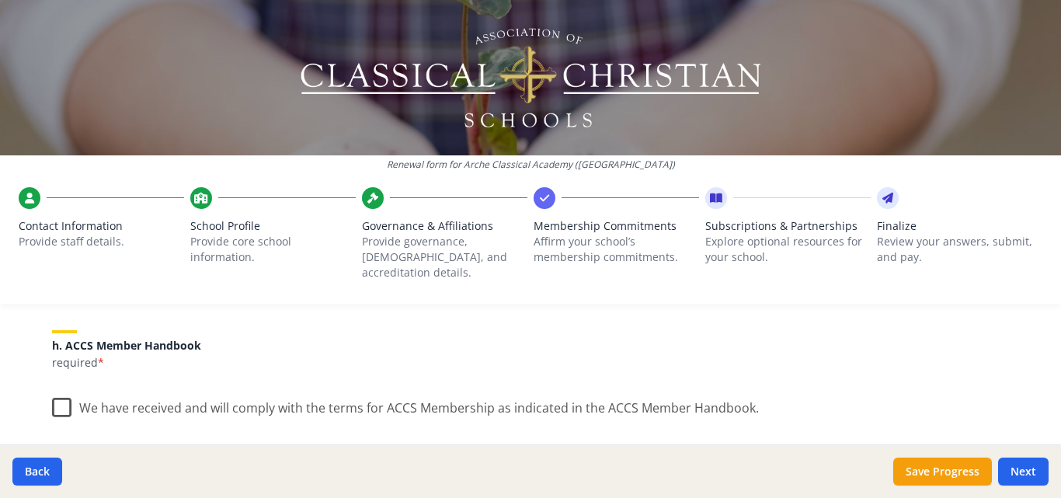
click at [52, 390] on label "We have received and will comply with the terms for ACCS Membership as indicate…" at bounding box center [405, 404] width 707 height 33
click at [0, 0] on input "We have received and will comply with the terms for ACCS Membership as indicate…" at bounding box center [0, 0] width 0 height 0
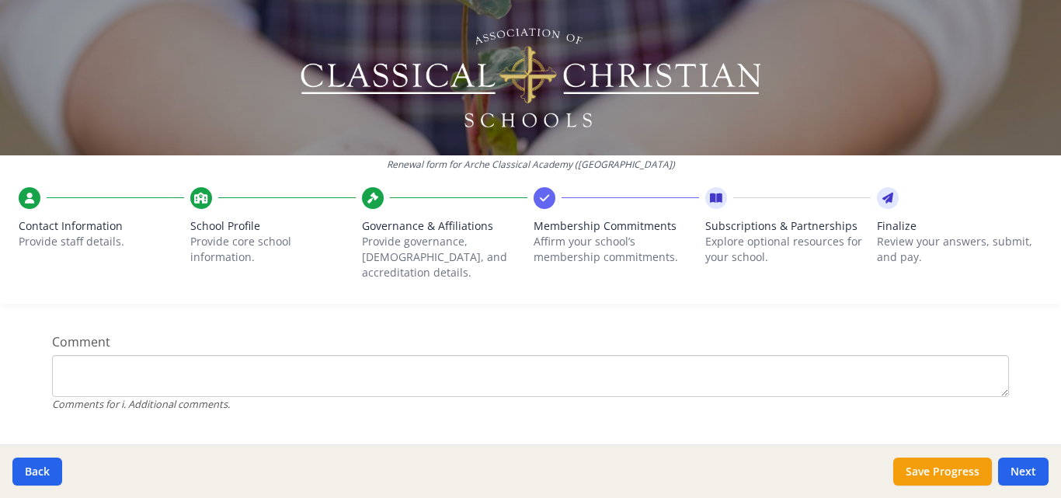
scroll to position [1561, 0]
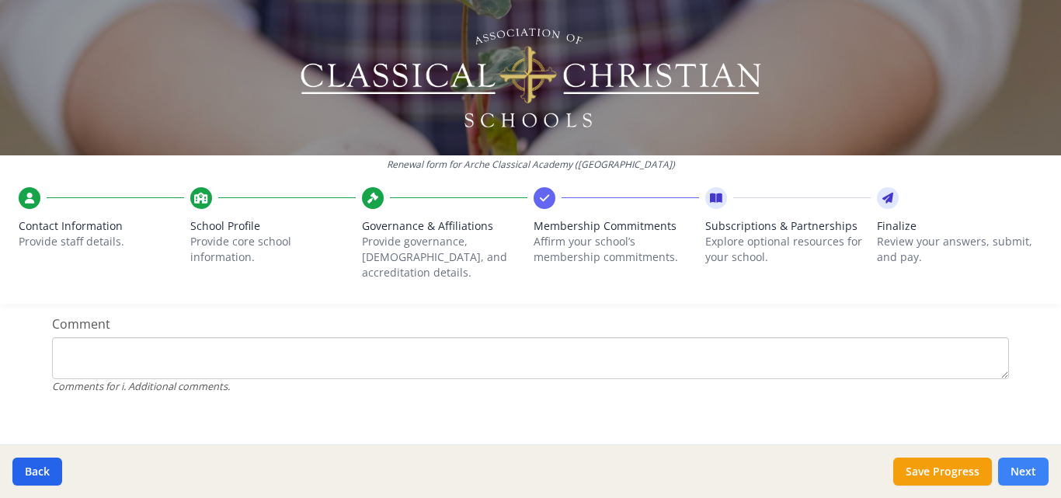
click at [1033, 465] on button "Next" at bounding box center [1023, 471] width 50 height 28
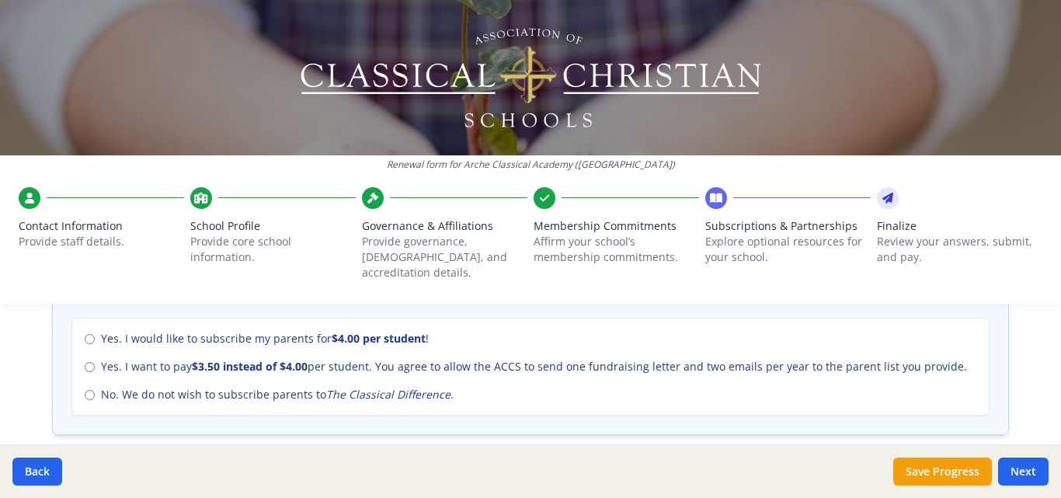
scroll to position [713, 0]
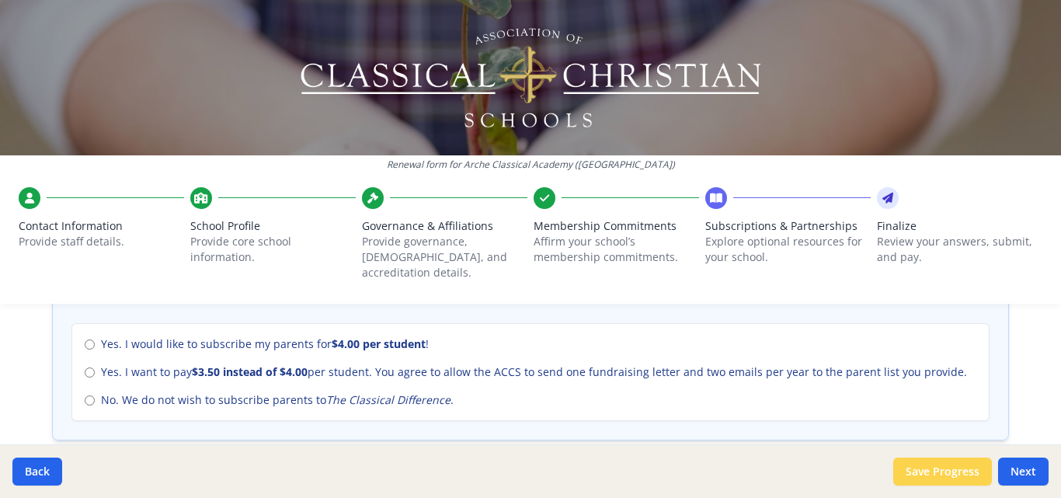
click at [910, 468] on button "Save Progress" at bounding box center [942, 471] width 99 height 28
